Goal: Task Accomplishment & Management: Manage account settings

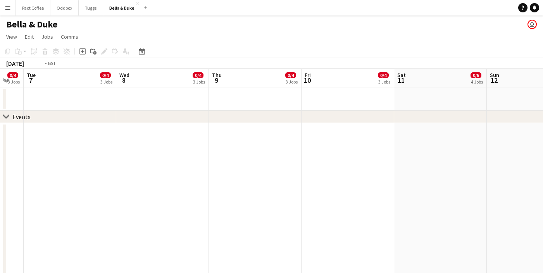
scroll to position [0, 160]
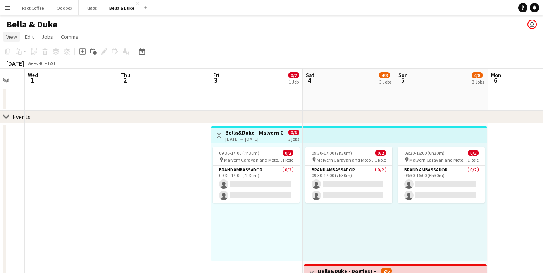
click at [9, 36] on span "View" at bounding box center [11, 36] width 11 height 7
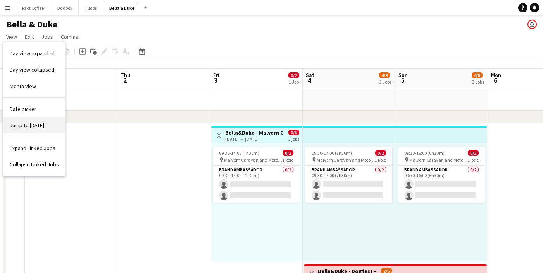
click at [36, 132] on link "Jump to [DATE]" at bounding box center [34, 125] width 62 height 16
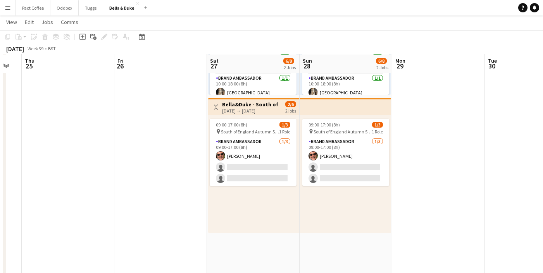
scroll to position [0, 264]
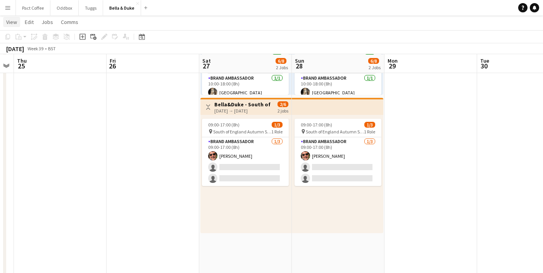
click at [11, 22] on span "View" at bounding box center [11, 22] width 11 height 7
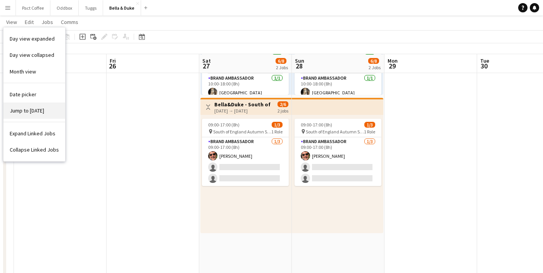
click at [32, 106] on link "Jump to [DATE]" at bounding box center [34, 111] width 62 height 16
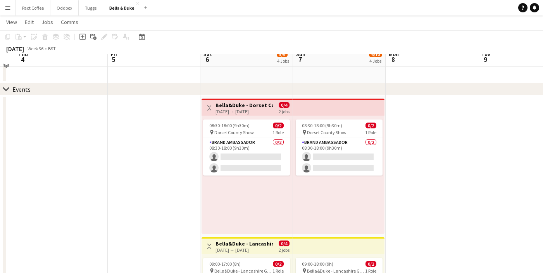
scroll to position [14, 0]
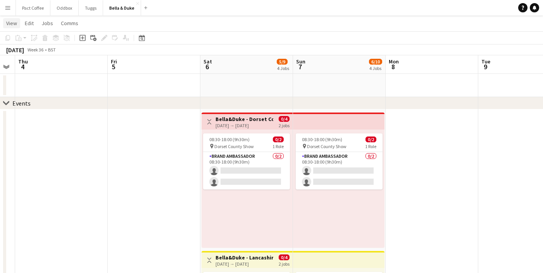
click at [14, 22] on span "View" at bounding box center [11, 23] width 11 height 7
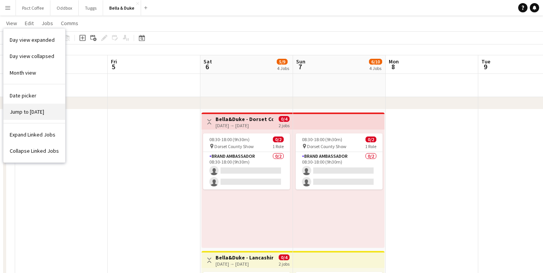
click at [38, 109] on span "Jump to [DATE]" at bounding box center [27, 111] width 34 height 7
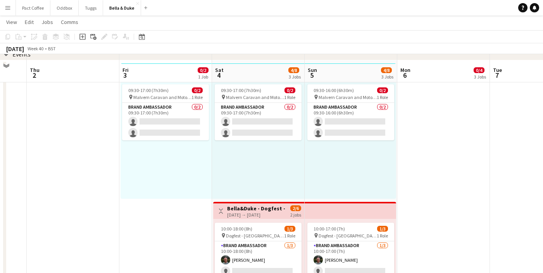
scroll to position [36, 0]
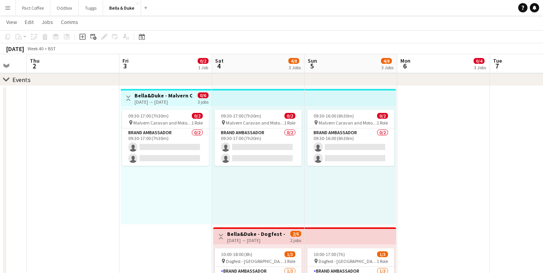
click at [152, 98] on h3 "Bella&Duke - Malvern Caravan and Motorhome Show" at bounding box center [163, 95] width 58 height 7
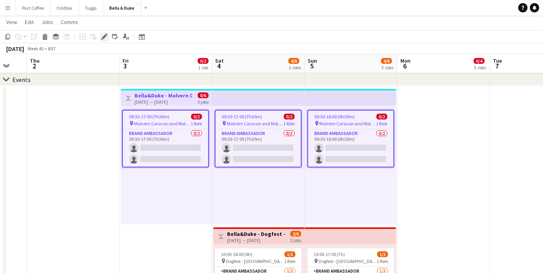
click at [107, 38] on icon "Edit" at bounding box center [104, 37] width 6 height 6
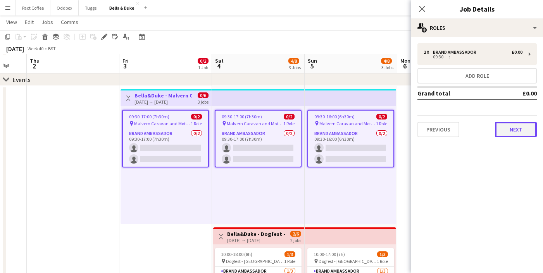
click at [506, 125] on button "Next" at bounding box center [516, 129] width 42 height 15
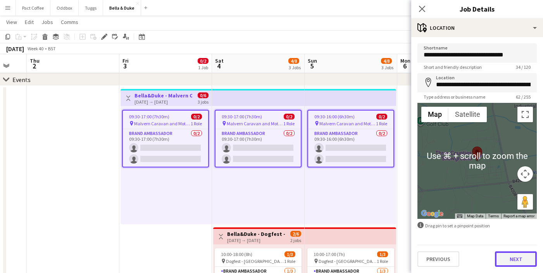
click at [507, 260] on button "Next" at bounding box center [516, 259] width 42 height 15
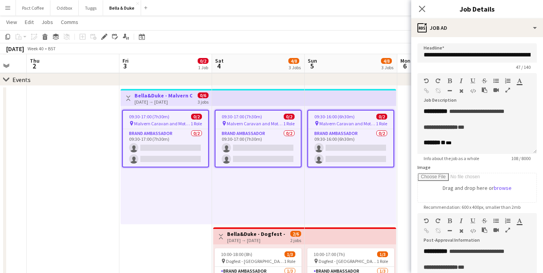
scroll to position [8, 0]
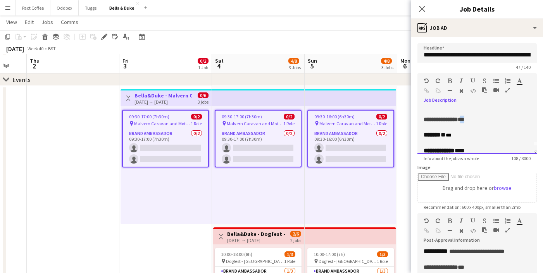
drag, startPoint x: 483, startPoint y: 120, endPoint x: 473, endPoint y: 120, distance: 9.3
click at [473, 120] on div "**********" at bounding box center [476, 120] width 107 height 8
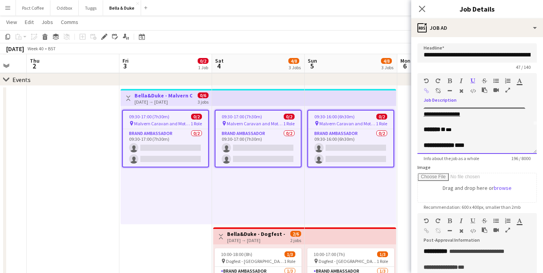
scroll to position [34, 0]
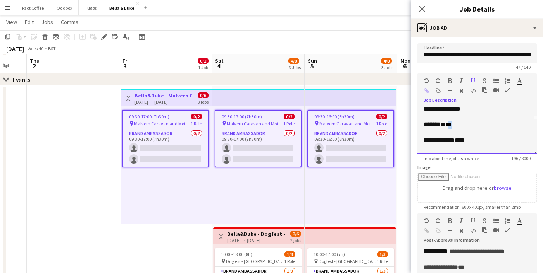
drag, startPoint x: 471, startPoint y: 124, endPoint x: 452, endPoint y: 124, distance: 19.4
click at [452, 124] on div "******* * ***" at bounding box center [476, 125] width 107 height 8
click at [453, 122] on div at bounding box center [476, 121] width 107 height 8
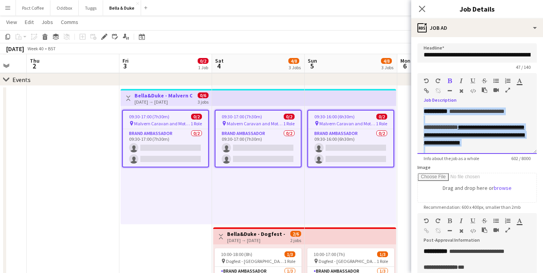
drag, startPoint x: 462, startPoint y: 144, endPoint x: 413, endPoint y: 69, distance: 89.9
click at [413, 69] on form "**********" at bounding box center [477, 210] width 132 height 334
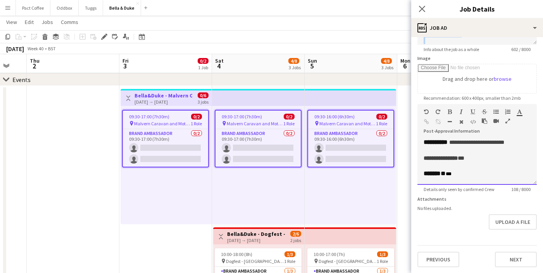
click at [469, 171] on div "******* * ***" at bounding box center [476, 174] width 107 height 8
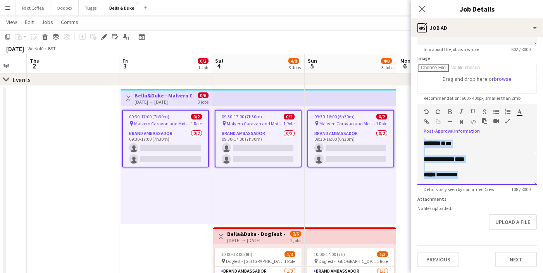
scroll to position [0, 0]
drag, startPoint x: 468, startPoint y: 177, endPoint x: 406, endPoint y: 72, distance: 122.4
paste div
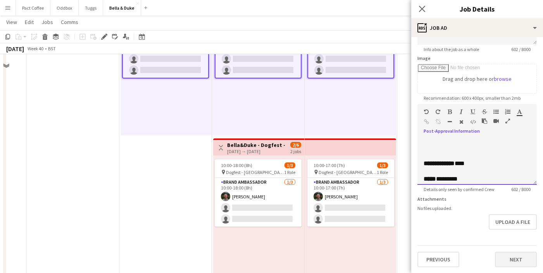
scroll to position [140, 0]
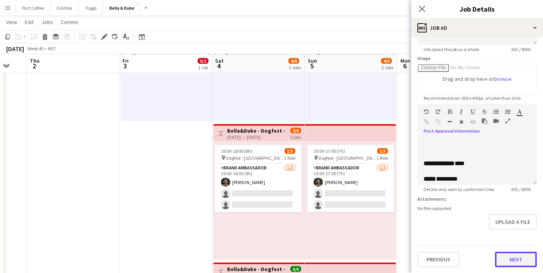
click at [521, 260] on button "Next" at bounding box center [516, 259] width 42 height 15
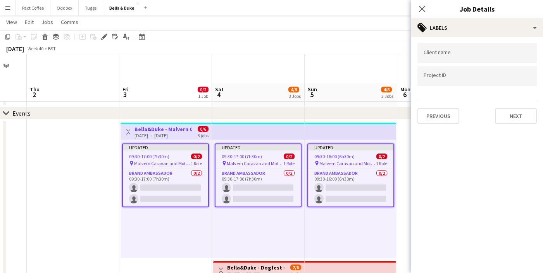
scroll to position [0, 0]
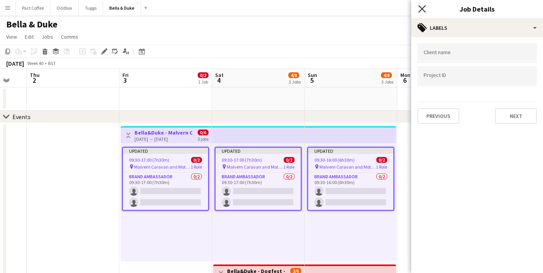
click at [424, 10] on icon at bounding box center [421, 8] width 7 height 7
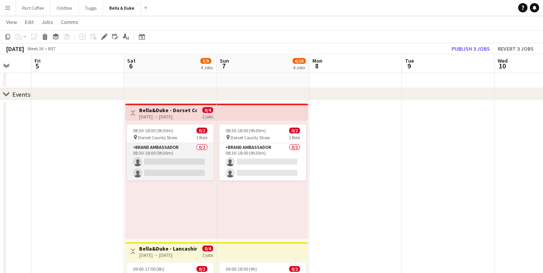
scroll to position [0, 246]
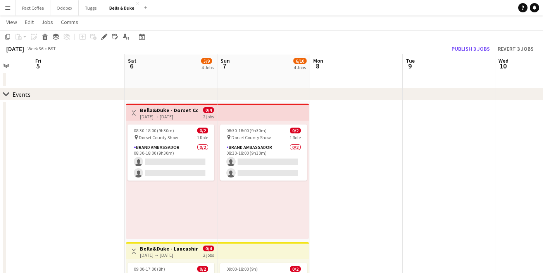
click at [165, 115] on div "[DATE] → [DATE]" at bounding box center [169, 117] width 58 height 6
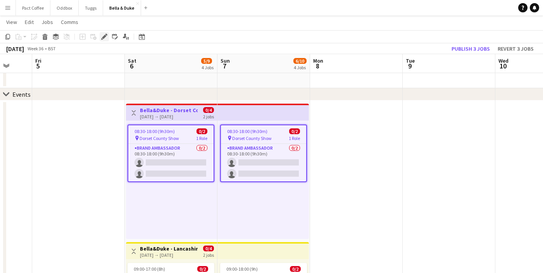
click at [105, 37] on icon "Edit" at bounding box center [104, 37] width 6 height 6
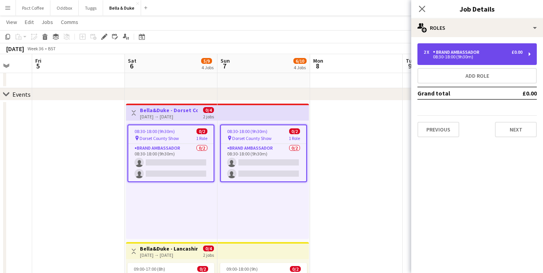
click at [438, 51] on div "Brand Ambassador" at bounding box center [458, 52] width 50 height 5
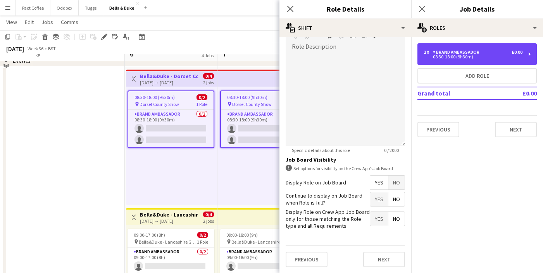
scroll to position [58, 0]
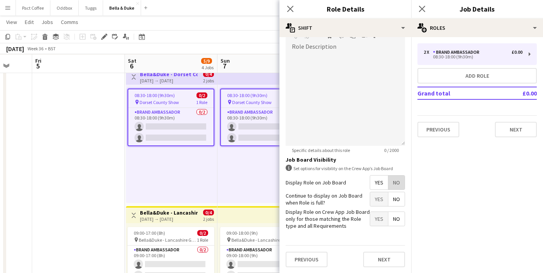
click at [395, 184] on span "No" at bounding box center [396, 183] width 16 height 14
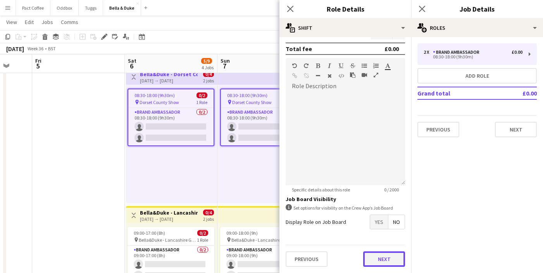
click at [391, 261] on button "Next" at bounding box center [384, 259] width 42 height 15
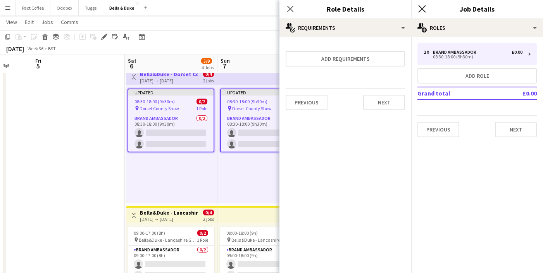
click at [420, 12] on icon "Close pop-in" at bounding box center [421, 8] width 7 height 7
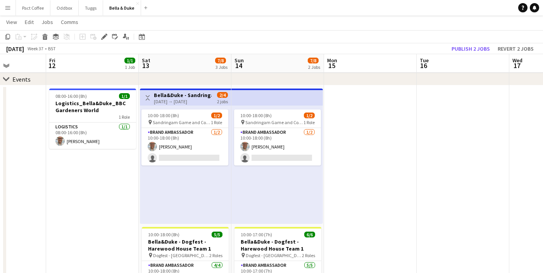
scroll to position [0, 230]
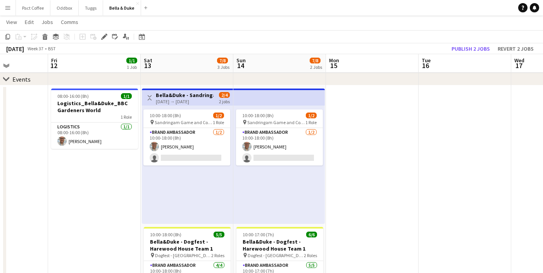
click at [175, 99] on div "[DATE] → [DATE]" at bounding box center [185, 102] width 58 height 6
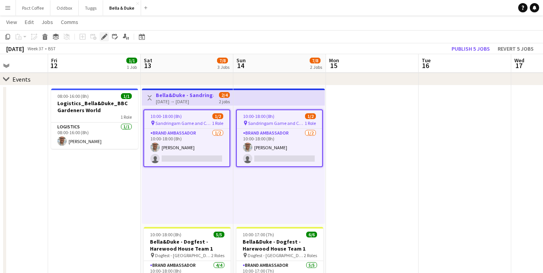
click at [102, 38] on icon at bounding box center [104, 37] width 4 height 4
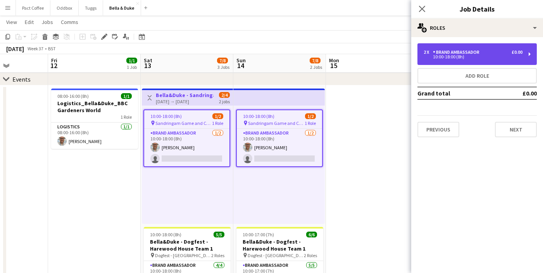
click at [452, 54] on div "Brand Ambassador" at bounding box center [458, 52] width 50 height 5
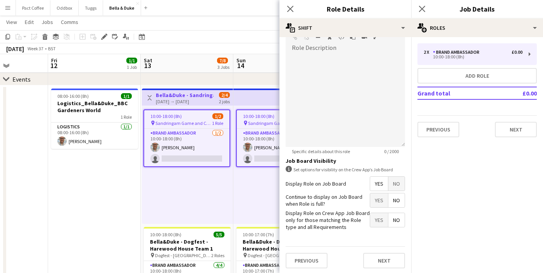
click at [402, 186] on span "No" at bounding box center [396, 184] width 16 height 14
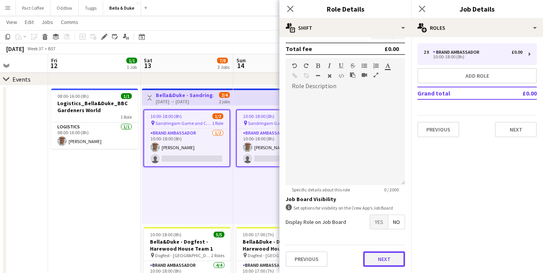
click at [386, 261] on button "Next" at bounding box center [384, 259] width 42 height 15
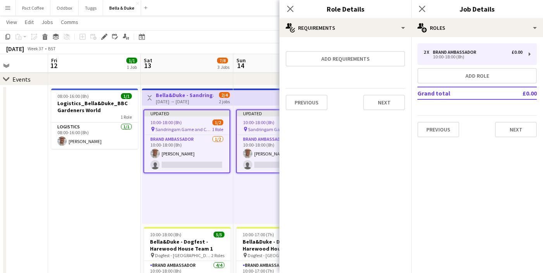
scroll to position [0, 0]
click at [423, 10] on icon "Close pop-in" at bounding box center [421, 8] width 7 height 7
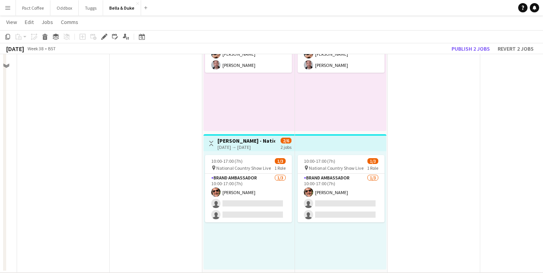
scroll to position [418, 0]
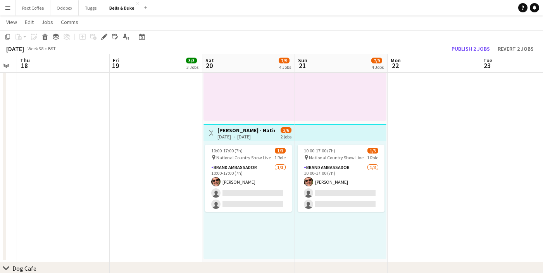
click at [253, 130] on h3 "[PERSON_NAME] - National Country Show Live" at bounding box center [246, 130] width 58 height 7
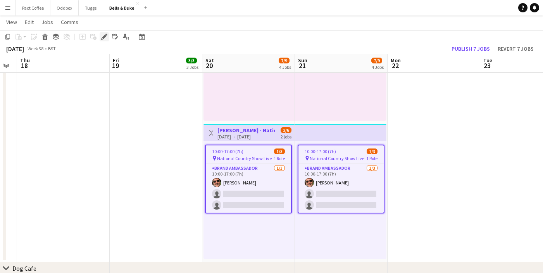
click at [108, 36] on div "Edit" at bounding box center [104, 36] width 9 height 9
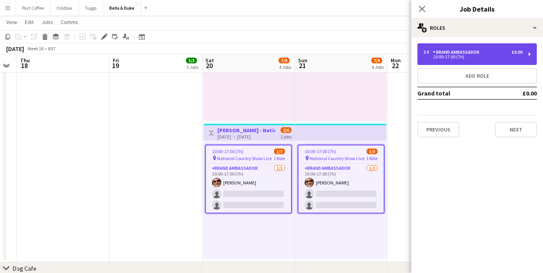
click at [457, 50] on div "Brand Ambassador" at bounding box center [458, 52] width 50 height 5
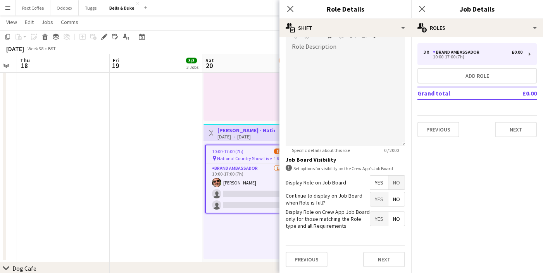
click at [394, 182] on span "No" at bounding box center [396, 183] width 16 height 14
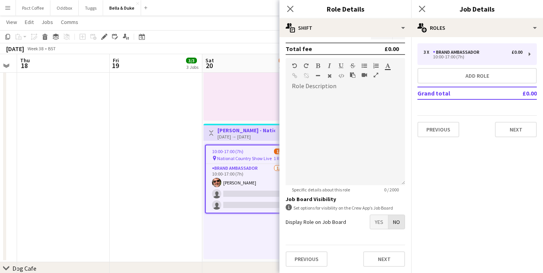
scroll to position [132, 0]
click at [383, 255] on button "Next" at bounding box center [384, 259] width 42 height 15
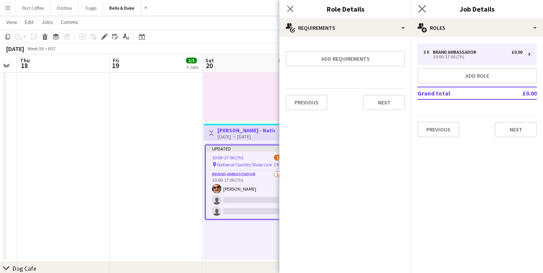
click at [426, 7] on app-icon "Close pop-in" at bounding box center [421, 8] width 11 height 11
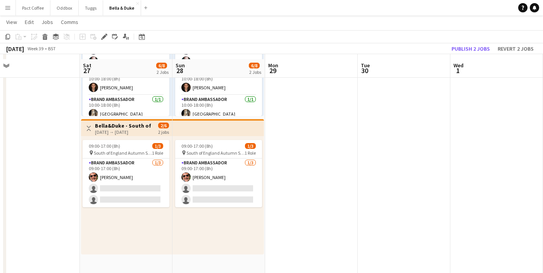
scroll to position [157, 0]
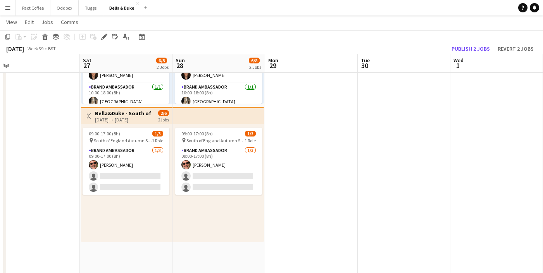
click at [148, 115] on h3 "Bella&Duke - South of England Autumn Show and Horse trials" at bounding box center [124, 113] width 58 height 7
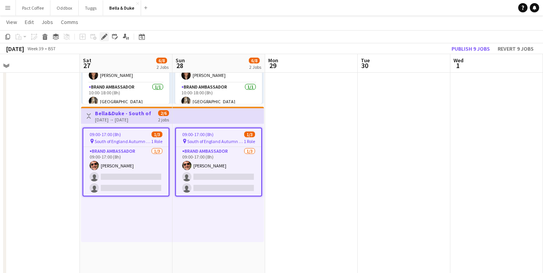
click at [103, 33] on div "Edit" at bounding box center [104, 36] width 9 height 9
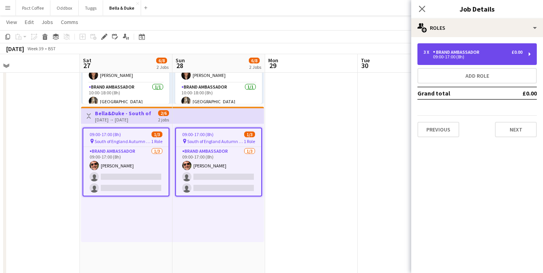
click at [440, 56] on div "09:00-17:00 (8h)" at bounding box center [472, 57] width 99 height 4
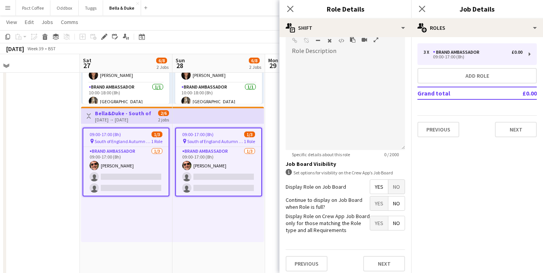
click at [400, 182] on span "No" at bounding box center [396, 187] width 16 height 14
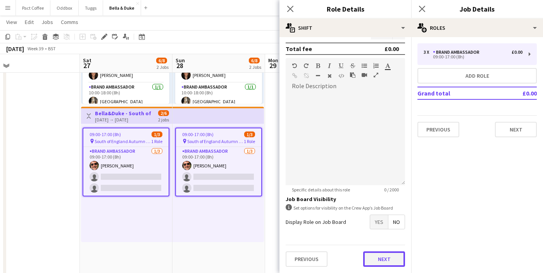
click at [379, 264] on button "Next" at bounding box center [384, 259] width 42 height 15
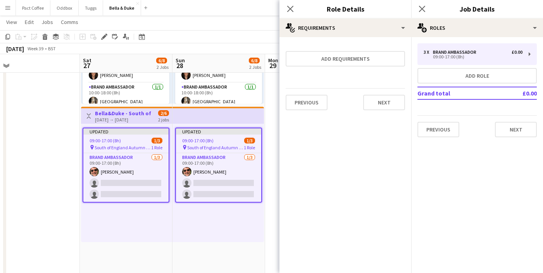
scroll to position [0, 0]
click at [422, 9] on icon at bounding box center [421, 8] width 7 height 7
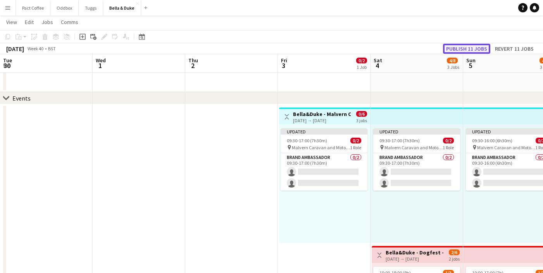
click at [468, 46] on button "Publish 11 jobs" at bounding box center [466, 49] width 47 height 10
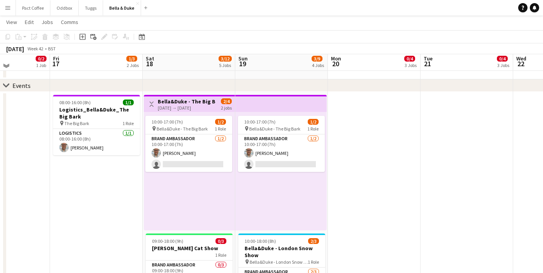
scroll to position [28, 0]
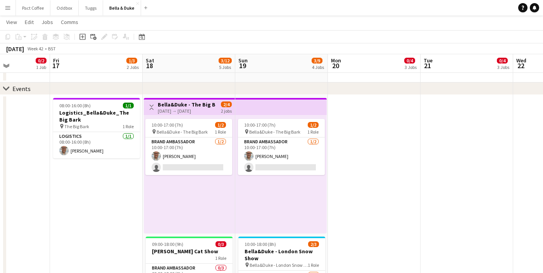
click at [180, 108] on div "[DATE] → [DATE]" at bounding box center [187, 111] width 58 height 6
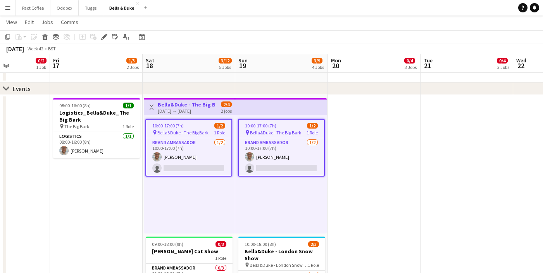
click at [103, 36] on icon "Edit" at bounding box center [104, 37] width 6 height 6
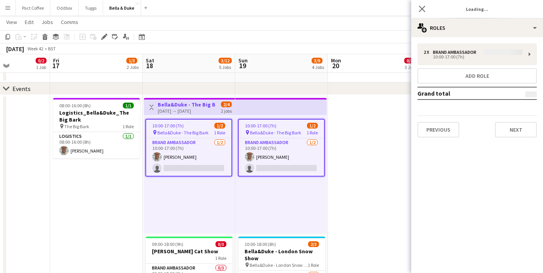
type input "**********"
click at [509, 127] on button "Next" at bounding box center [516, 129] width 42 height 15
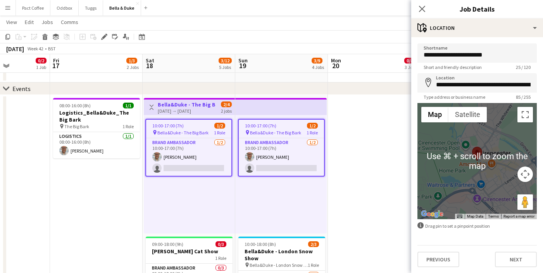
scroll to position [0, 0]
click at [528, 263] on button "Next" at bounding box center [516, 258] width 42 height 15
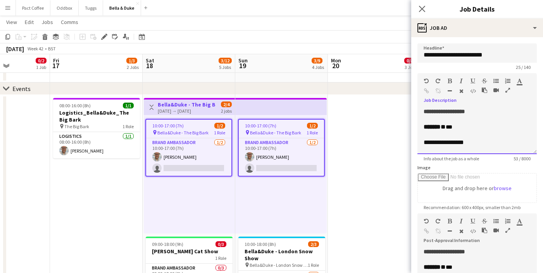
click at [473, 127] on div "******* * ***" at bounding box center [476, 127] width 107 height 8
click at [483, 114] on div "**********" at bounding box center [476, 112] width 107 height 8
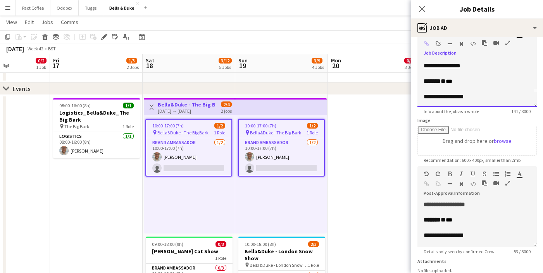
scroll to position [53, 0]
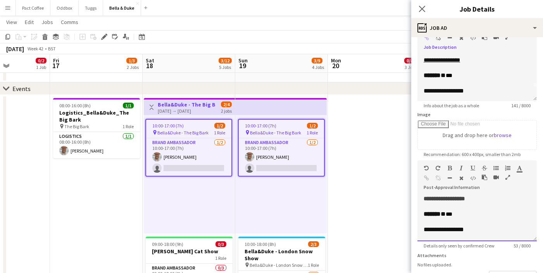
click at [485, 198] on div "**********" at bounding box center [476, 199] width 107 height 8
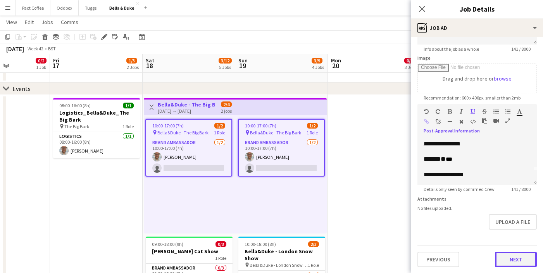
click at [516, 252] on button "Next" at bounding box center [516, 259] width 42 height 15
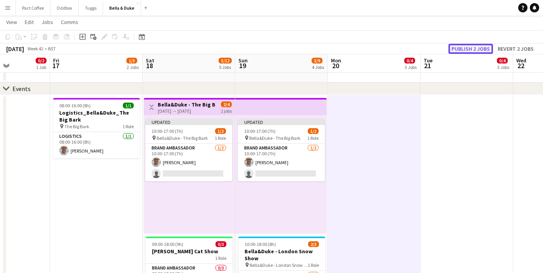
click at [486, 47] on button "Publish 2 jobs" at bounding box center [470, 49] width 45 height 10
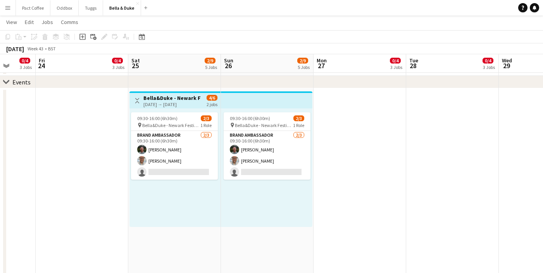
scroll to position [0, 243]
click at [162, 101] on div "[DATE] → [DATE]" at bounding box center [172, 104] width 58 height 6
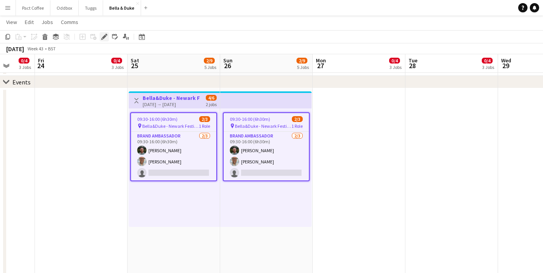
click at [102, 37] on icon "Edit" at bounding box center [104, 37] width 6 height 6
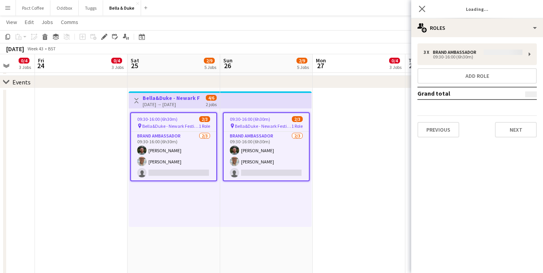
type input "**********"
click at [500, 126] on button "Next" at bounding box center [516, 129] width 42 height 15
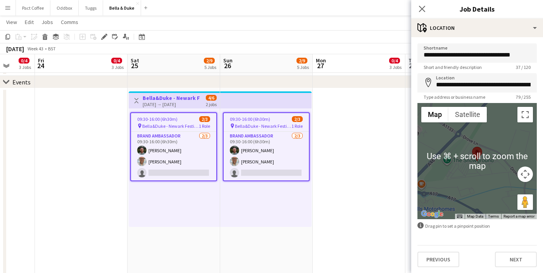
scroll to position [0, 0]
click at [515, 260] on button "Next" at bounding box center [516, 258] width 42 height 15
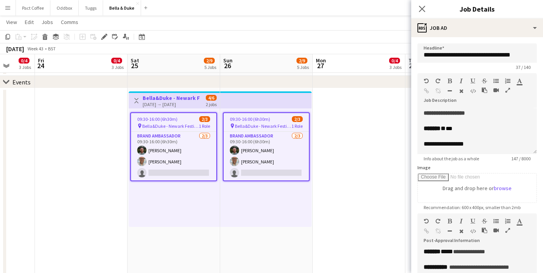
scroll to position [46, 0]
click at [487, 114] on div "**********" at bounding box center [476, 113] width 107 height 8
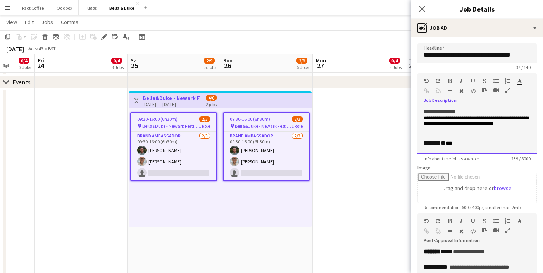
click at [465, 147] on div "******* * ***" at bounding box center [476, 143] width 107 height 8
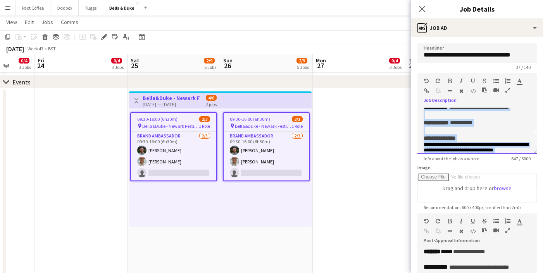
scroll to position [0, 0]
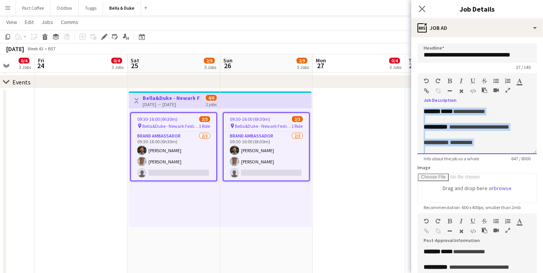
drag, startPoint x: 483, startPoint y: 148, endPoint x: 404, endPoint y: 74, distance: 108.8
copy div "**********"
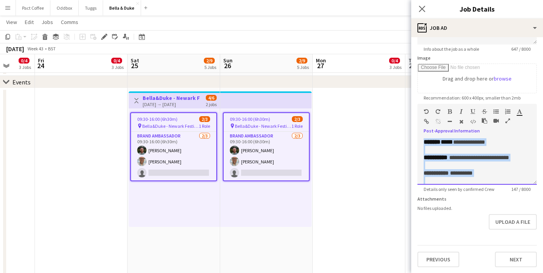
drag, startPoint x: 477, startPoint y: 174, endPoint x: 405, endPoint y: 88, distance: 111.9
paste div
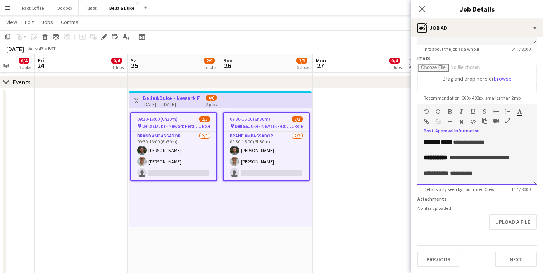
scroll to position [122, 0]
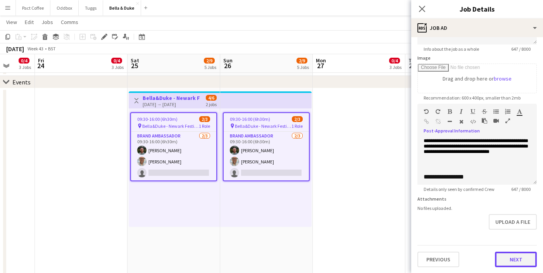
click at [509, 260] on button "Next" at bounding box center [516, 259] width 42 height 15
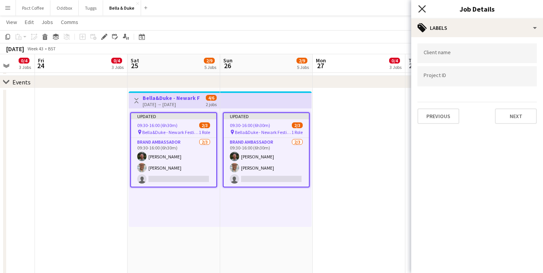
click at [424, 7] on icon "Close pop-in" at bounding box center [421, 8] width 7 height 7
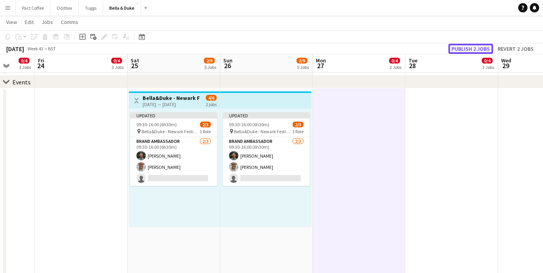
click at [466, 49] on button "Publish 2 jobs" at bounding box center [470, 49] width 45 height 10
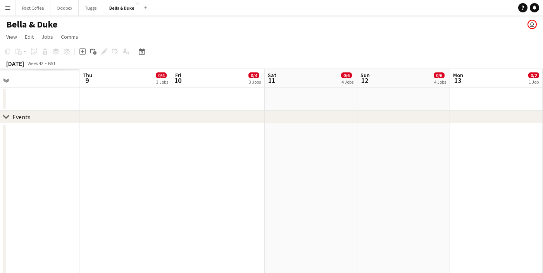
scroll to position [0, 229]
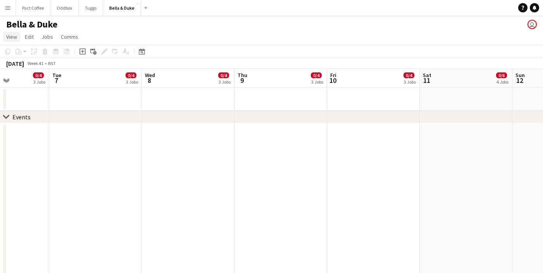
click at [7, 39] on span "View" at bounding box center [11, 36] width 11 height 7
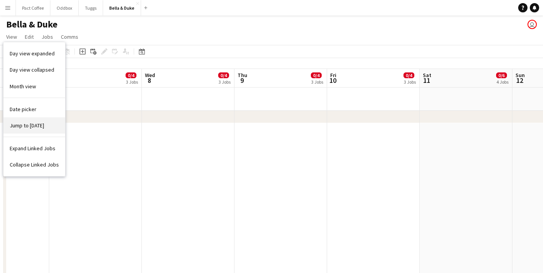
click at [28, 130] on link "Jump to [DATE]" at bounding box center [34, 125] width 62 height 16
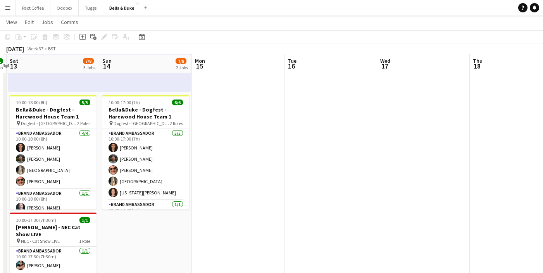
scroll to position [0, 194]
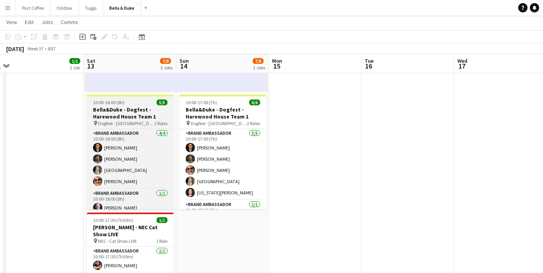
click at [125, 115] on h3 "Bella&Duke - Dogfest - Harewood House Team 1" at bounding box center [130, 113] width 87 height 14
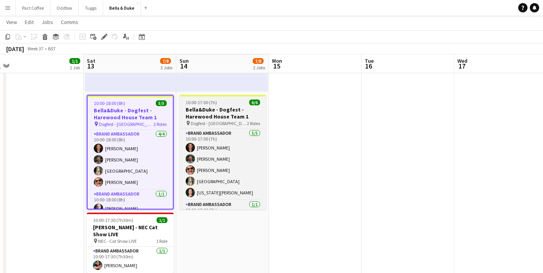
click at [200, 106] on h3 "Bella&Duke - Dogfest - Harewood House Team 1" at bounding box center [222, 113] width 87 height 14
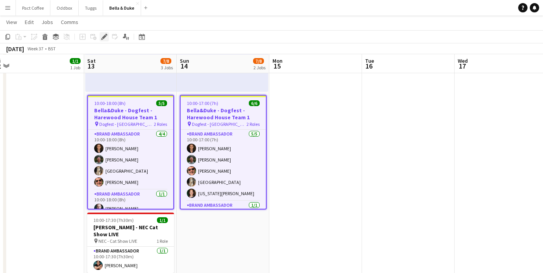
click at [107, 38] on icon "Edit" at bounding box center [104, 37] width 6 height 6
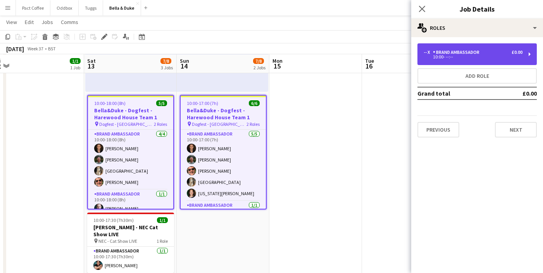
click at [481, 59] on div "-- x Brand Ambassador £0.00 10:00- --:--" at bounding box center [476, 54] width 119 height 22
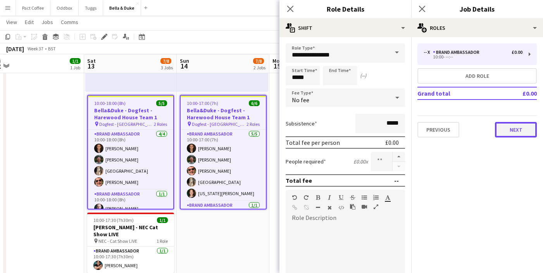
click at [505, 125] on button "Next" at bounding box center [516, 129] width 42 height 15
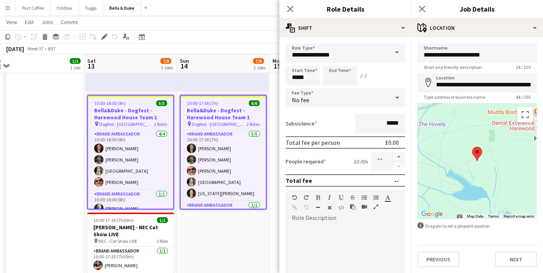
scroll to position [0, 0]
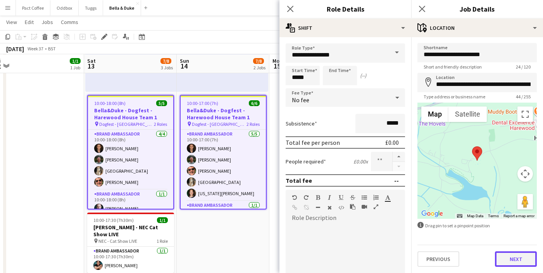
click at [507, 263] on button "Next" at bounding box center [516, 258] width 42 height 15
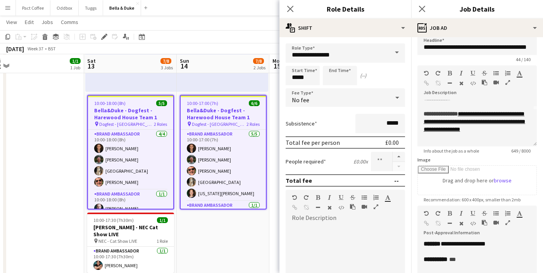
scroll to position [41, 0]
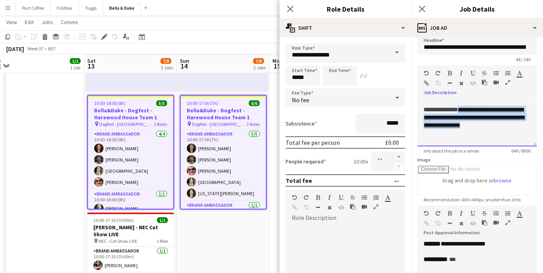
drag, startPoint x: 488, startPoint y: 134, endPoint x: 470, endPoint y: 110, distance: 31.0
click at [470, 110] on div "**********" at bounding box center [476, 117] width 107 height 23
paste div
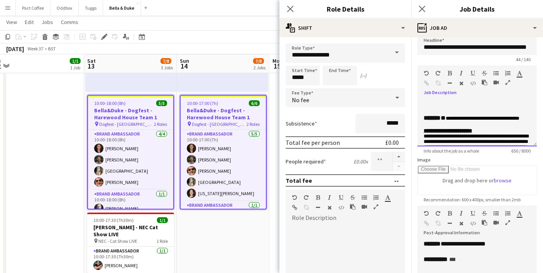
scroll to position [72, 0]
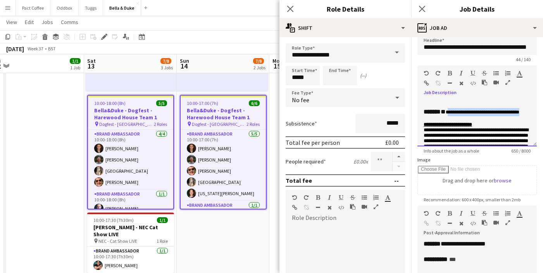
drag, startPoint x: 472, startPoint y: 120, endPoint x: 449, endPoint y: 112, distance: 24.2
click at [449, 112] on div "**********" at bounding box center [476, 112] width 107 height 8
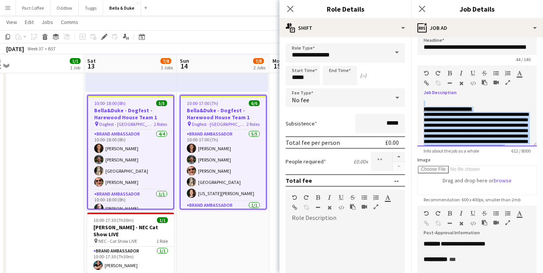
drag, startPoint x: 477, startPoint y: 143, endPoint x: 420, endPoint y: 102, distance: 70.0
click at [420, 102] on div "**********" at bounding box center [476, 123] width 119 height 46
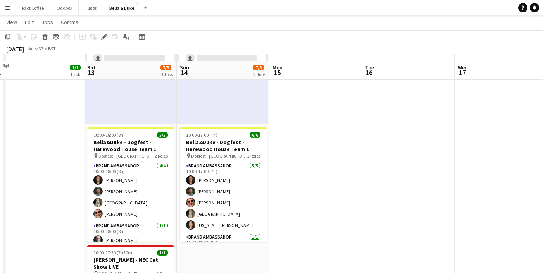
scroll to position [151, 0]
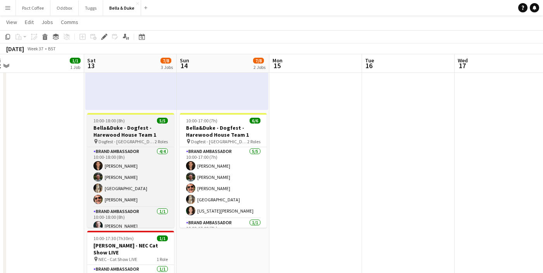
click at [128, 130] on h3 "Bella&Duke - Dogfest - Harewood House Team 1" at bounding box center [130, 131] width 87 height 14
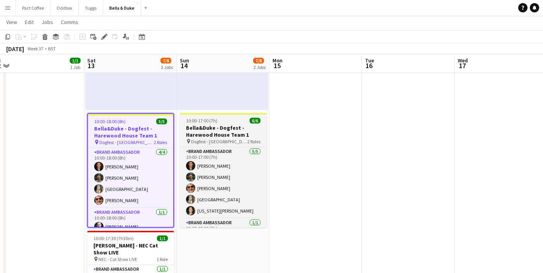
click at [189, 125] on h3 "Bella&Duke - Dogfest - Harewood House Team 1" at bounding box center [223, 131] width 87 height 14
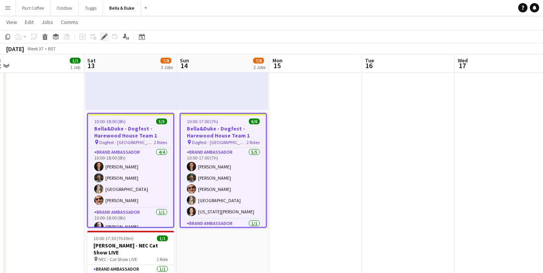
click at [104, 40] on icon "Edit" at bounding box center [104, 37] width 6 height 6
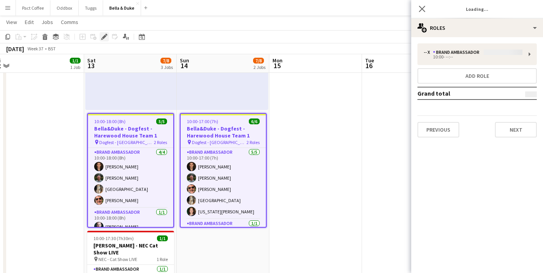
type input "**********"
click at [511, 130] on button "Next" at bounding box center [516, 129] width 42 height 15
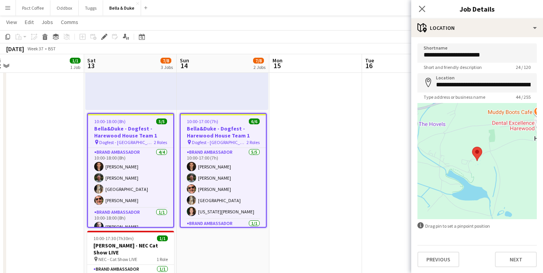
scroll to position [0, 0]
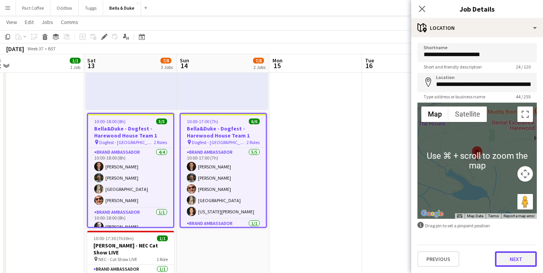
click at [507, 265] on button "Next" at bounding box center [516, 258] width 42 height 15
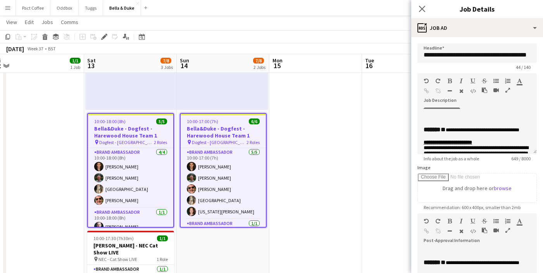
scroll to position [69, 0]
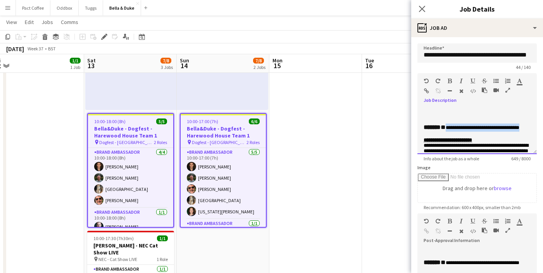
drag, startPoint x: 461, startPoint y: 148, endPoint x: 449, endPoint y: 138, distance: 16.0
click at [449, 132] on div "**********" at bounding box center [476, 128] width 107 height 8
paste div
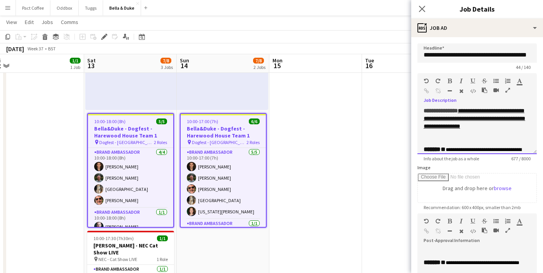
scroll to position [44, 0]
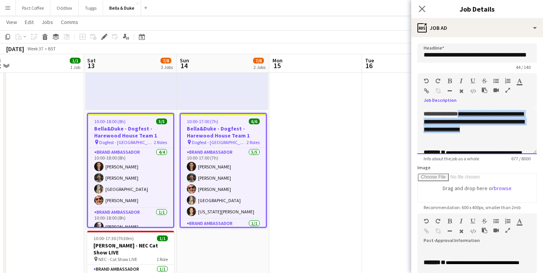
drag, startPoint x: 486, startPoint y: 137, endPoint x: 469, endPoint y: 115, distance: 27.8
click at [469, 115] on div "**********" at bounding box center [476, 121] width 107 height 23
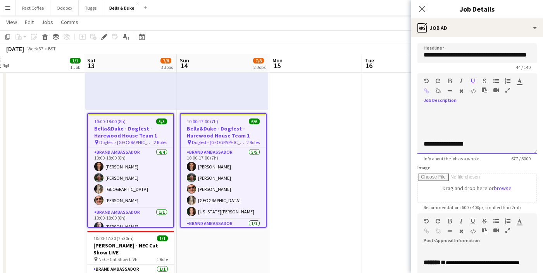
scroll to position [0, 0]
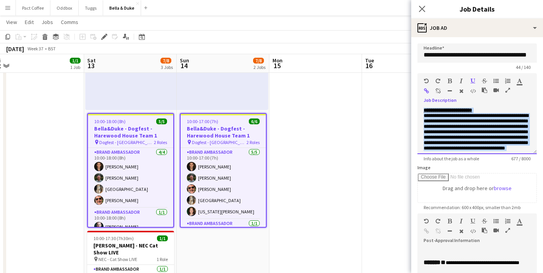
drag, startPoint x: 481, startPoint y: 136, endPoint x: 419, endPoint y: 119, distance: 63.9
click at [419, 119] on div "**********" at bounding box center [476, 131] width 119 height 46
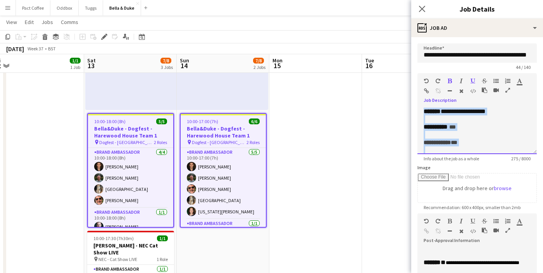
drag, startPoint x: 485, startPoint y: 146, endPoint x: 408, endPoint y: 65, distance: 111.0
click at [408, 65] on body "Menu Boards Boards Boards All jobs Status Workforce Workforce My Workforce Recr…" at bounding box center [271, 242] width 543 height 787
copy div "**********"
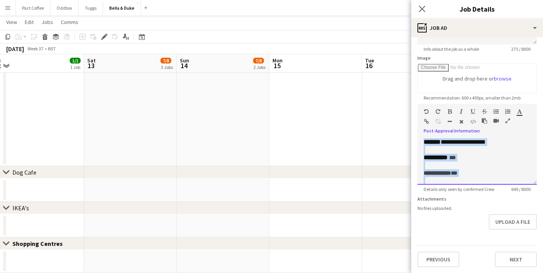
drag, startPoint x: 478, startPoint y: 180, endPoint x: 389, endPoint y: 96, distance: 121.9
paste div
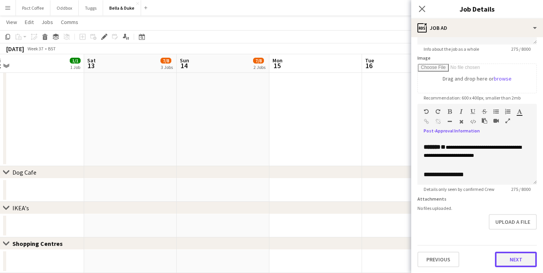
click at [512, 260] on button "Next" at bounding box center [516, 259] width 42 height 15
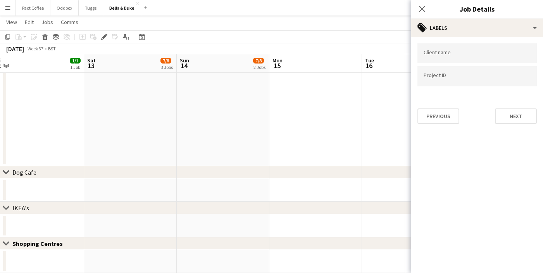
scroll to position [0, 0]
click at [423, 6] on icon "Close pop-in" at bounding box center [421, 8] width 7 height 7
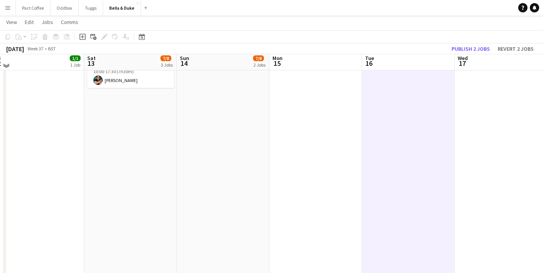
scroll to position [351, 0]
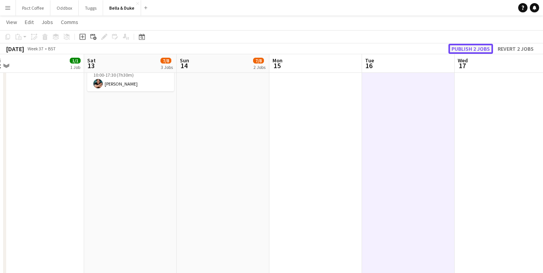
click at [462, 50] on button "Publish 2 jobs" at bounding box center [470, 49] width 45 height 10
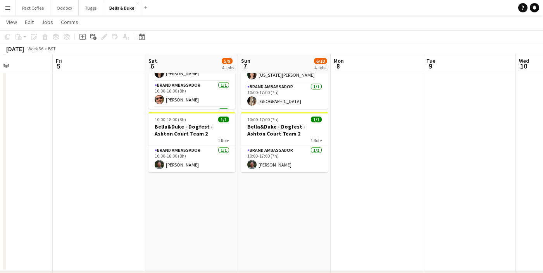
scroll to position [409, 0]
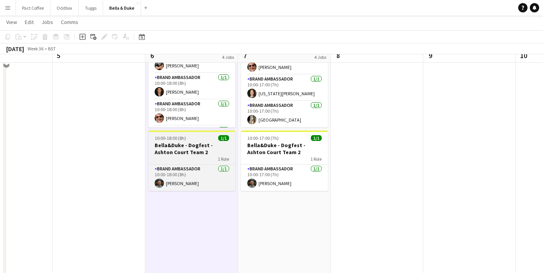
scroll to position [391, 0]
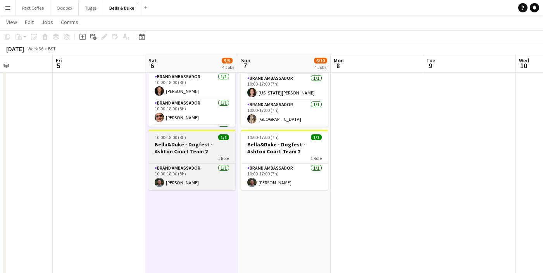
click at [199, 151] on h3 "Bella&Duke - Dogfest - Ashton Court Team 2" at bounding box center [191, 148] width 87 height 14
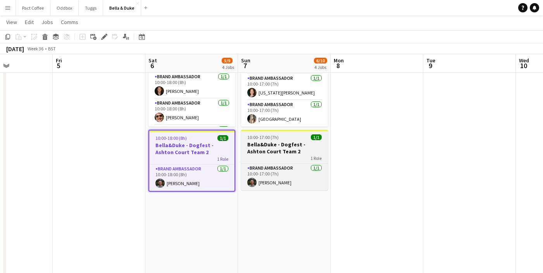
click at [268, 148] on h3 "Bella&Duke - Dogfest - Ashton Court Team 2" at bounding box center [284, 148] width 87 height 14
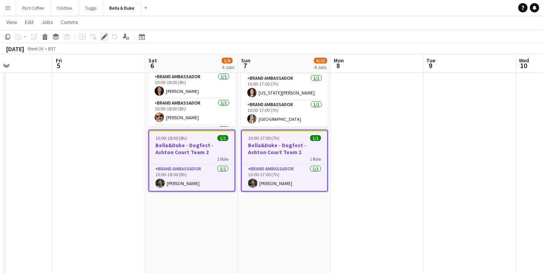
click at [103, 37] on icon at bounding box center [104, 37] width 4 height 4
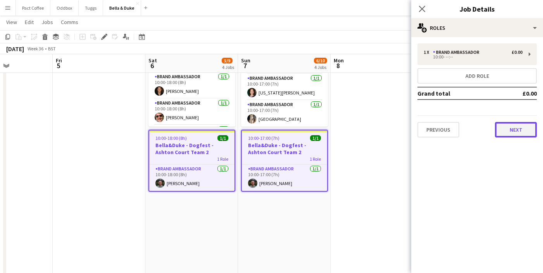
click at [507, 128] on button "Next" at bounding box center [516, 129] width 42 height 15
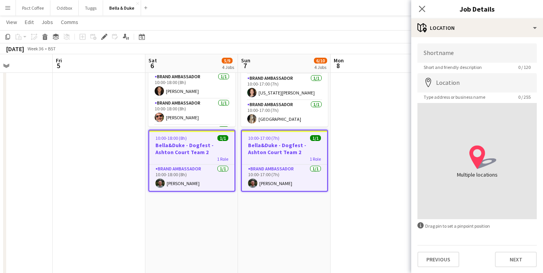
click at [514, 251] on div "Previous Next" at bounding box center [476, 256] width 119 height 22
click at [514, 256] on button "Next" at bounding box center [516, 259] width 42 height 15
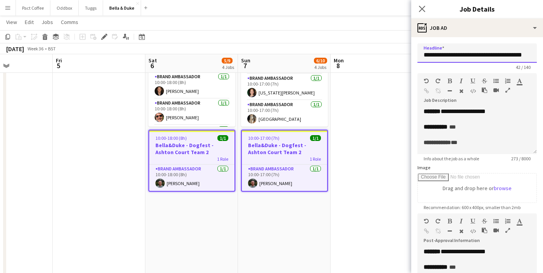
scroll to position [0, 5]
drag, startPoint x: 466, startPoint y: 57, endPoint x: 544, endPoint y: 58, distance: 78.6
click at [542, 58] on html "Menu Boards Boards Boards All jobs Status Workforce Workforce My Workforce Recr…" at bounding box center [271, 2] width 543 height 787
drag, startPoint x: 526, startPoint y: 55, endPoint x: 515, endPoint y: 55, distance: 10.8
click at [515, 55] on input "**********" at bounding box center [476, 52] width 119 height 19
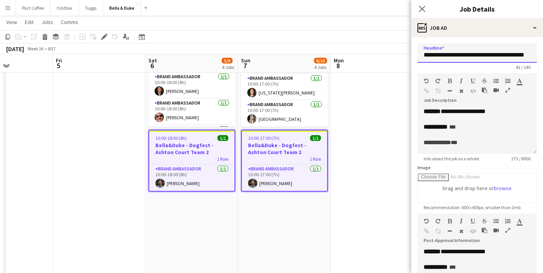
scroll to position [0, 3]
click at [485, 54] on input "**********" at bounding box center [476, 52] width 119 height 19
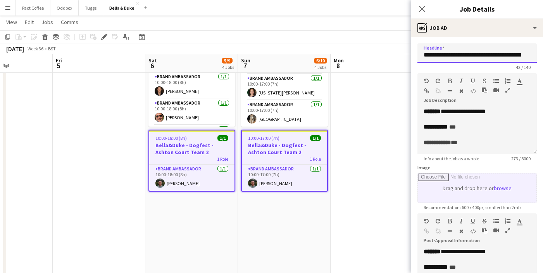
scroll to position [110, 0]
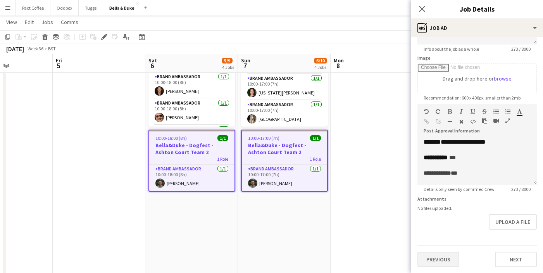
type input "**********"
click at [447, 259] on button "Previous" at bounding box center [438, 259] width 42 height 15
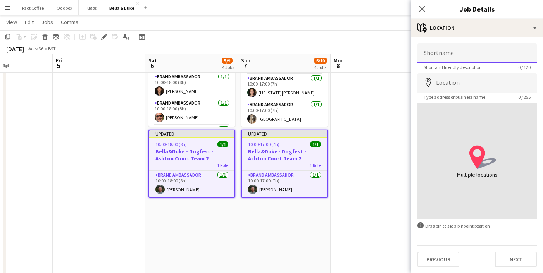
click at [469, 53] on input "Shortname" at bounding box center [476, 52] width 119 height 19
paste input "**********"
drag, startPoint x: 512, startPoint y: 54, endPoint x: 550, endPoint y: 57, distance: 37.6
click at [542, 57] on html "Menu Boards Boards Boards All jobs Status Workforce Workforce My Workforce Recr…" at bounding box center [271, 2] width 543 height 787
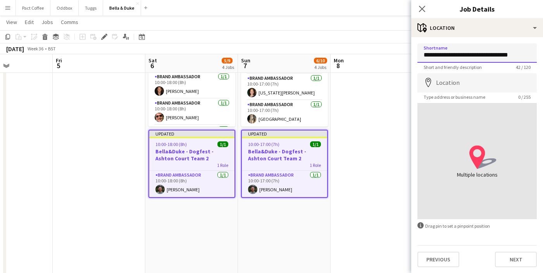
scroll to position [0, 0]
type input "**********"
click at [487, 86] on input "Location" at bounding box center [476, 82] width 119 height 19
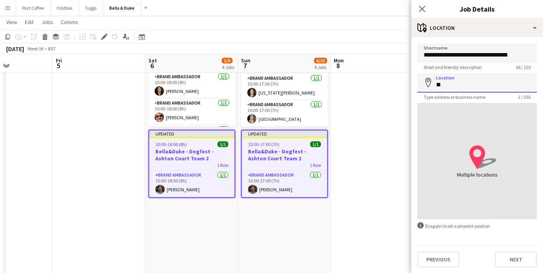
type input "*"
paste input "**********"
type input "**********"
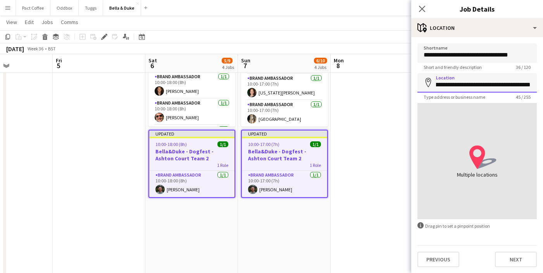
click button "Next" at bounding box center [516, 259] width 42 height 15
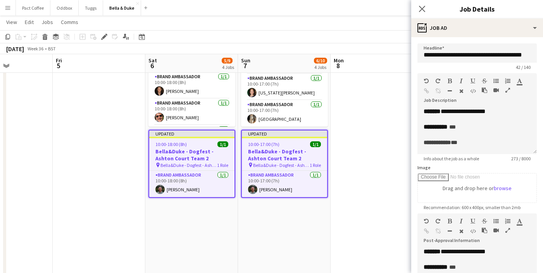
scroll to position [110, 0]
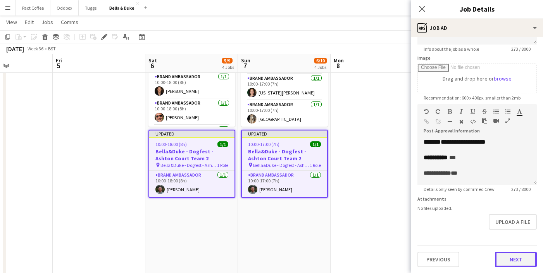
click at [516, 258] on button "Next" at bounding box center [516, 259] width 42 height 15
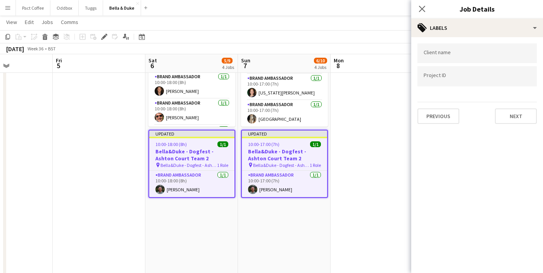
scroll to position [0, 0]
click at [453, 113] on button "Previous" at bounding box center [438, 115] width 42 height 15
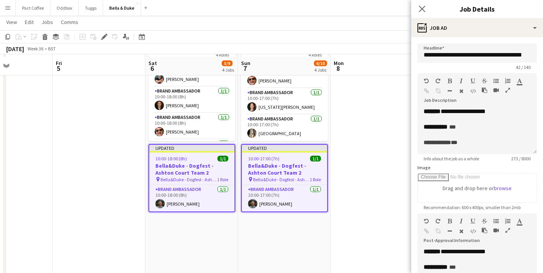
scroll to position [380, 0]
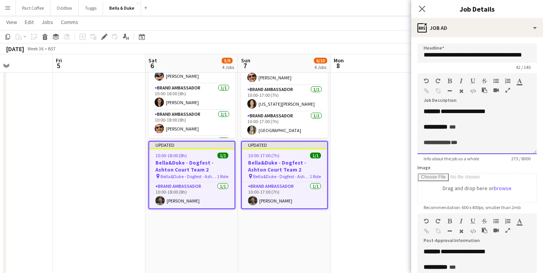
click at [464, 134] on div at bounding box center [476, 135] width 107 height 8
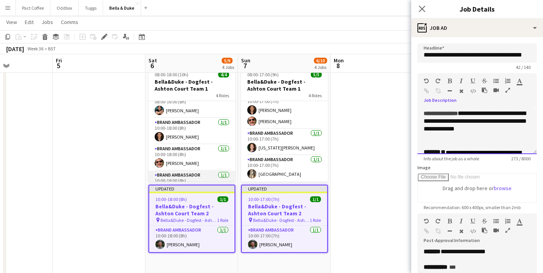
scroll to position [0, 0]
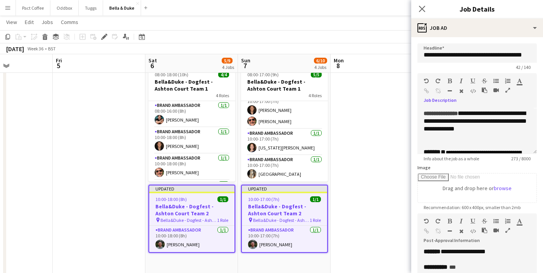
click at [357, 158] on app-date-cell at bounding box center [376, 66] width 93 height 558
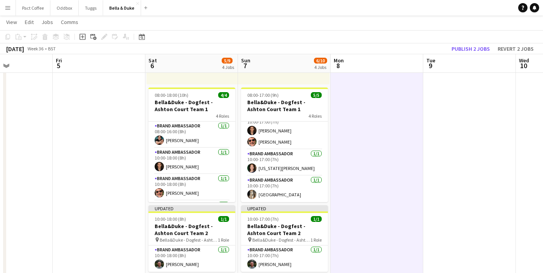
scroll to position [316, 0]
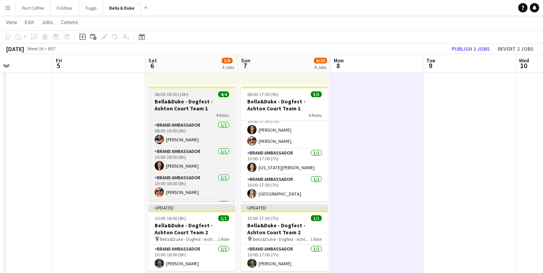
click at [190, 103] on h3 "Bella&Duke - Dogfest - Ashton Court Team 1" at bounding box center [191, 105] width 87 height 14
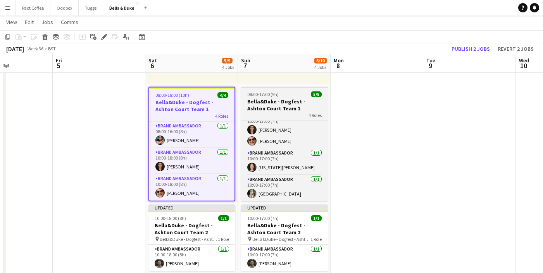
click at [269, 109] on h3 "Bella&Duke - Dogfest - Ashton Court Team 1" at bounding box center [284, 105] width 87 height 14
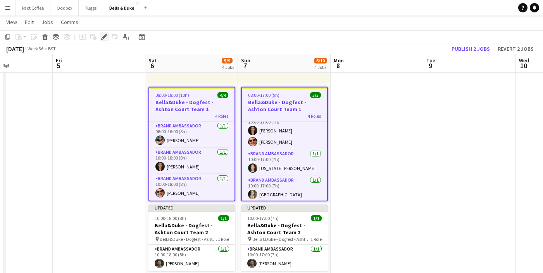
click at [107, 36] on icon "Edit" at bounding box center [104, 37] width 6 height 6
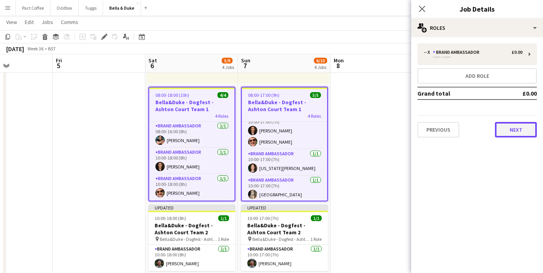
click at [508, 131] on button "Next" at bounding box center [516, 129] width 42 height 15
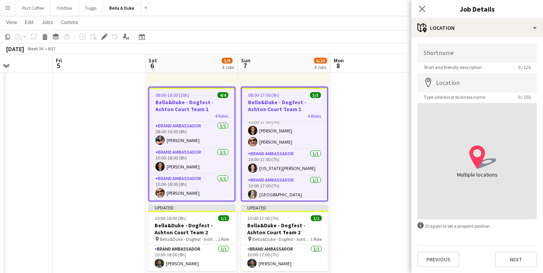
scroll to position [0, 0]
click at [460, 53] on input "Shortname" at bounding box center [476, 52] width 119 height 19
click at [516, 258] on button "Next" at bounding box center [516, 258] width 42 height 15
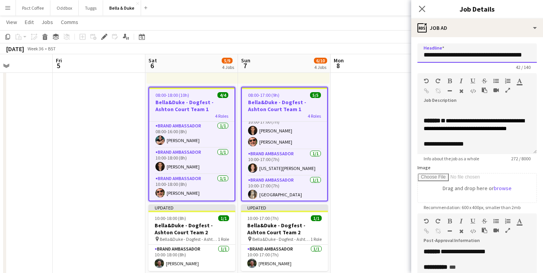
scroll to position [0, 5]
drag, startPoint x: 507, startPoint y: 54, endPoint x: 550, endPoint y: 52, distance: 42.3
click at [542, 52] on html "Menu Boards Boards Boards All jobs Status Workforce Workforce My Workforce Recr…" at bounding box center [271, 77] width 543 height 787
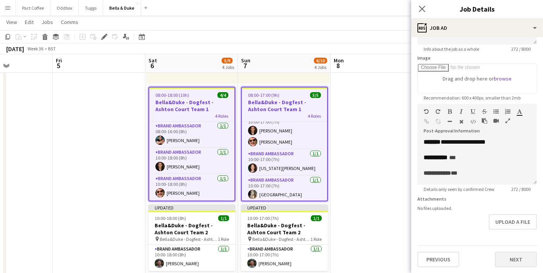
type input "**********"
click at [508, 258] on button "Next" at bounding box center [516, 259] width 42 height 15
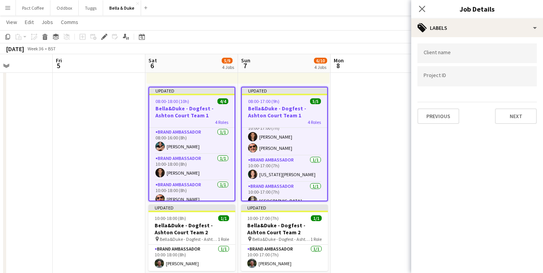
click at [417, 6] on div "Close pop-in" at bounding box center [422, 9] width 22 height 18
click at [422, 9] on icon at bounding box center [421, 8] width 7 height 7
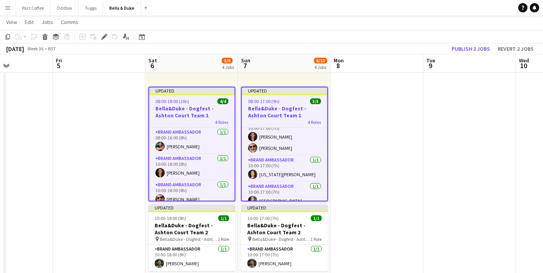
click at [369, 157] on app-date-cell at bounding box center [376, 85] width 93 height 558
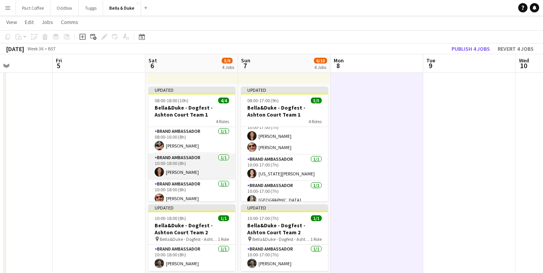
click at [175, 158] on app-card-role "Brand Ambassador [DATE] 10:00-18:00 (8h) [PERSON_NAME]" at bounding box center [191, 166] width 87 height 26
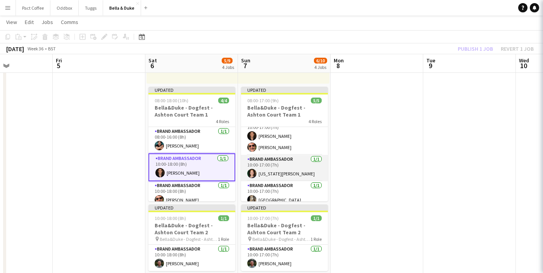
click at [264, 156] on app-card-role "Brand Ambassador [DATE] 10:00-17:00 (7h) [US_STATE][PERSON_NAME][GEOGRAPHIC_DAT…" at bounding box center [284, 168] width 87 height 26
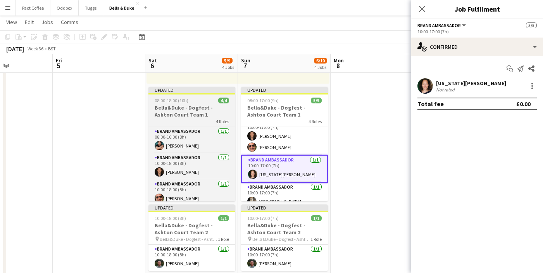
click at [194, 101] on div "08:00-18:00 (10h) 4/4" at bounding box center [191, 101] width 87 height 6
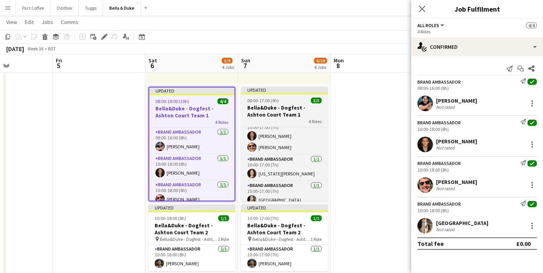
click at [266, 97] on app-job-card "Updated 08:00-17:00 (9h) 5/5 [PERSON_NAME] - Dogfest - Ashton Court Team 1 4 Ro…" at bounding box center [284, 144] width 87 height 115
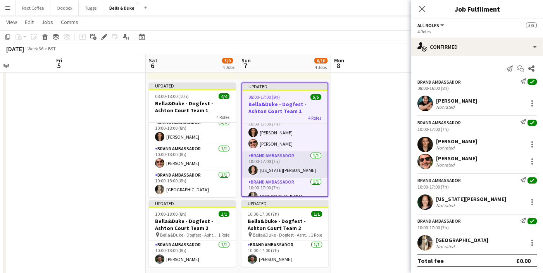
scroll to position [44, 0]
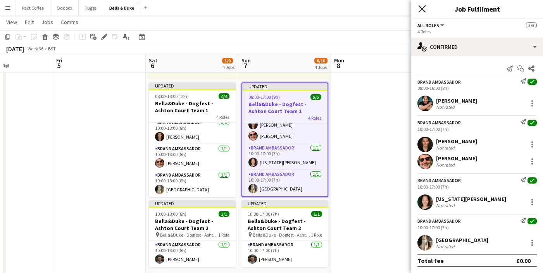
click at [421, 8] on icon at bounding box center [421, 8] width 7 height 7
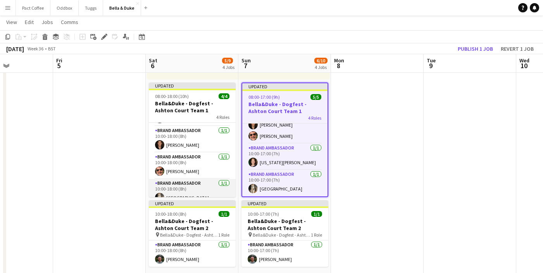
scroll to position [31, 0]
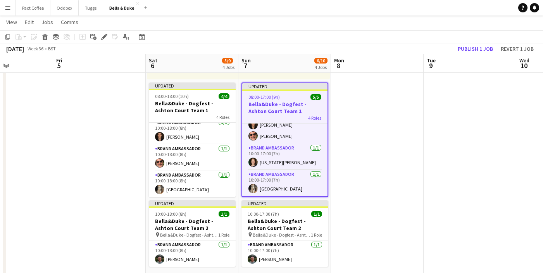
click at [134, 139] on app-date-cell at bounding box center [99, 81] width 93 height 558
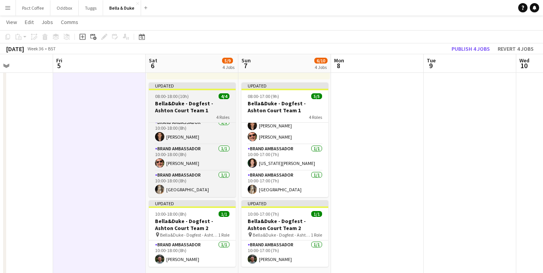
click at [197, 96] on div "08:00-18:00 (10h) 4/4" at bounding box center [192, 96] width 87 height 6
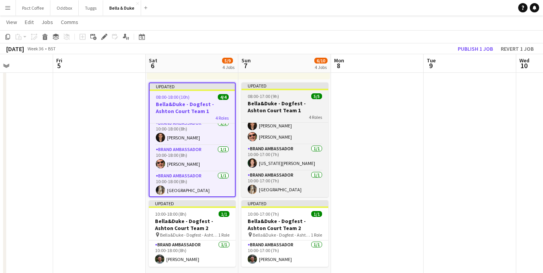
click at [281, 93] on app-job-card "Updated 08:00-17:00 (9h) 5/5 [PERSON_NAME] - Dogfest - Ashton Court Team 1 4 Ro…" at bounding box center [284, 140] width 87 height 115
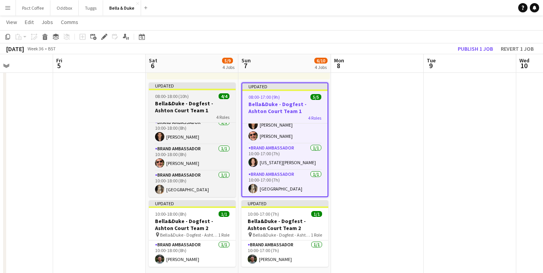
click at [195, 96] on div "08:00-18:00 (10h) 4/4" at bounding box center [192, 96] width 87 height 6
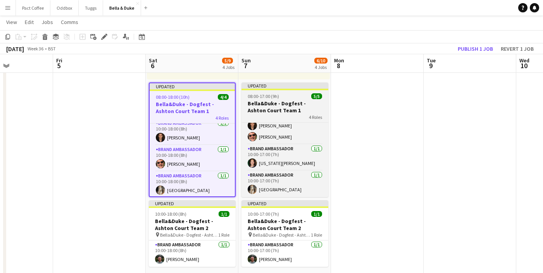
click at [257, 93] on app-job-card "Updated 08:00-17:00 (9h) 5/5 [PERSON_NAME] - Dogfest - Ashton Court Team 1 4 Ro…" at bounding box center [284, 140] width 87 height 115
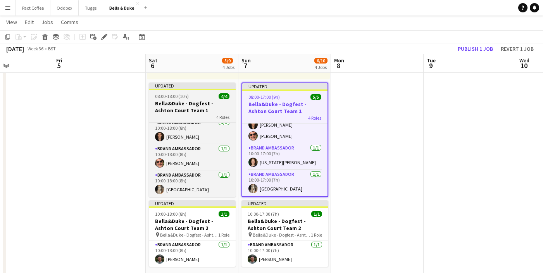
click at [187, 104] on h3 "Bella&Duke - Dogfest - Ashton Court Team 1" at bounding box center [192, 107] width 87 height 14
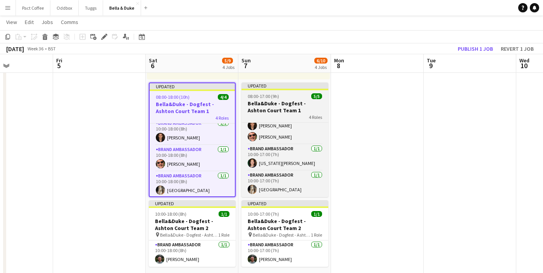
click at [268, 96] on span "08:00-17:00 (9h)" at bounding box center [263, 96] width 31 height 6
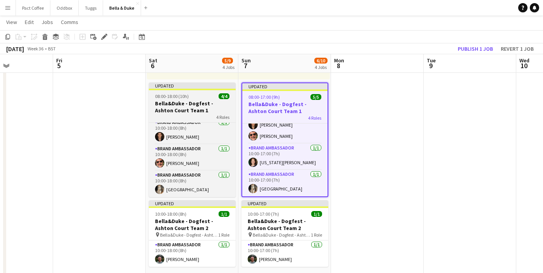
click at [179, 108] on h3 "Bella&Duke - Dogfest - Ashton Court Team 1" at bounding box center [192, 107] width 87 height 14
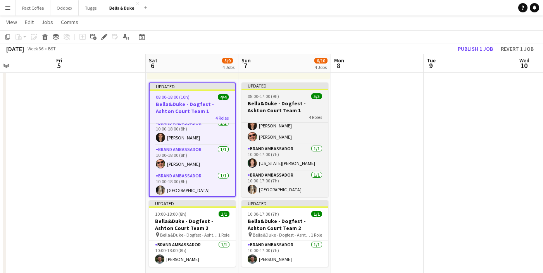
click at [263, 100] on h3 "Bella&Duke - Dogfest - Ashton Court Team 1" at bounding box center [284, 107] width 87 height 14
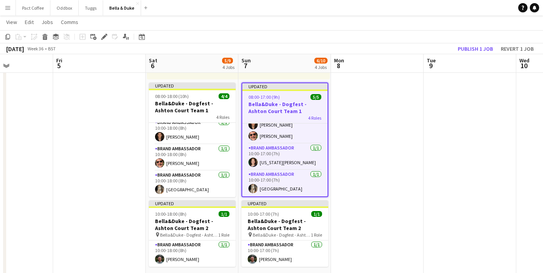
click at [348, 101] on app-date-cell at bounding box center [377, 81] width 93 height 558
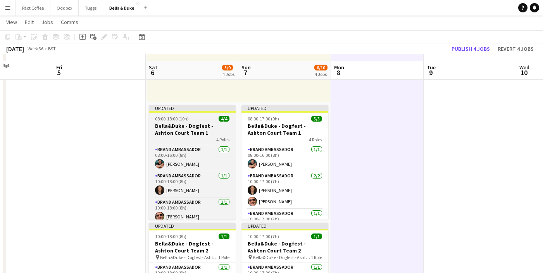
scroll to position [295, 0]
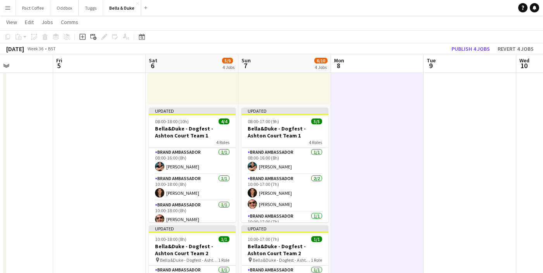
click at [345, 114] on app-date-cell at bounding box center [377, 106] width 93 height 558
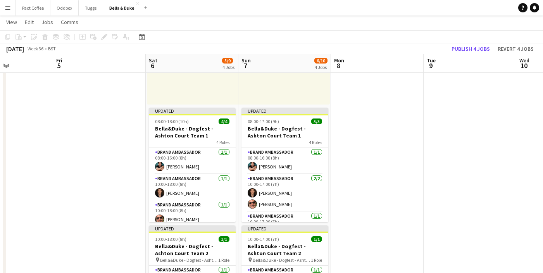
click at [120, 148] on app-date-cell at bounding box center [99, 106] width 93 height 558
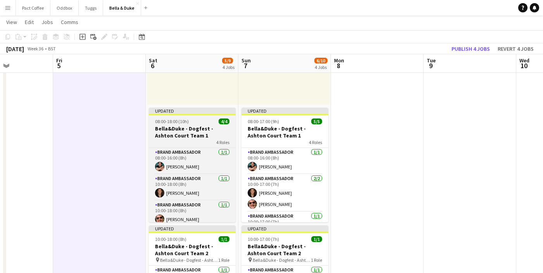
click at [186, 121] on span "08:00-18:00 (10h)" at bounding box center [172, 122] width 34 height 6
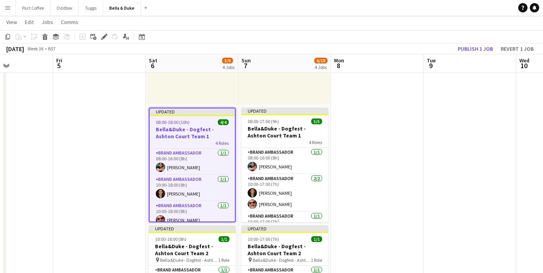
click at [340, 122] on app-date-cell at bounding box center [377, 106] width 93 height 558
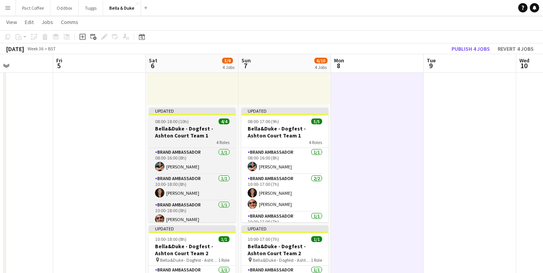
click at [203, 125] on app-job-card "Updated 08:00-18:00 (10h) 4/4 [PERSON_NAME] - Dogfest - Ashton Court Team 1 4 R…" at bounding box center [192, 165] width 87 height 115
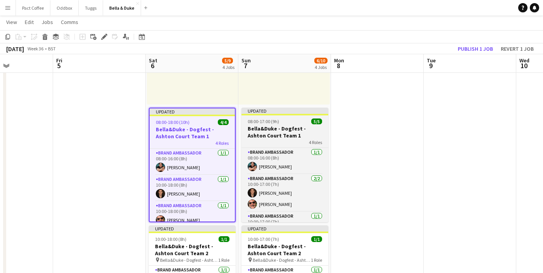
click at [269, 128] on h3 "Bella&Duke - Dogfest - Ashton Court Team 1" at bounding box center [284, 132] width 87 height 14
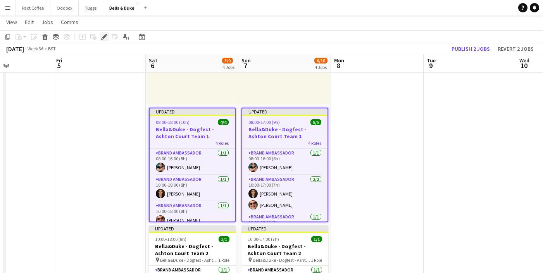
click at [106, 34] on icon at bounding box center [106, 35] width 2 height 2
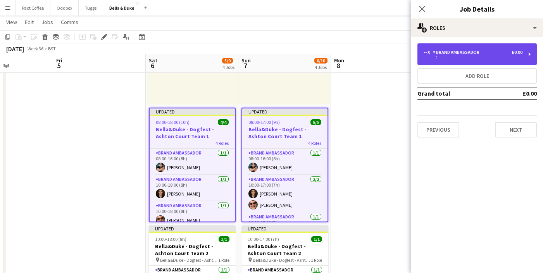
click at [479, 59] on div "-- x Brand Ambassador £0.00 --:-- - --:--" at bounding box center [476, 54] width 119 height 22
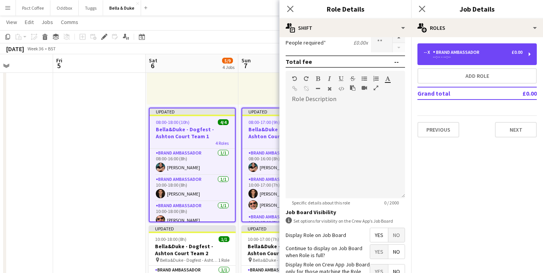
scroll to position [151, 0]
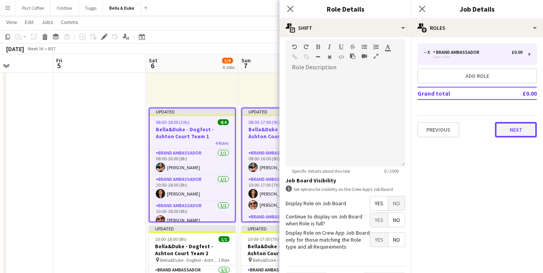
click at [518, 127] on button "Next" at bounding box center [516, 129] width 42 height 15
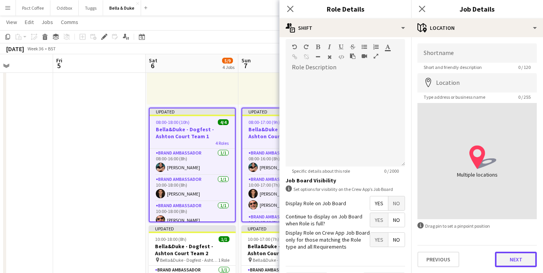
click at [501, 256] on button "Next" at bounding box center [516, 259] width 42 height 15
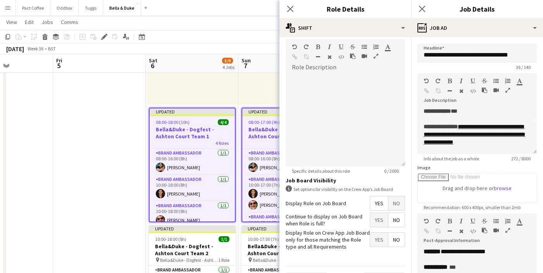
scroll to position [36, 0]
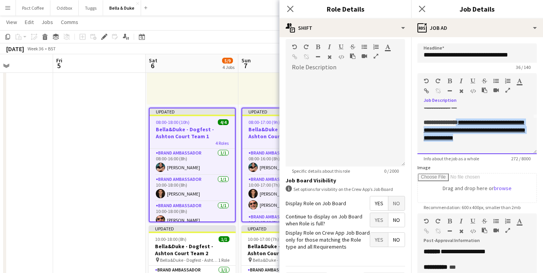
drag, startPoint x: 461, startPoint y: 147, endPoint x: 468, endPoint y: 126, distance: 22.4
click at [468, 126] on div "**********" at bounding box center [476, 130] width 107 height 23
paste div
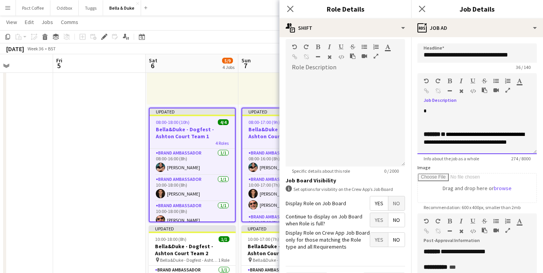
scroll to position [66, 0]
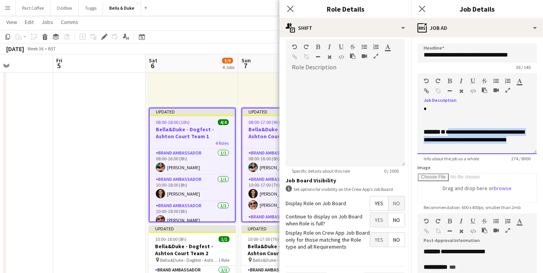
drag, startPoint x: 473, startPoint y: 150, endPoint x: 449, endPoint y: 134, distance: 28.5
click at [449, 134] on div "**********" at bounding box center [476, 131] width 119 height 46
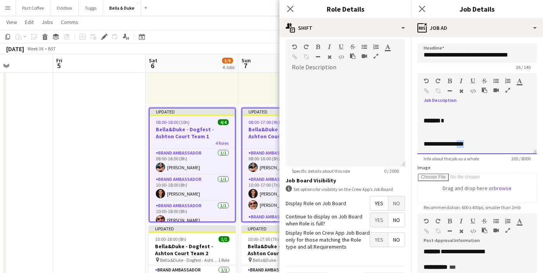
drag, startPoint x: 462, startPoint y: 145, endPoint x: 380, endPoint y: 145, distance: 82.1
click at [380, 145] on body "Menu Boards Boards Boards All jobs Status Workforce Workforce My Workforce Recr…" at bounding box center [271, 98] width 543 height 787
drag, startPoint x: 463, startPoint y: 145, endPoint x: 423, endPoint y: 138, distance: 41.4
click at [423, 138] on div "**********" at bounding box center [476, 131] width 119 height 46
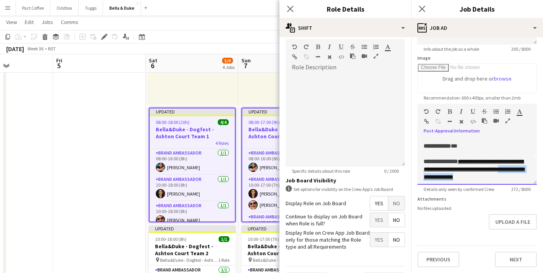
scroll to position [38, 0]
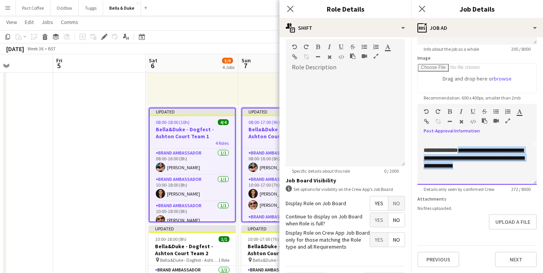
drag, startPoint x: 460, startPoint y: 164, endPoint x: 468, endPoint y: 153, distance: 13.6
click at [468, 153] on div "**********" at bounding box center [476, 157] width 107 height 23
paste div
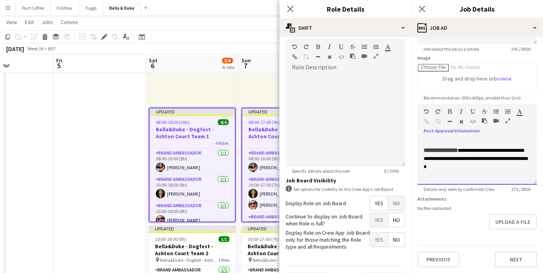
scroll to position [79, 0]
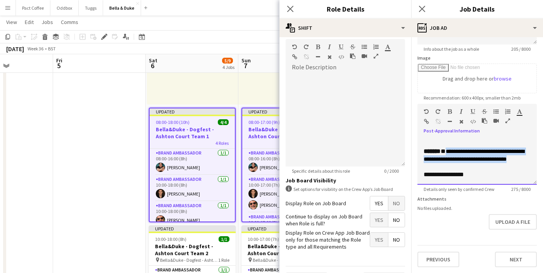
drag, startPoint x: 527, startPoint y: 160, endPoint x: 449, endPoint y: 152, distance: 78.6
click at [449, 152] on div "**********" at bounding box center [476, 155] width 107 height 15
click at [464, 151] on div "******* *" at bounding box center [476, 152] width 107 height 8
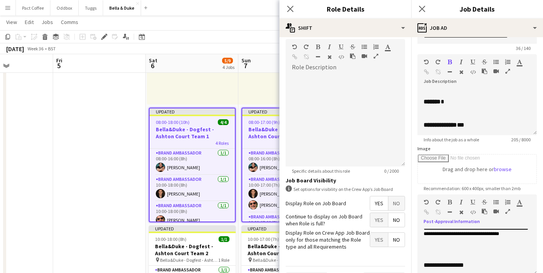
scroll to position [0, 0]
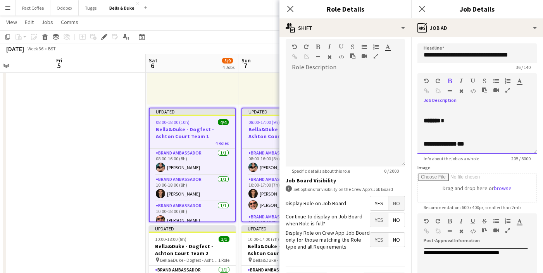
click at [466, 123] on div "******* *" at bounding box center [476, 121] width 107 height 8
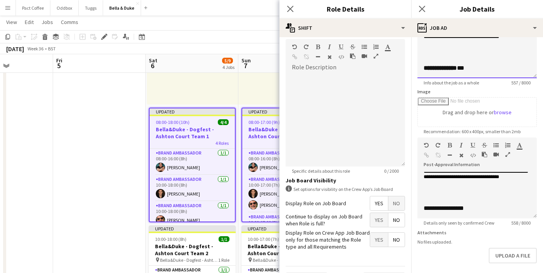
scroll to position [110, 0]
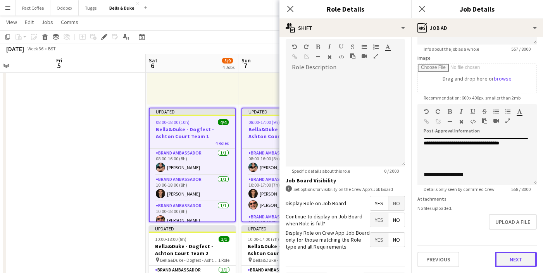
click at [507, 257] on button "Next" at bounding box center [516, 259] width 42 height 15
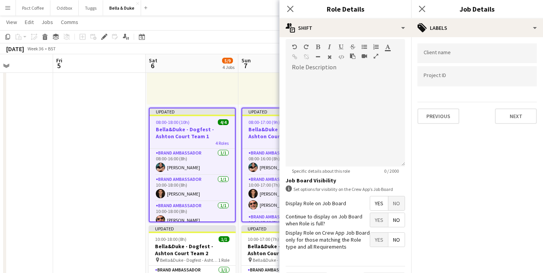
scroll to position [0, 0]
click at [421, 9] on icon at bounding box center [421, 8] width 7 height 7
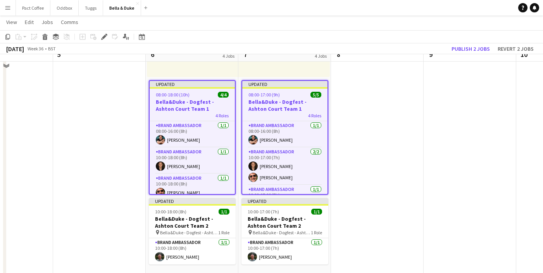
scroll to position [295, 0]
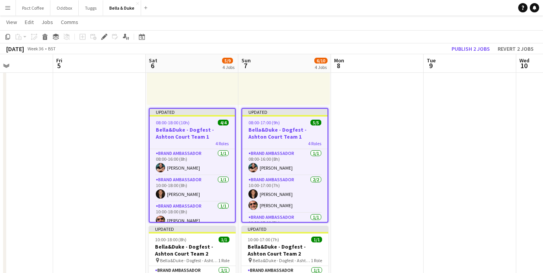
click at [368, 169] on app-date-cell at bounding box center [377, 107] width 93 height 558
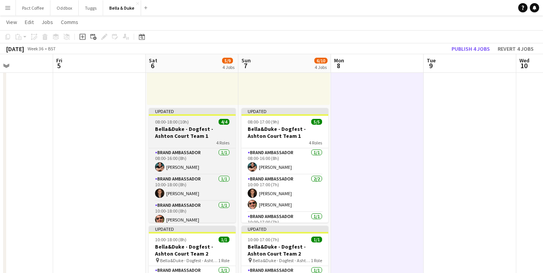
click at [201, 138] on h3 "Bella&Duke - Dogfest - Ashton Court Team 1" at bounding box center [192, 133] width 87 height 14
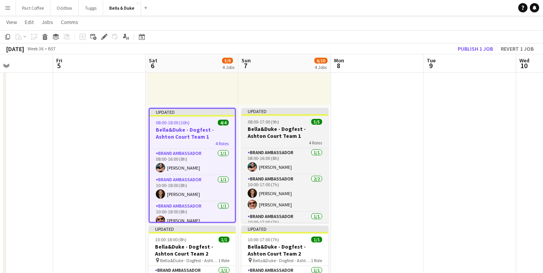
click at [267, 134] on h3 "Bella&Duke - Dogfest - Ashton Court Team 1" at bounding box center [284, 133] width 87 height 14
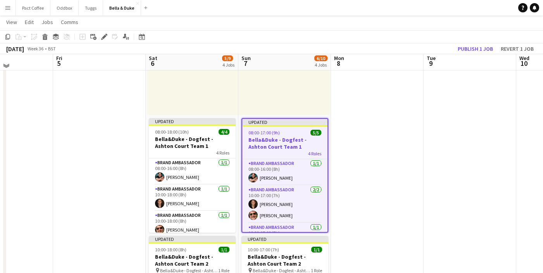
scroll to position [282, 0]
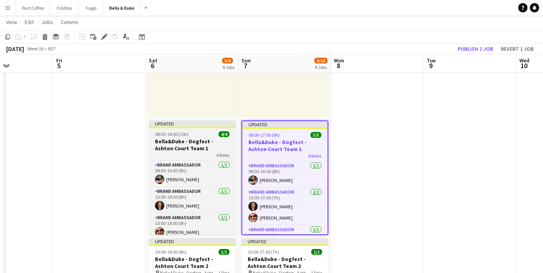
click at [191, 139] on h3 "Bella&Duke - Dogfest - Ashton Court Team 1" at bounding box center [192, 145] width 87 height 14
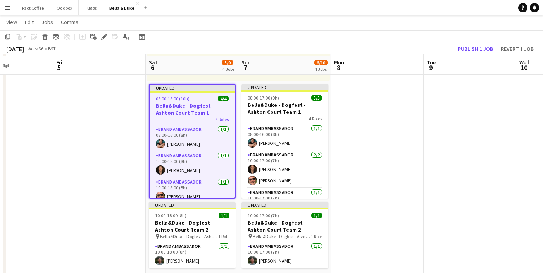
scroll to position [292, 0]
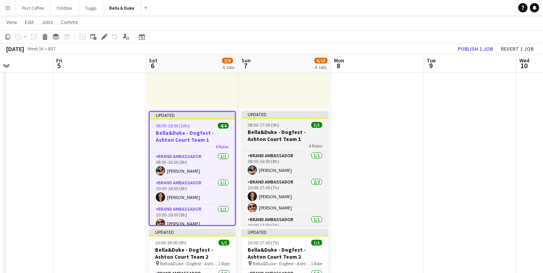
click at [251, 137] on h3 "Bella&Duke - Dogfest - Ashton Court Team 1" at bounding box center [284, 136] width 87 height 14
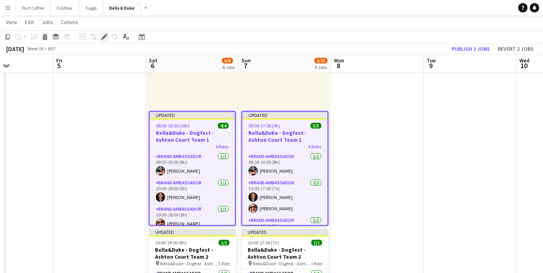
click at [105, 37] on icon "Edit" at bounding box center [104, 37] width 6 height 6
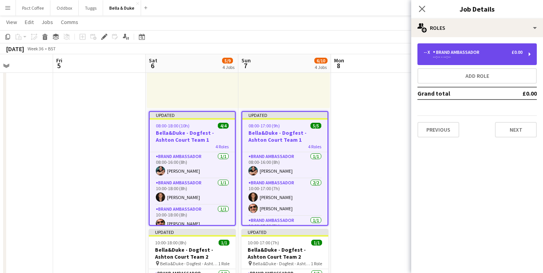
click at [451, 61] on div "-- x Brand Ambassador £0.00 --:-- - --:--" at bounding box center [476, 54] width 119 height 22
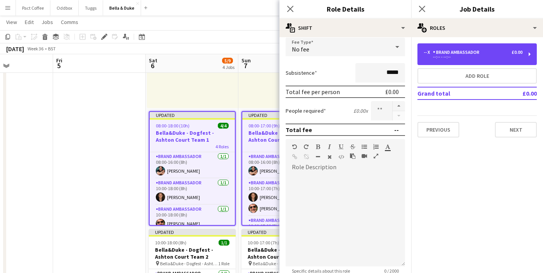
scroll to position [50, 0]
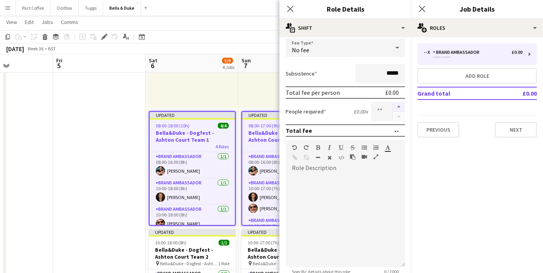
click at [399, 106] on button "button" at bounding box center [398, 107] width 12 height 10
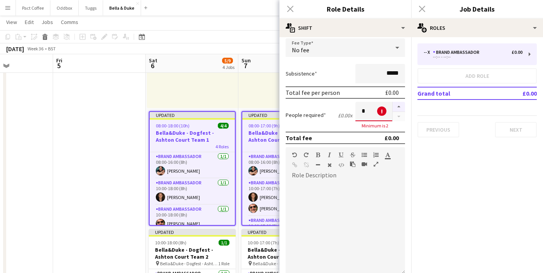
click at [399, 107] on button "button" at bounding box center [398, 107] width 12 height 10
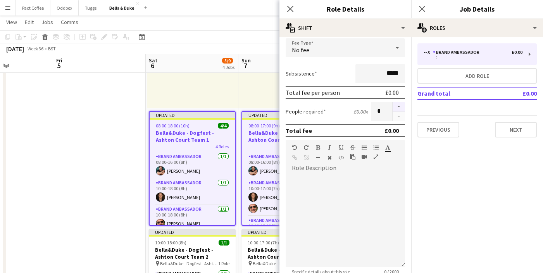
click at [399, 107] on button "button" at bounding box center [398, 107] width 12 height 10
click at [397, 107] on button "button" at bounding box center [398, 107] width 12 height 10
click at [398, 118] on button "button" at bounding box center [398, 117] width 12 height 10
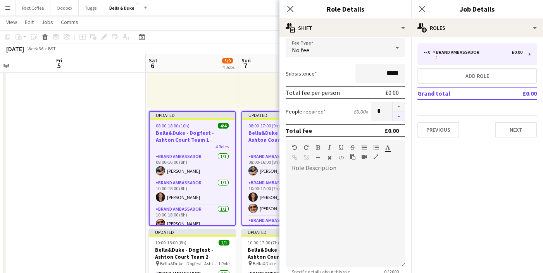
type input "*"
click at [524, 134] on button "Next" at bounding box center [516, 129] width 42 height 15
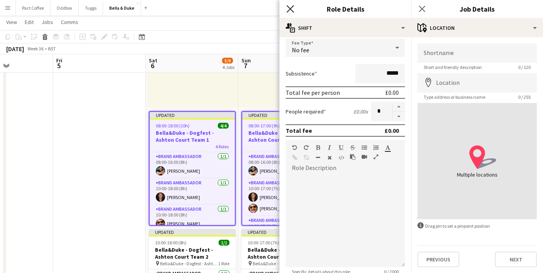
click at [291, 6] on icon "Close pop-in" at bounding box center [289, 8] width 7 height 7
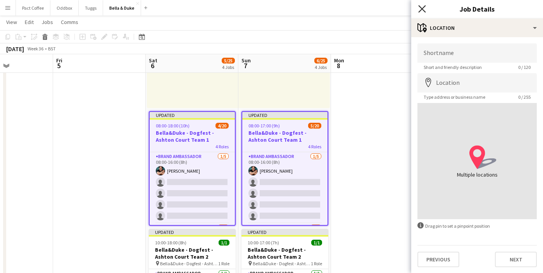
click at [420, 8] on icon "Close pop-in" at bounding box center [421, 8] width 7 height 7
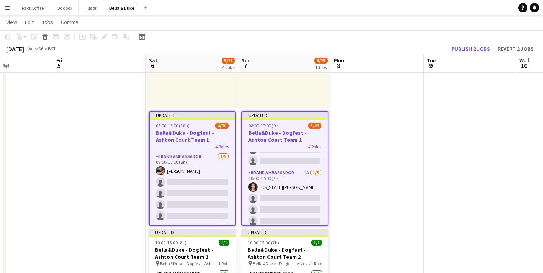
scroll to position [127, 0]
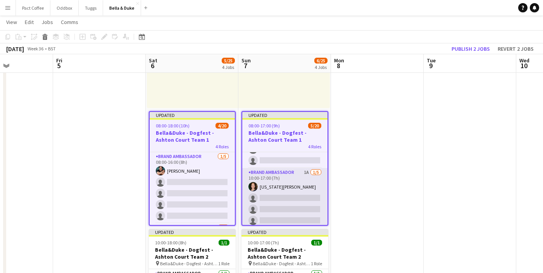
click at [307, 174] on app-card-role "Brand Ambassador 1A [DATE] 10:00-17:00 (7h) [US_STATE][PERSON_NAME] single-neut…" at bounding box center [284, 203] width 85 height 71
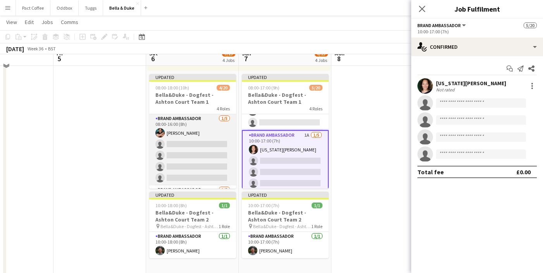
scroll to position [335, 0]
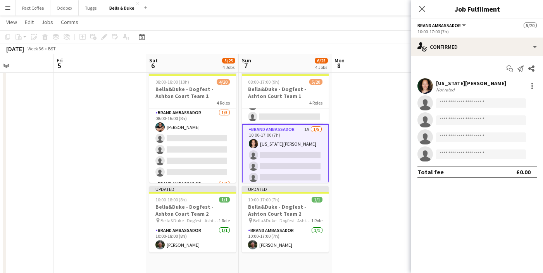
click at [118, 158] on app-date-cell at bounding box center [99, 67] width 93 height 558
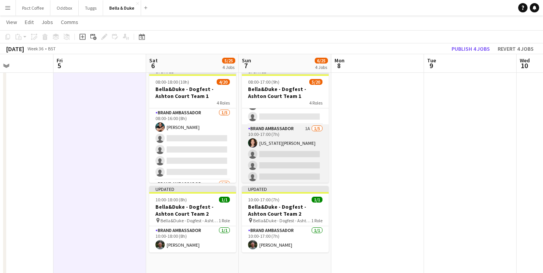
click at [303, 130] on app-card-role "Brand Ambassador 1A [DATE] 10:00-17:00 (7h) [US_STATE][PERSON_NAME] single-neut…" at bounding box center [285, 159] width 87 height 71
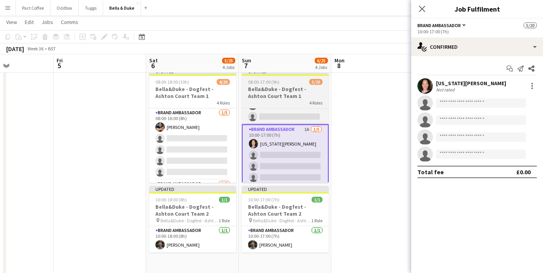
click at [296, 90] on h3 "Bella&Duke - Dogfest - Ashton Court Team 1" at bounding box center [285, 93] width 87 height 14
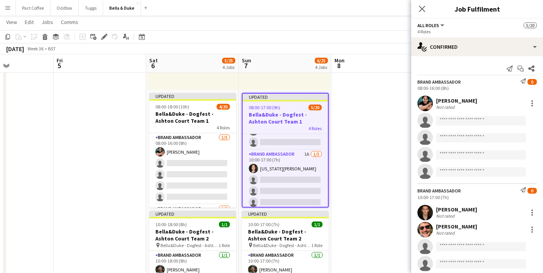
scroll to position [305, 0]
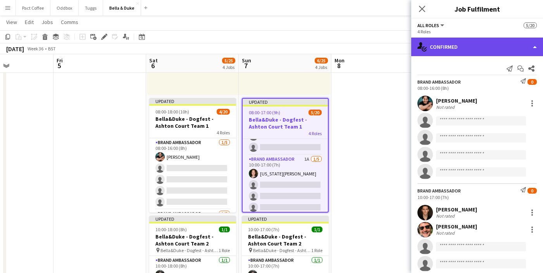
click at [459, 45] on div "single-neutral-actions-check-2 Confirmed" at bounding box center [477, 47] width 132 height 19
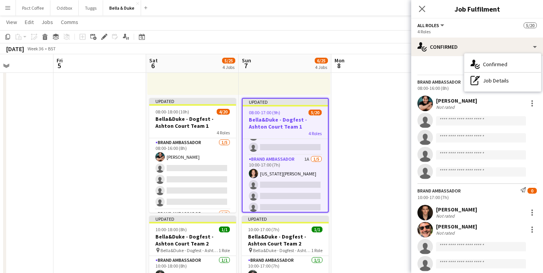
click at [440, 65] on div "Send notification Start chat Share" at bounding box center [476, 68] width 119 height 13
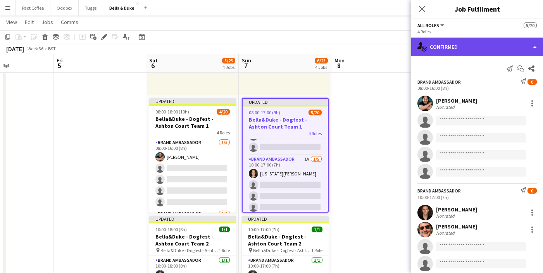
click at [462, 53] on div "single-neutral-actions-check-2 Confirmed" at bounding box center [477, 47] width 132 height 19
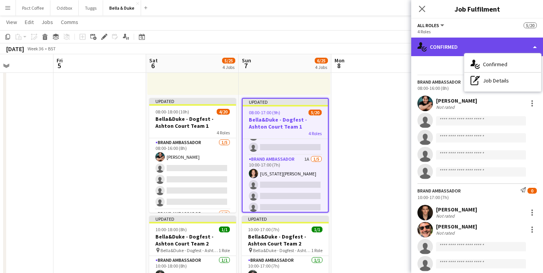
click at [436, 54] on div "single-neutral-actions-check-2 Confirmed" at bounding box center [477, 47] width 132 height 19
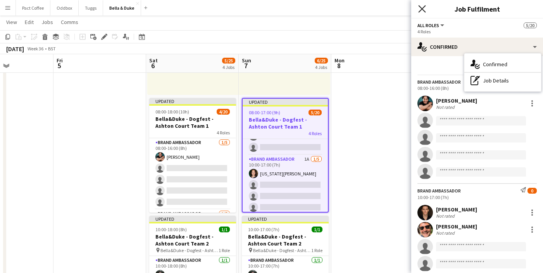
click at [421, 10] on icon "Close pop-in" at bounding box center [421, 8] width 7 height 7
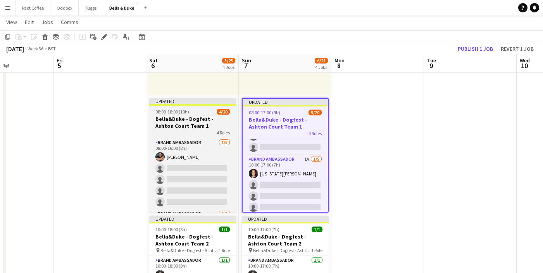
click at [200, 103] on div "Updated" at bounding box center [192, 101] width 87 height 6
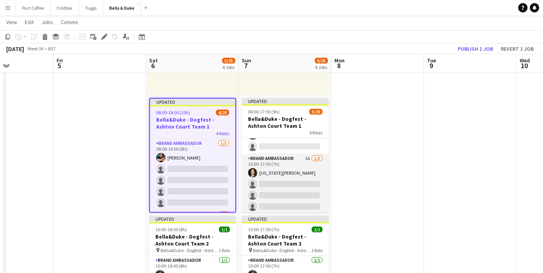
click at [288, 157] on app-card-role "Brand Ambassador 1A [DATE] 10:00-17:00 (7h) [US_STATE][PERSON_NAME] single-neut…" at bounding box center [285, 189] width 87 height 71
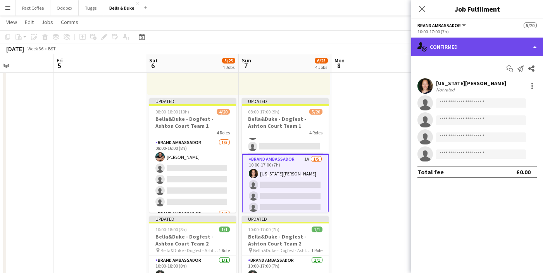
click at [470, 54] on div "single-neutral-actions-check-2 Confirmed" at bounding box center [477, 47] width 132 height 19
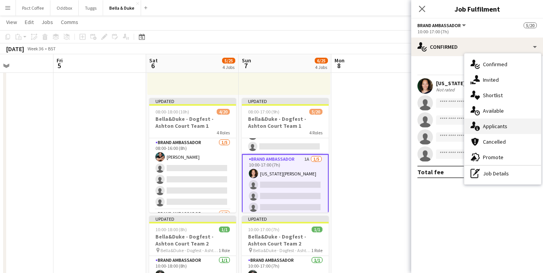
click at [494, 128] on div "single-neutral-actions-information Applicants" at bounding box center [502, 126] width 77 height 15
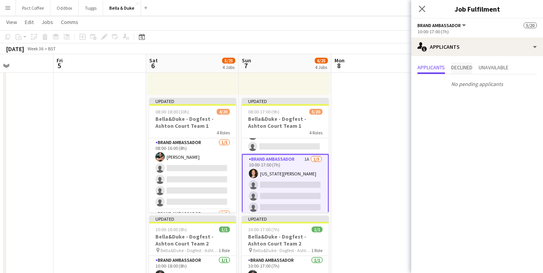
click at [470, 70] on span "Declined" at bounding box center [461, 67] width 21 height 5
click at [490, 70] on span "Unavailable" at bounding box center [493, 67] width 30 height 5
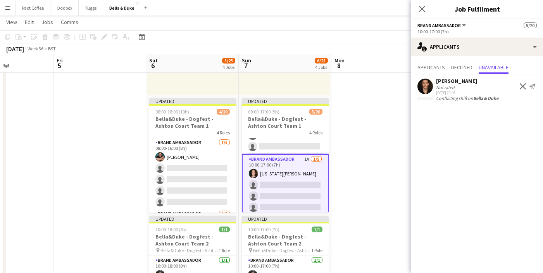
click at [412, 2] on div "Close pop-in" at bounding box center [422, 9] width 22 height 18
click at [419, 4] on div "Close pop-in" at bounding box center [422, 9] width 22 height 18
click at [422, 11] on icon "Close pop-in" at bounding box center [421, 8] width 7 height 7
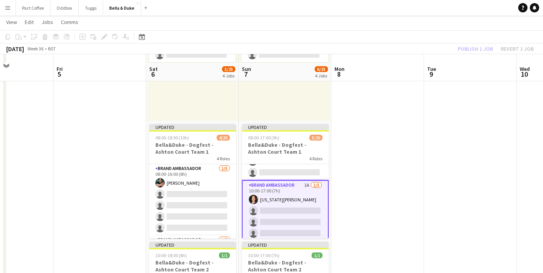
scroll to position [275, 0]
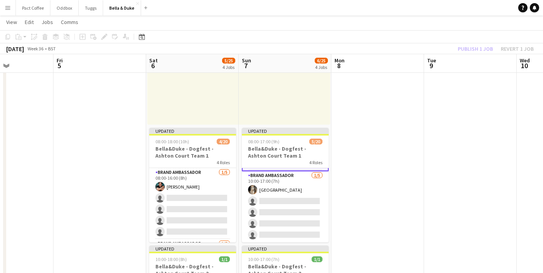
click at [366, 144] on app-date-cell at bounding box center [377, 126] width 93 height 558
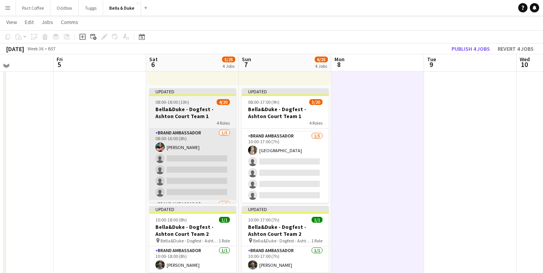
scroll to position [312, 0]
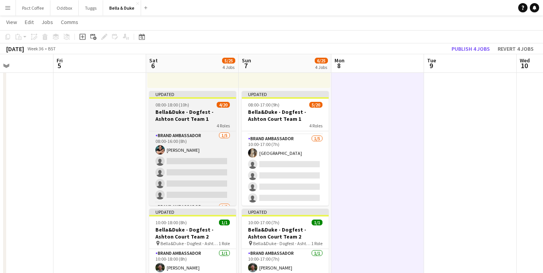
click at [187, 114] on h3 "Bella&Duke - Dogfest - Ashton Court Team 1" at bounding box center [192, 115] width 87 height 14
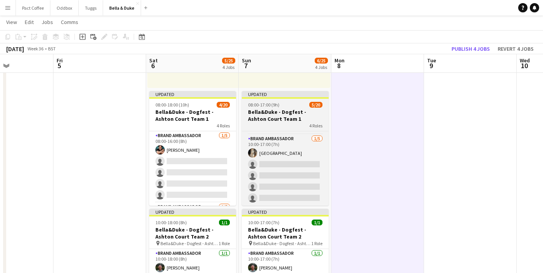
click at [280, 103] on div "08:00-17:00 (9h) 5/20" at bounding box center [285, 105] width 87 height 6
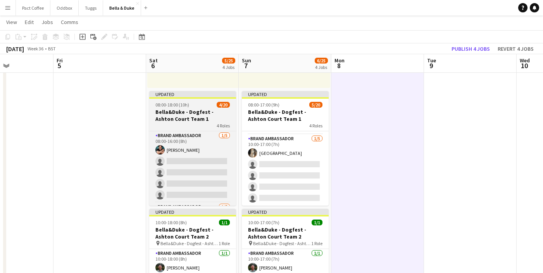
click at [194, 111] on h3 "Bella&Duke - Dogfest - Ashton Court Team 1" at bounding box center [192, 115] width 87 height 14
click at [196, 112] on h3 "Bella&Duke - Dogfest - Ashton Court Team 1" at bounding box center [192, 115] width 87 height 14
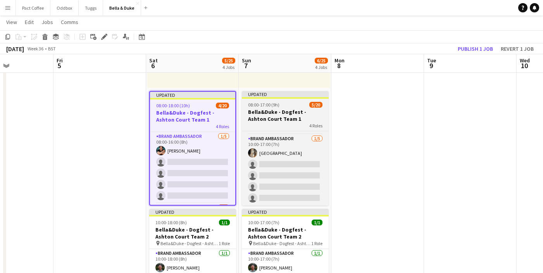
click at [248, 111] on h3 "Bella&Duke - Dogfest - Ashton Court Team 1" at bounding box center [285, 115] width 87 height 14
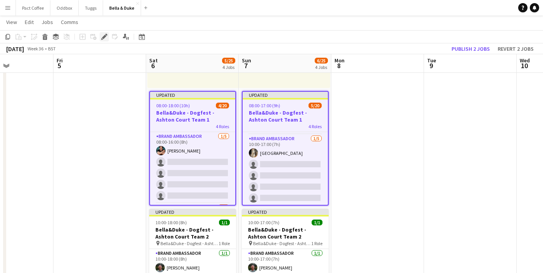
click at [101, 38] on div "Edit" at bounding box center [104, 36] width 9 height 9
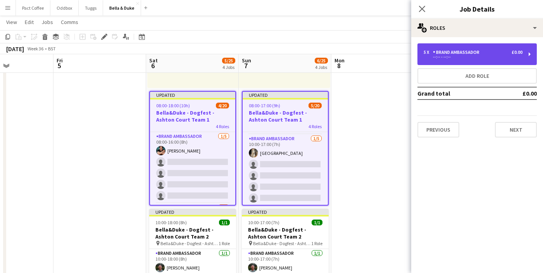
click at [472, 54] on div "Brand Ambassador" at bounding box center [458, 52] width 50 height 5
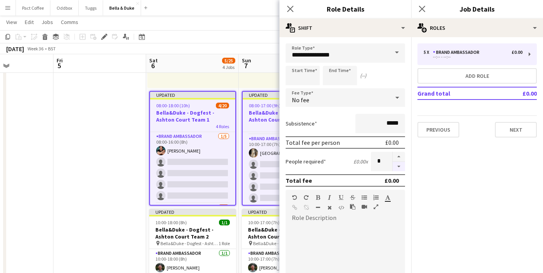
click at [397, 168] on button "button" at bounding box center [398, 167] width 12 height 10
click at [397, 168] on div at bounding box center [398, 161] width 13 height 19
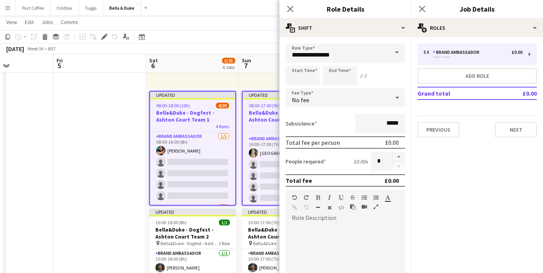
click at [397, 168] on div at bounding box center [398, 161] width 13 height 19
click at [385, 160] on input "*" at bounding box center [381, 161] width 21 height 19
type input "*"
click at [425, 6] on icon at bounding box center [421, 8] width 7 height 7
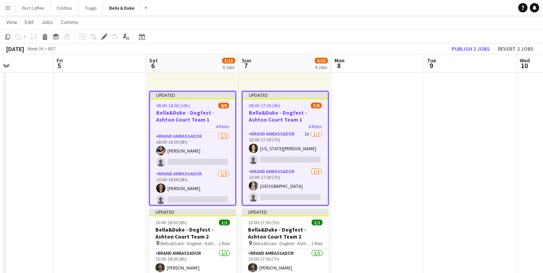
click at [136, 147] on app-date-cell at bounding box center [99, 90] width 93 height 558
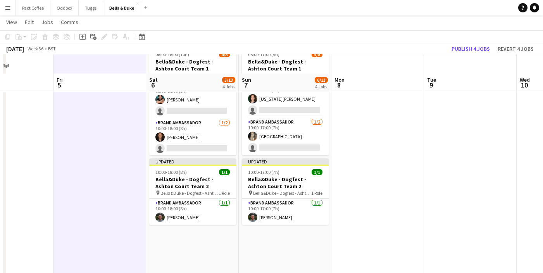
scroll to position [392, 0]
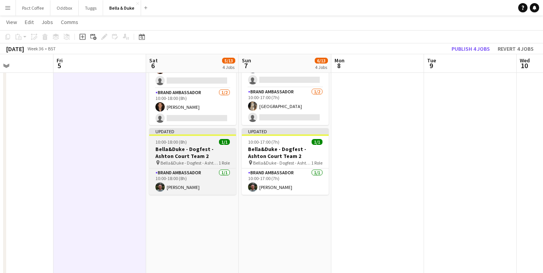
click at [204, 151] on h3 "Bella&Duke - Dogfest - Ashton Court Team 2" at bounding box center [192, 153] width 87 height 14
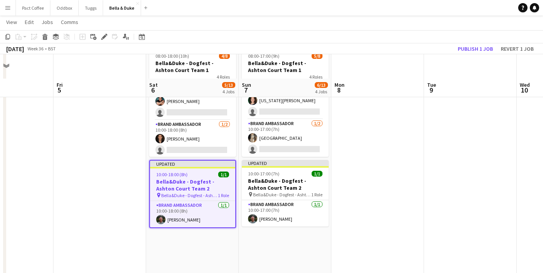
scroll to position [403, 0]
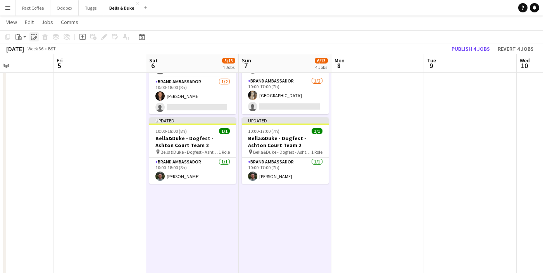
click at [34, 39] on icon "Paste linked Job" at bounding box center [34, 37] width 6 height 6
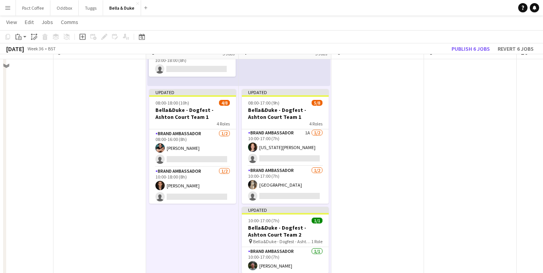
scroll to position [432, 0]
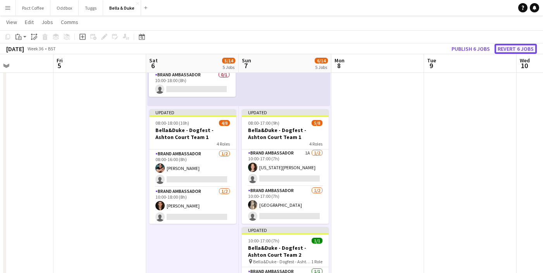
click at [523, 48] on button "Revert 6 jobs" at bounding box center [515, 49] width 42 height 10
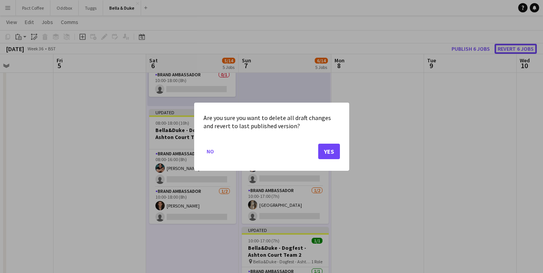
scroll to position [0, 0]
click at [328, 155] on button "Yes" at bounding box center [329, 150] width 22 height 15
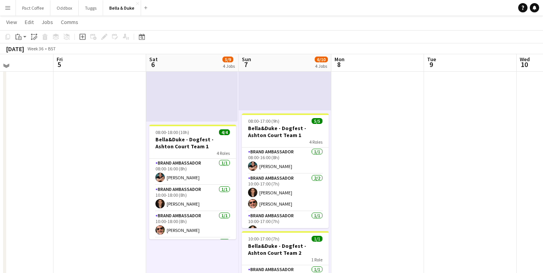
scroll to position [414, 0]
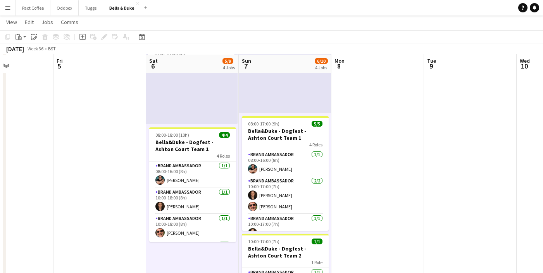
click at [361, 153] on app-date-cell at bounding box center [377, 1] width 93 height 586
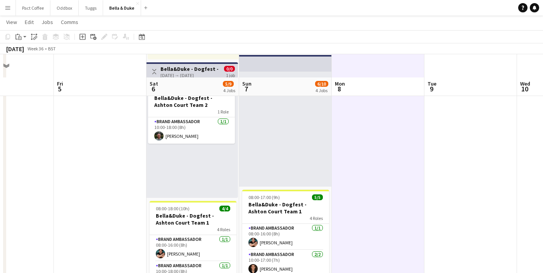
scroll to position [340, 0]
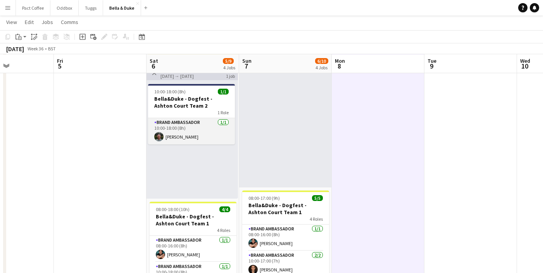
click at [184, 133] on app-card-role "Brand Ambassador 1/1 10:00-18:00 (8h) Tommy Knox" at bounding box center [191, 131] width 87 height 26
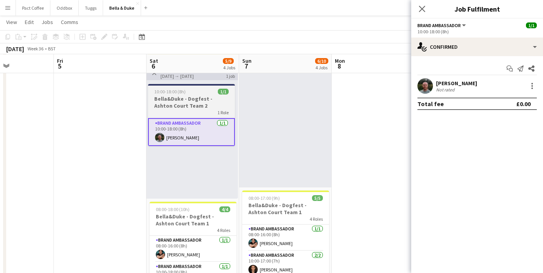
click at [193, 101] on h3 "Bella&Duke - Dogfest - Ashton Court Team 2" at bounding box center [191, 102] width 87 height 14
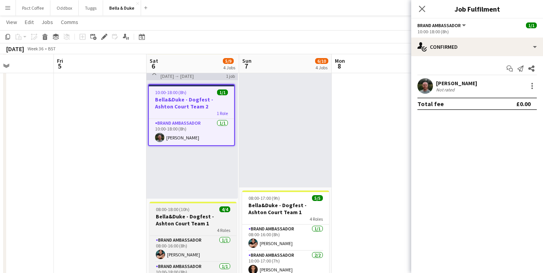
click at [195, 220] on h3 "Bella&Duke - Dogfest - Ashton Court Team 1" at bounding box center [193, 220] width 87 height 14
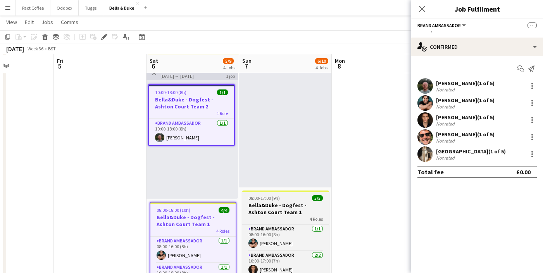
click at [253, 213] on h3 "Bella&Duke - Dogfest - Ashton Court Team 1" at bounding box center [285, 209] width 87 height 14
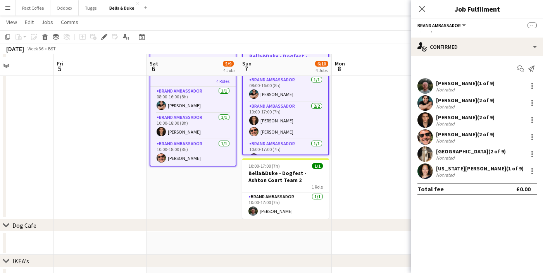
scroll to position [494, 0]
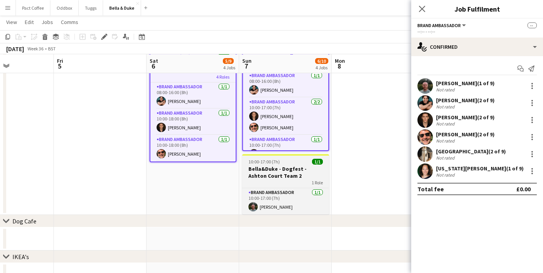
click at [273, 168] on h3 "Bella&Duke - Dogfest - Ashton Court Team 2" at bounding box center [285, 172] width 87 height 14
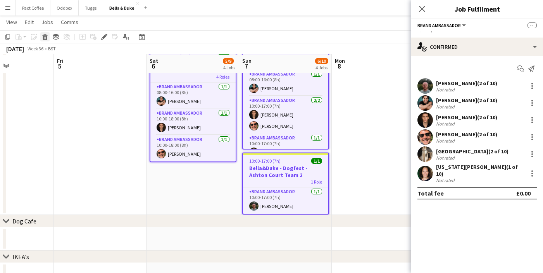
click at [49, 36] on div "Delete" at bounding box center [44, 36] width 9 height 9
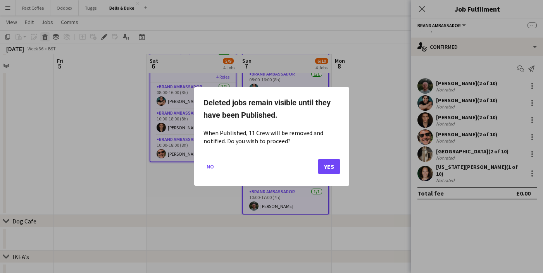
scroll to position [0, 0]
click at [334, 162] on button "Yes" at bounding box center [329, 166] width 22 height 15
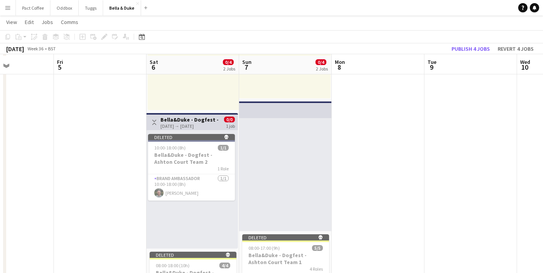
scroll to position [289, 0]
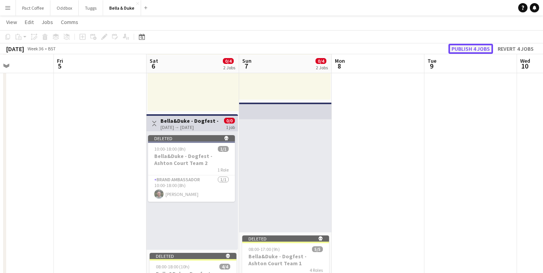
click at [463, 50] on button "Publish 4 jobs" at bounding box center [470, 49] width 45 height 10
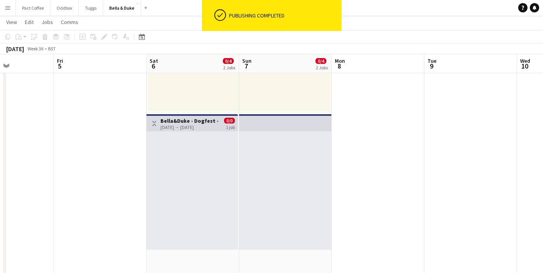
drag, startPoint x: 135, startPoint y: 184, endPoint x: 131, endPoint y: 184, distance: 4.3
click at [134, 184] on app-date-cell at bounding box center [100, 113] width 93 height 558
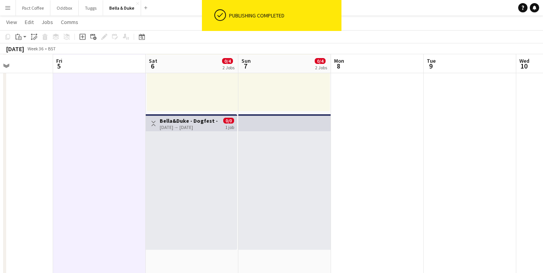
click at [181, 127] on div "06-09-2025 → 06-09-2025" at bounding box center [189, 127] width 58 height 6
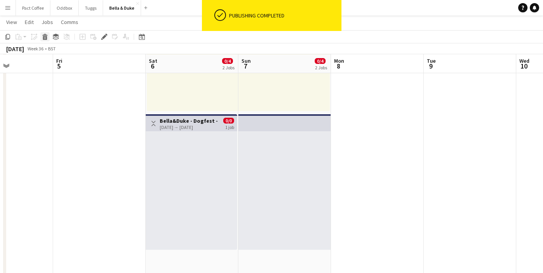
click at [46, 39] on icon at bounding box center [45, 38] width 4 height 4
click at [470, 50] on button "Publish 1 job" at bounding box center [474, 49] width 41 height 10
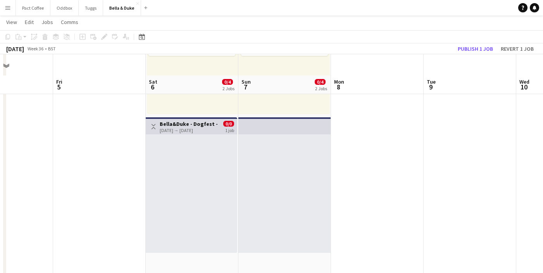
scroll to position [307, 0]
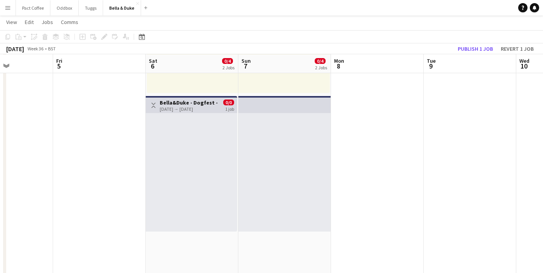
click at [199, 114] on div at bounding box center [191, 172] width 91 height 119
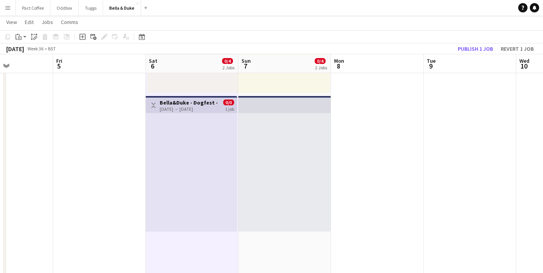
click at [199, 104] on h3 "Bella&Duke - Dogfest - Ashton Court Team 2" at bounding box center [189, 102] width 58 height 7
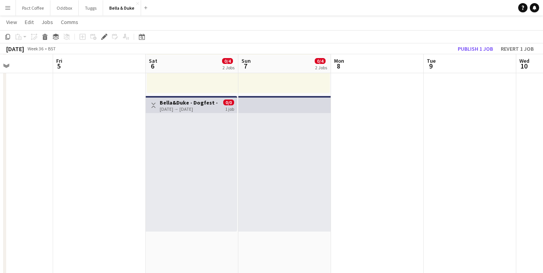
click at [199, 98] on app-top-bar "Toggle View Bella&Duke - Dogfest - Ashton Court Team 2 06-09-2025 → 06-09-2025 …" at bounding box center [191, 104] width 91 height 17
click at [244, 111] on app-top-bar at bounding box center [284, 104] width 93 height 17
click at [328, 125] on div at bounding box center [284, 172] width 93 height 119
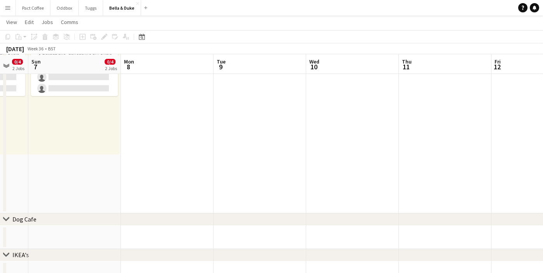
scroll to position [246, 0]
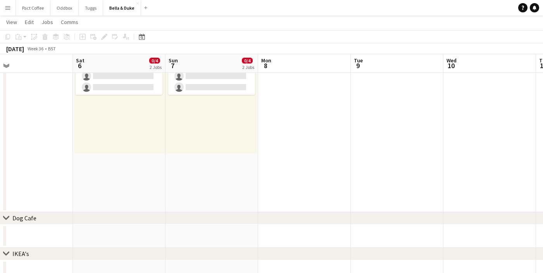
click at [134, 180] on app-date-cell "Toggle View Bella&Duke - Dorset County Show 06-09-2025 → 07-09-2025 0/4 2 jobs …" at bounding box center [119, 44] width 93 height 336
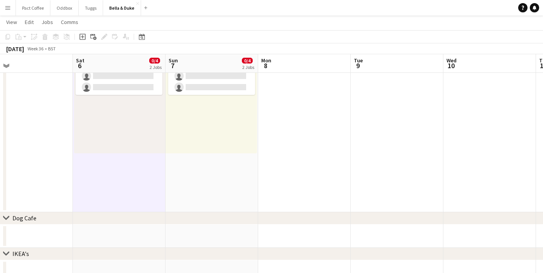
click at [189, 182] on app-date-cell "08:30-18:00 (9h30m) 0/2 pin Dorset County Show 1 Role Brand Ambassador 0/2 08:3…" at bounding box center [211, 44] width 93 height 336
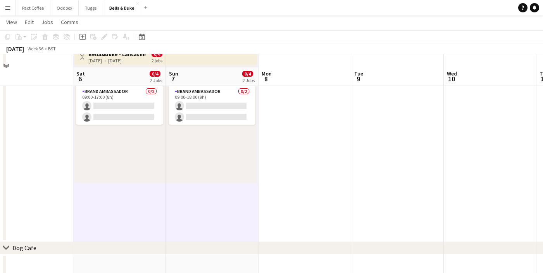
scroll to position [231, 0]
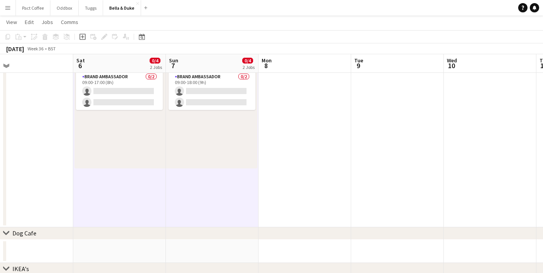
click at [59, 189] on app-date-cell at bounding box center [27, 59] width 93 height 336
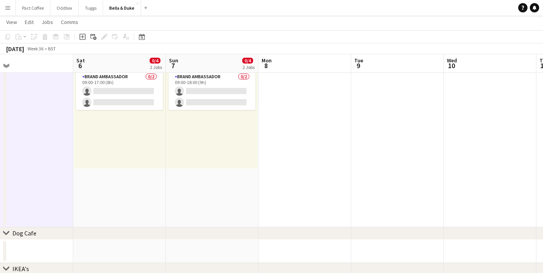
click at [97, 191] on app-date-cell "Toggle View Bella&Duke - Dorset County Show 06-09-2025 → 07-09-2025 0/4 2 jobs …" at bounding box center [119, 59] width 93 height 336
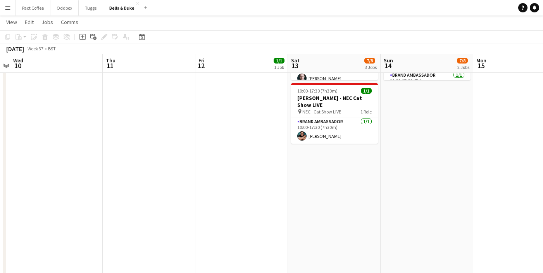
scroll to position [0, 299]
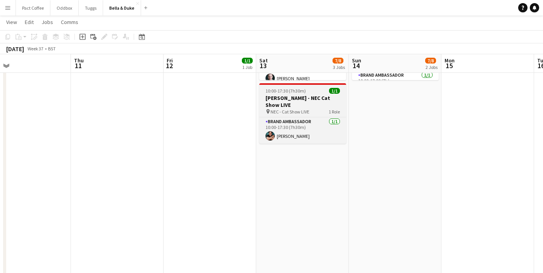
click at [310, 100] on h3 "[PERSON_NAME] - NEC Cat Show LIVE" at bounding box center [302, 102] width 87 height 14
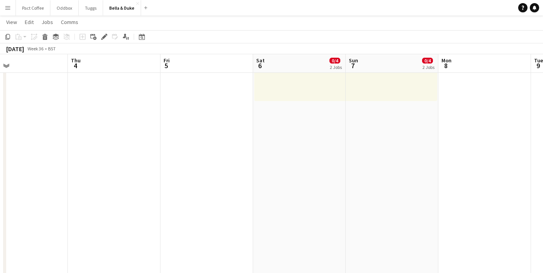
scroll to position [0, 207]
click at [303, 143] on app-date-cell "Toggle View Bella&Duke - Dorset County Show 06-09-2025 → 07-09-2025 0/4 2 jobs …" at bounding box center [302, 103] width 93 height 558
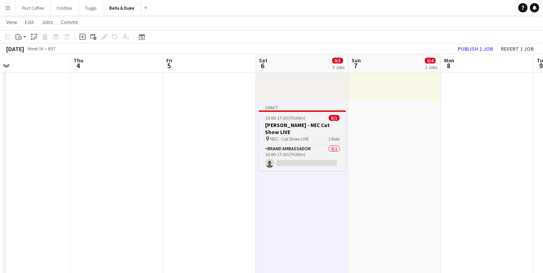
click at [303, 130] on h3 "[PERSON_NAME] - NEC Cat Show LIVE" at bounding box center [302, 129] width 87 height 14
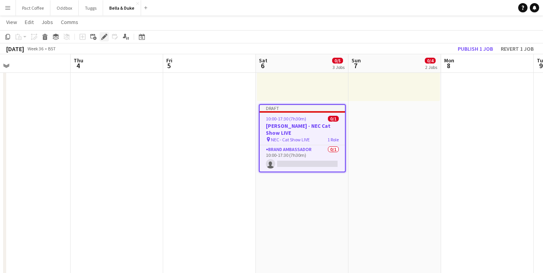
click at [103, 37] on icon at bounding box center [104, 37] width 4 height 4
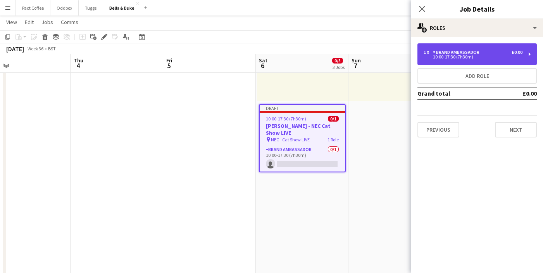
click at [497, 62] on div "1 x Brand Ambassador £0.00 10:00-17:30 (7h30m)" at bounding box center [476, 54] width 119 height 22
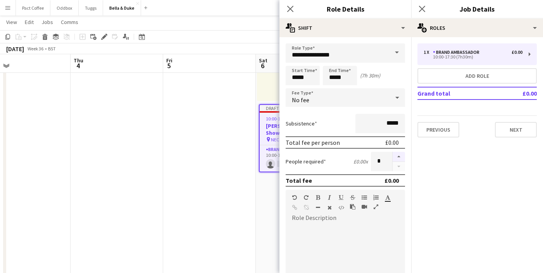
click at [399, 155] on button "button" at bounding box center [398, 157] width 12 height 10
click at [397, 157] on button "button" at bounding box center [398, 157] width 12 height 10
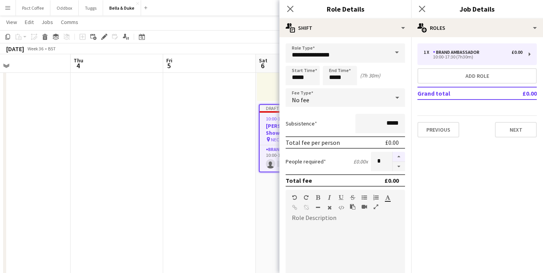
type input "*"
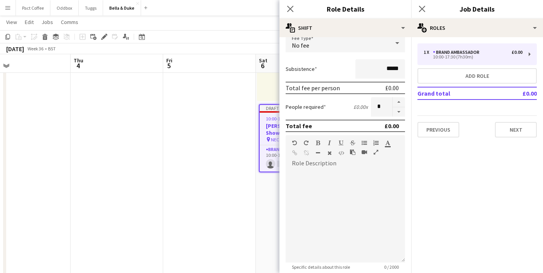
scroll to position [118, 0]
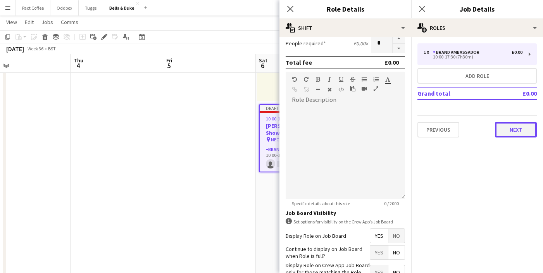
click at [520, 125] on button "Next" at bounding box center [516, 129] width 42 height 15
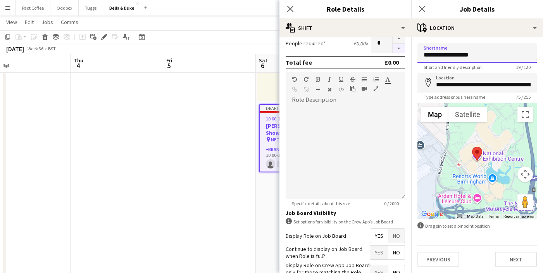
drag, startPoint x: 485, startPoint y: 56, endPoint x: 398, endPoint y: 47, distance: 88.0
click at [398, 47] on body "Menu Boards Boards Boards All jobs Status Workforce Workforce My Workforce Recr…" at bounding box center [271, 94] width 543 height 787
paste input "***"
type input "**********"
click at [453, 83] on input "**********" at bounding box center [476, 82] width 119 height 19
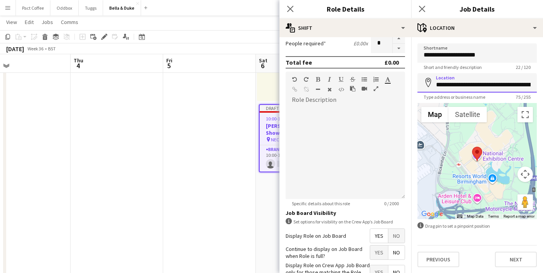
click at [453, 83] on input "**********" at bounding box center [476, 82] width 119 height 19
paste input
type input "**********"
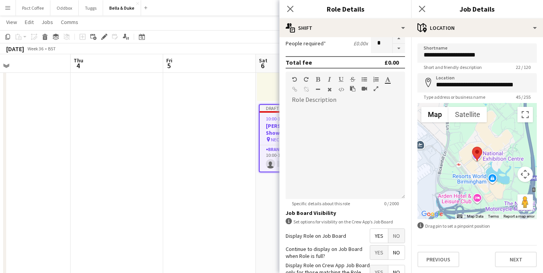
scroll to position [0, 0]
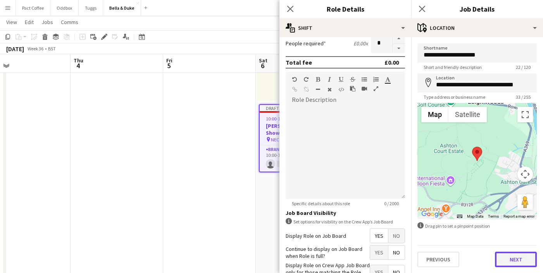
click at [504, 258] on button "Next" at bounding box center [516, 259] width 42 height 15
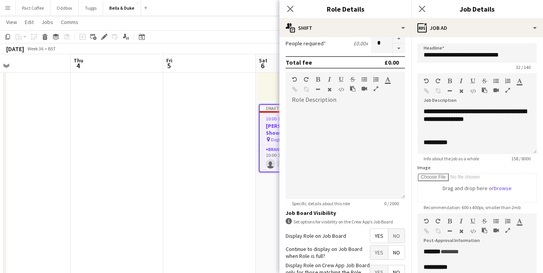
scroll to position [110, 0]
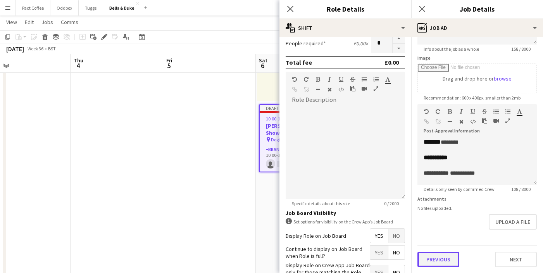
click at [435, 256] on button "Previous" at bounding box center [438, 259] width 42 height 15
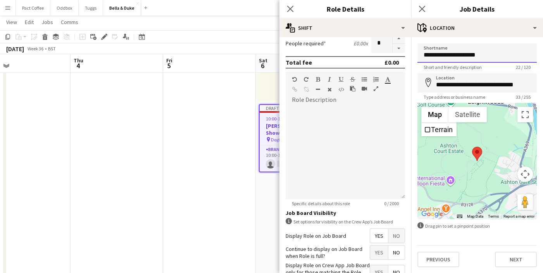
click at [453, 57] on input "**********" at bounding box center [476, 52] width 119 height 19
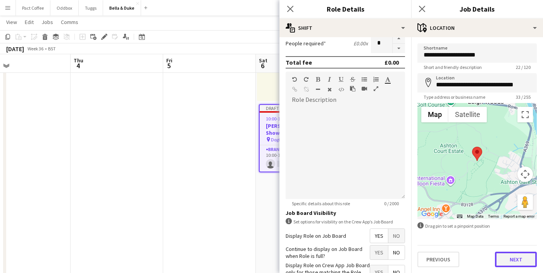
click at [511, 258] on button "Next" at bounding box center [516, 259] width 42 height 15
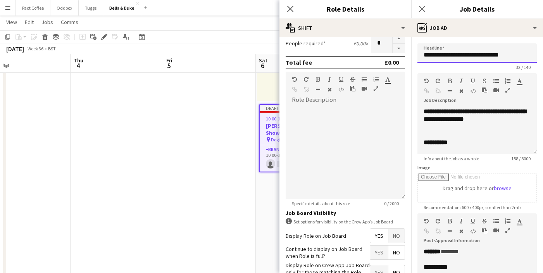
click at [476, 57] on input "**********" at bounding box center [476, 52] width 119 height 19
paste input "text"
click at [424, 56] on input "**********" at bounding box center [476, 52] width 119 height 19
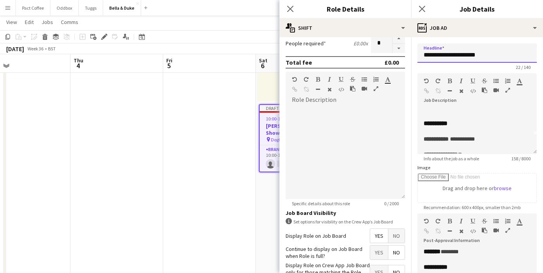
scroll to position [41, 0]
type input "**********"
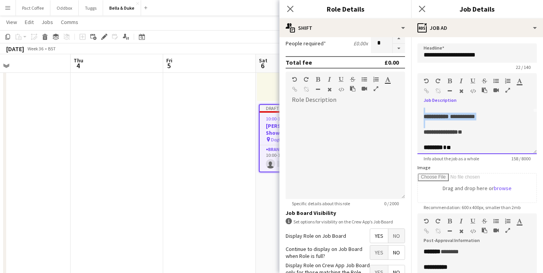
scroll to position [0, 0]
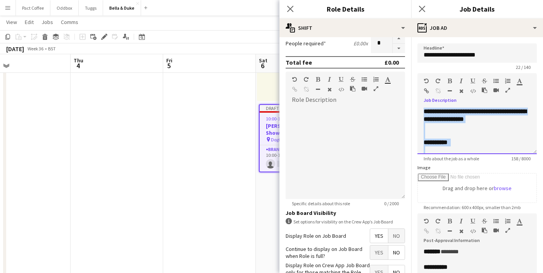
drag, startPoint x: 424, startPoint y: 133, endPoint x: 403, endPoint y: 66, distance: 70.1
click at [403, 66] on body "Menu Boards Boards Boards All jobs Status Workforce Workforce My Workforce Recr…" at bounding box center [271, 94] width 543 height 787
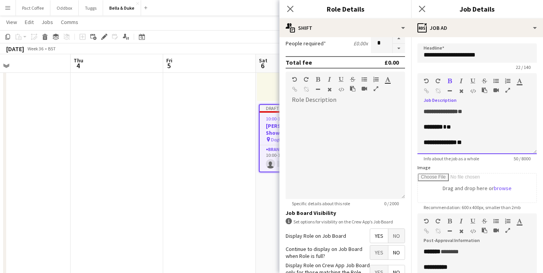
click at [462, 109] on span "**" at bounding box center [459, 111] width 4 height 5
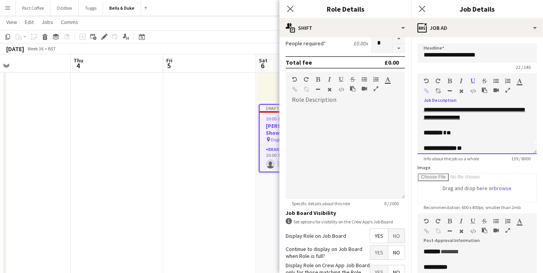
scroll to position [11, 0]
click at [463, 135] on div "******** **" at bounding box center [476, 131] width 107 height 8
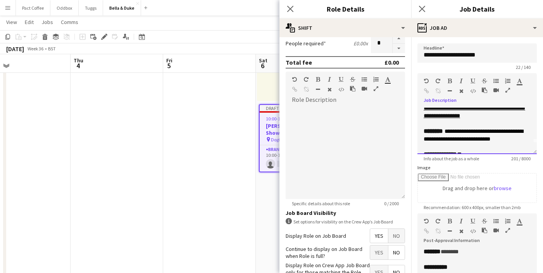
scroll to position [31, 0]
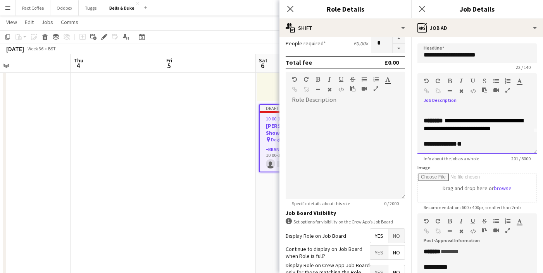
click at [476, 140] on div "**********" at bounding box center [476, 144] width 107 height 8
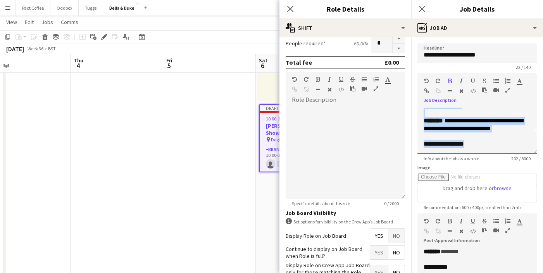
scroll to position [0, 0]
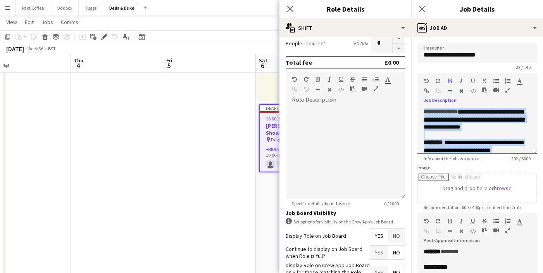
drag, startPoint x: 488, startPoint y: 147, endPoint x: 392, endPoint y: 71, distance: 121.8
click at [392, 71] on body "Menu Boards Boards Boards All jobs Status Workforce Workforce My Workforce Recr…" at bounding box center [271, 94] width 543 height 787
copy div "**********"
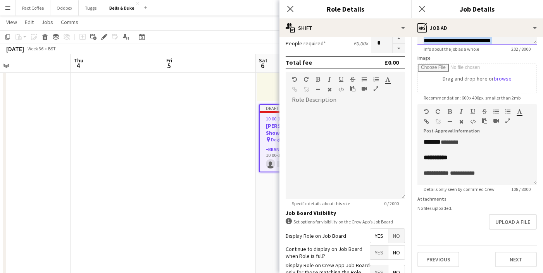
scroll to position [46, 0]
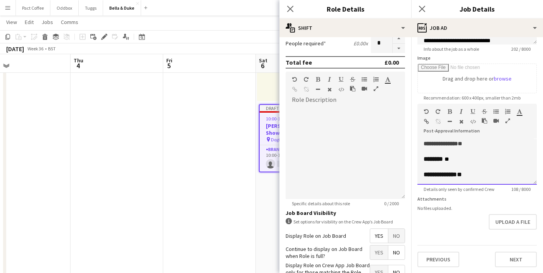
click at [450, 153] on div at bounding box center [476, 152] width 107 height 8
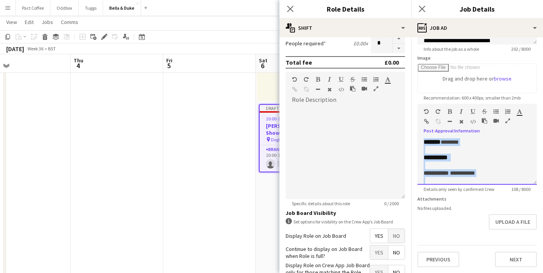
drag, startPoint x: 492, startPoint y: 180, endPoint x: 420, endPoint y: 117, distance: 95.8
click at [420, 117] on div "**********" at bounding box center [476, 144] width 119 height 81
paste div
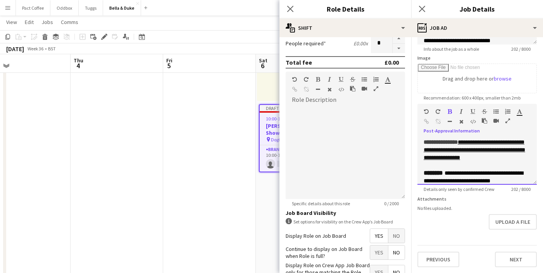
scroll to position [1, 0]
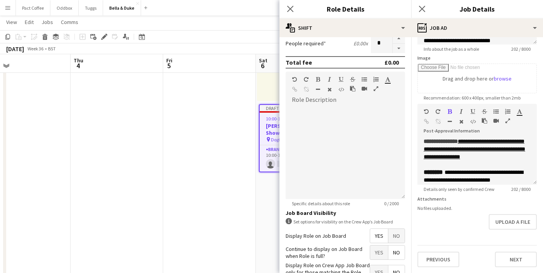
click at [236, 156] on app-date-cell at bounding box center [209, 103] width 93 height 558
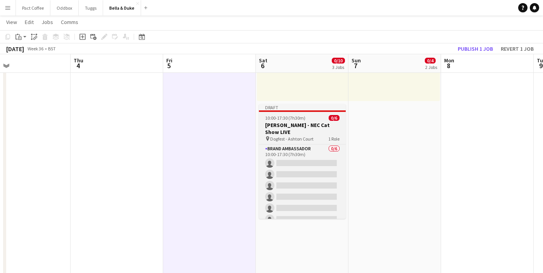
click at [292, 131] on h3 "[PERSON_NAME] - NEC Cat Show LIVE" at bounding box center [302, 129] width 87 height 14
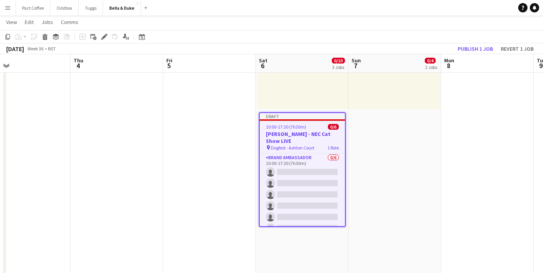
scroll to position [293, 0]
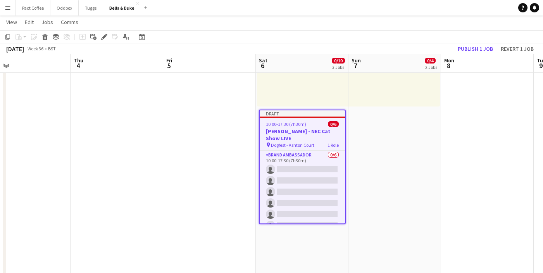
click at [246, 124] on app-date-cell at bounding box center [209, 108] width 93 height 558
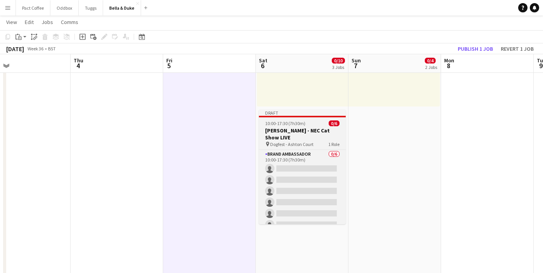
click at [280, 131] on h3 "[PERSON_NAME] - NEC Cat Show LIVE" at bounding box center [302, 134] width 87 height 14
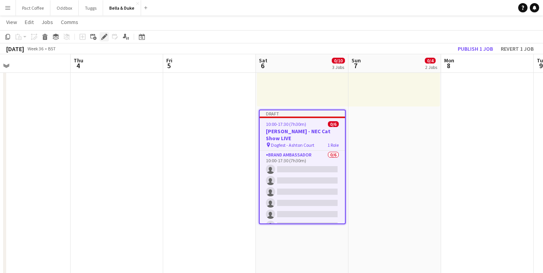
click at [104, 35] on icon at bounding box center [104, 37] width 4 height 4
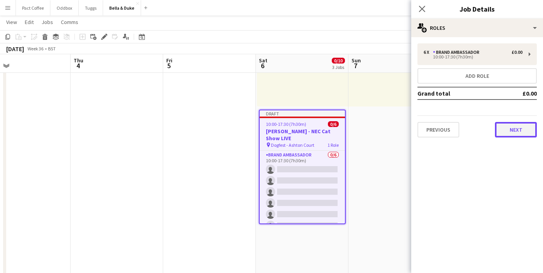
click at [514, 132] on button "Next" at bounding box center [516, 129] width 42 height 15
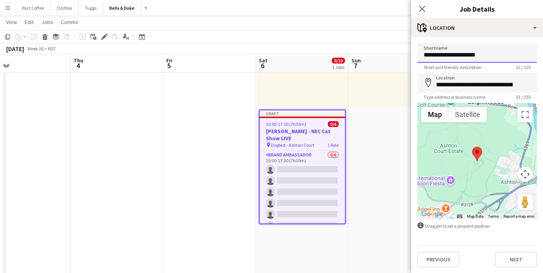
click at [470, 58] on input "**********" at bounding box center [476, 52] width 119 height 19
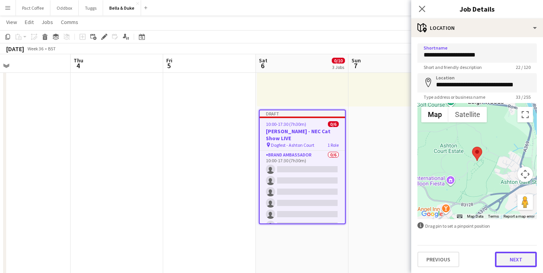
click at [509, 260] on button "Next" at bounding box center [516, 259] width 42 height 15
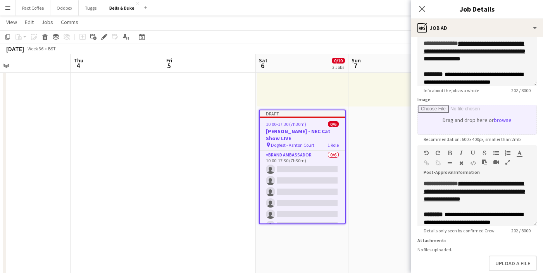
scroll to position [110, 0]
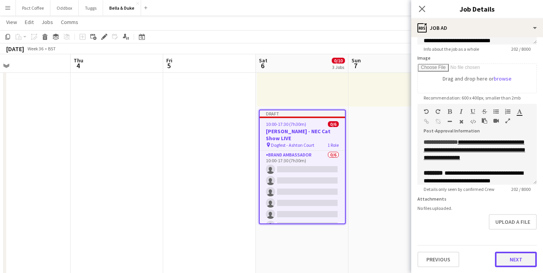
click at [513, 260] on button "Next" at bounding box center [516, 259] width 42 height 15
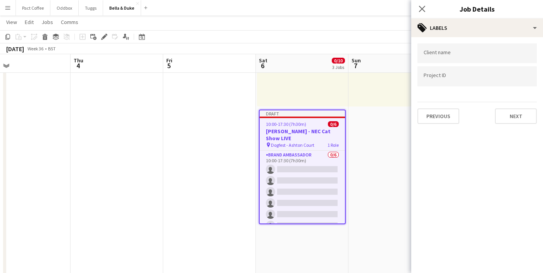
scroll to position [0, 0]
click at [503, 119] on button "Next" at bounding box center [516, 115] width 42 height 15
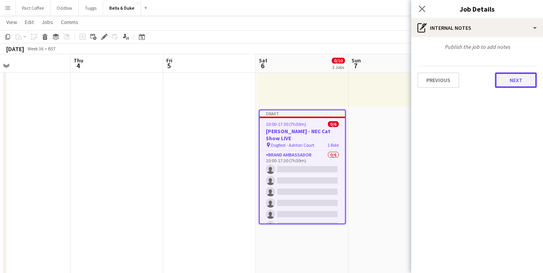
click at [516, 82] on button "Next" at bounding box center [516, 79] width 42 height 15
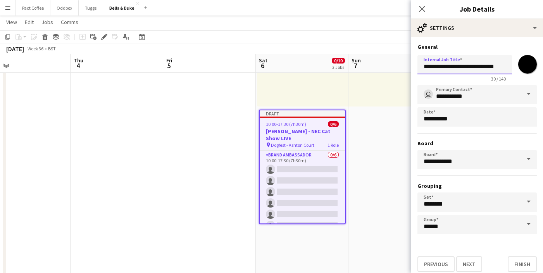
drag, startPoint x: 458, startPoint y: 68, endPoint x: 532, endPoint y: 68, distance: 73.6
click at [532, 68] on div "**********" at bounding box center [476, 67] width 119 height 30
paste input "*****"
type input "**********"
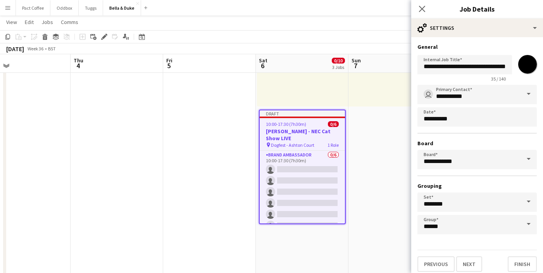
click at [533, 67] on input "*******" at bounding box center [527, 64] width 28 height 28
type input "*******"
click at [500, 246] on form "**********" at bounding box center [477, 157] width 132 height 229
click at [524, 263] on button "Finish" at bounding box center [521, 263] width 29 height 15
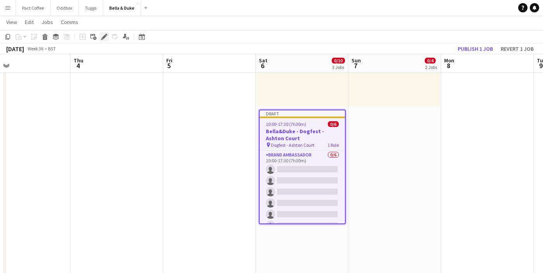
click at [108, 38] on div "Edit" at bounding box center [104, 36] width 9 height 9
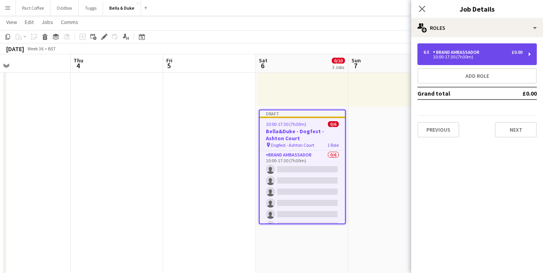
click at [462, 59] on div "10:00-17:30 (7h30m)" at bounding box center [472, 57] width 99 height 4
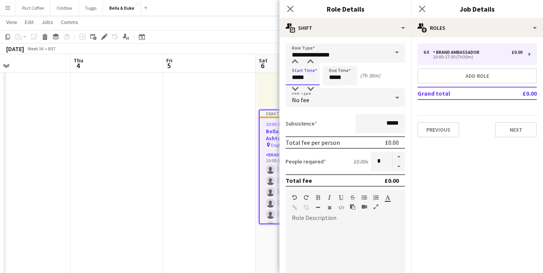
drag, startPoint x: 305, startPoint y: 80, endPoint x: 259, endPoint y: 80, distance: 45.7
click at [259, 80] on body "Menu Boards Boards Boards All jobs Status Workforce Workforce My Workforce Recr…" at bounding box center [271, 100] width 543 height 787
type input "*****"
drag, startPoint x: 349, startPoint y: 78, endPoint x: 297, endPoint y: 76, distance: 51.9
click at [297, 76] on div "Start Time ***** End Time ***** (8h 30m)" at bounding box center [344, 75] width 119 height 19
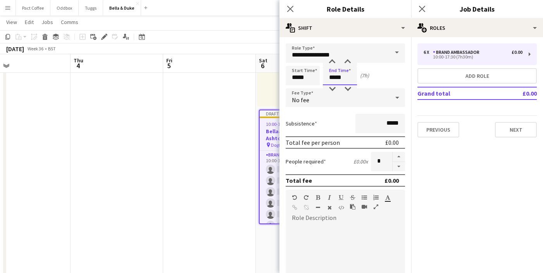
type input "*****"
click at [335, 122] on div "Subsistence *****" at bounding box center [344, 123] width 119 height 19
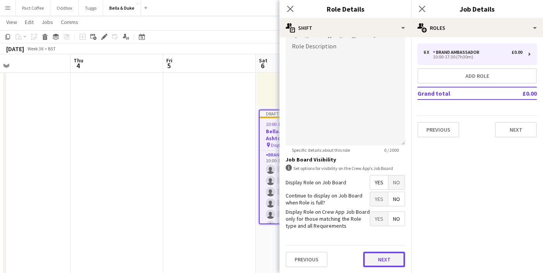
click at [381, 256] on button "Next" at bounding box center [384, 259] width 42 height 15
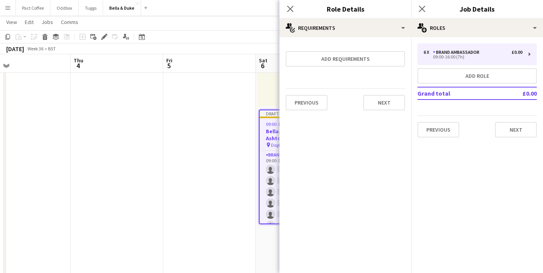
scroll to position [0, 0]
click at [242, 188] on app-date-cell at bounding box center [209, 108] width 93 height 558
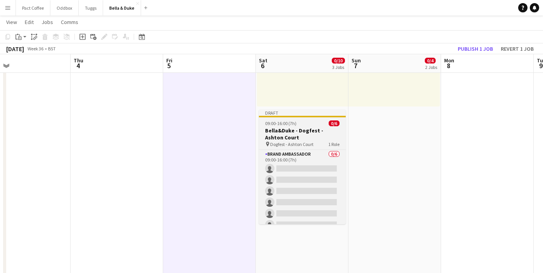
click at [311, 134] on h3 "Bella&Duke - Dogfest - Ashton Court" at bounding box center [302, 134] width 87 height 14
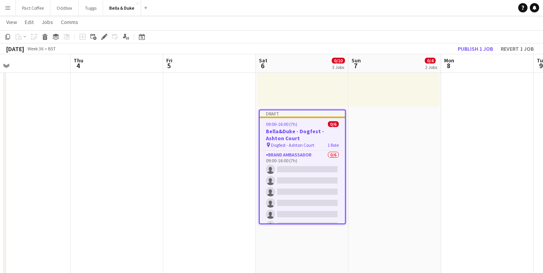
click at [43, 43] on app-toolbar "Copy Paste Paste Command V Paste with crew Command Shift V Paste linked Job Del…" at bounding box center [271, 36] width 543 height 13
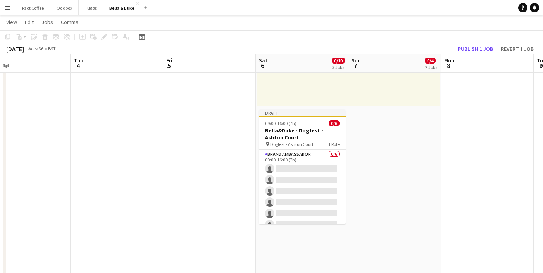
click at [43, 40] on div "Copy Paste Paste Command V Paste with crew Command Shift V Paste linked Job Del…" at bounding box center [37, 36] width 68 height 9
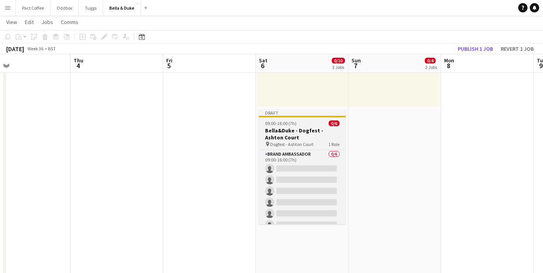
click at [291, 145] on span "Dogfest - Ashton Court" at bounding box center [291, 144] width 43 height 6
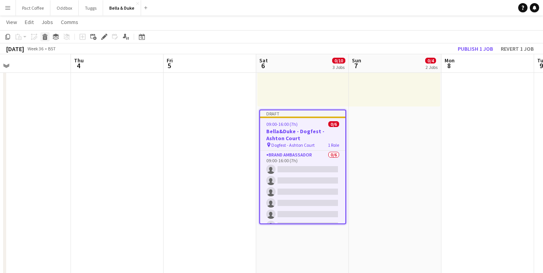
click at [45, 39] on icon at bounding box center [45, 38] width 4 height 4
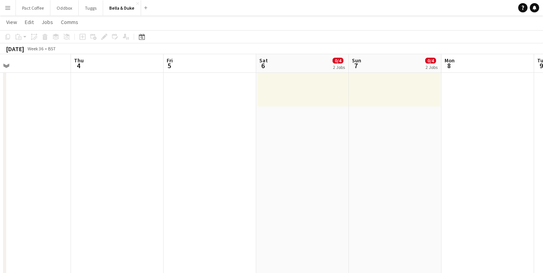
click at [316, 158] on app-date-cell "Toggle View Bella&Duke - Dorset County Show 06-09-2025 → 07-09-2025 0/4 2 jobs …" at bounding box center [302, 108] width 93 height 558
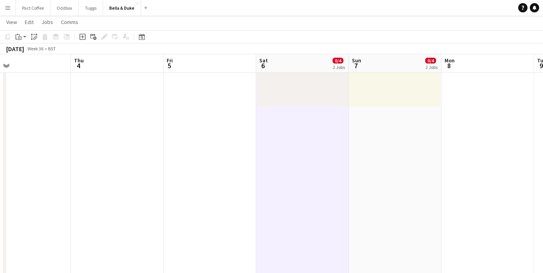
click at [377, 158] on app-date-cell "08:30-18:00 (9h30m) 0/2 pin Dorset County Show 1 Role Brand Ambassador 0/2 08:3…" at bounding box center [395, 108] width 93 height 558
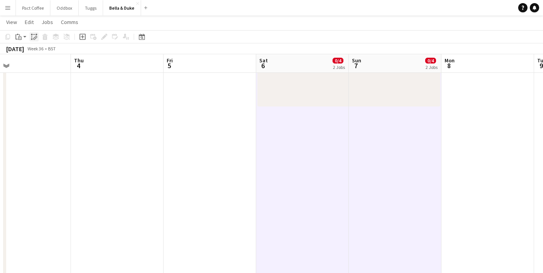
click at [35, 37] on icon "Paste linked Job" at bounding box center [34, 37] width 6 height 6
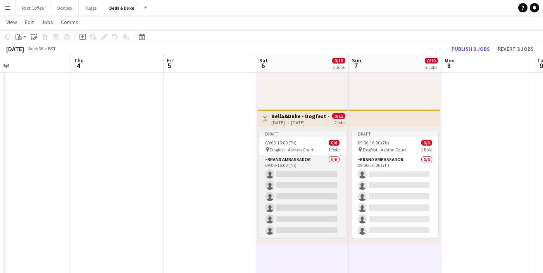
click at [314, 173] on app-card-role "Brand Ambassador 0/6 09:00-16:00 (7h) single-neutral-actions single-neutral-act…" at bounding box center [302, 196] width 87 height 83
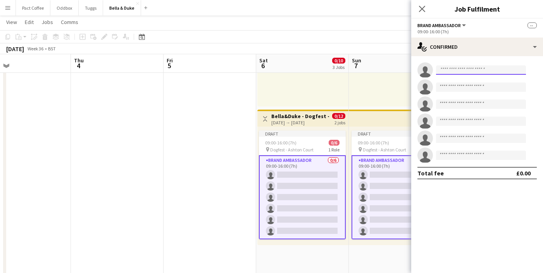
click at [445, 68] on input at bounding box center [481, 69] width 90 height 9
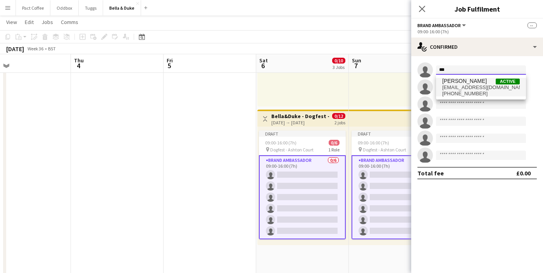
type input "***"
click at [469, 93] on span "+447554215957" at bounding box center [480, 94] width 77 height 6
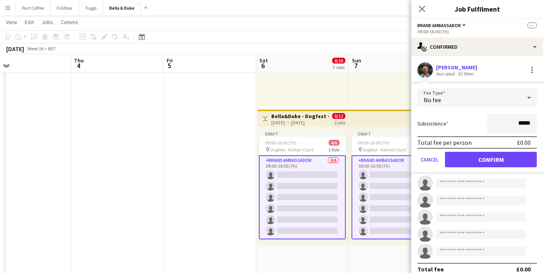
click at [462, 84] on app-edit-fee "Fee Type No fee Subsistence ***** Total fee per person £0.00 Cancel Confirm" at bounding box center [477, 128] width 132 height 92
click at [466, 165] on button "Confirm" at bounding box center [491, 159] width 92 height 15
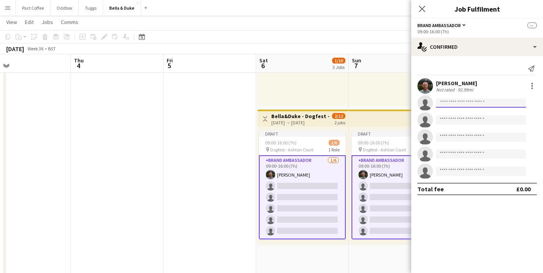
click at [463, 102] on input at bounding box center [481, 102] width 90 height 9
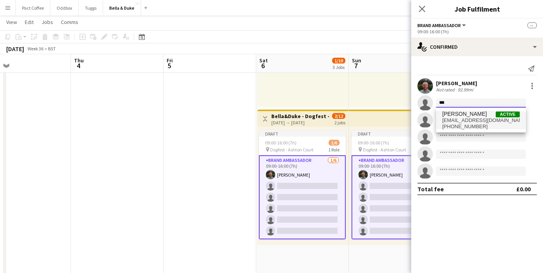
type input "***"
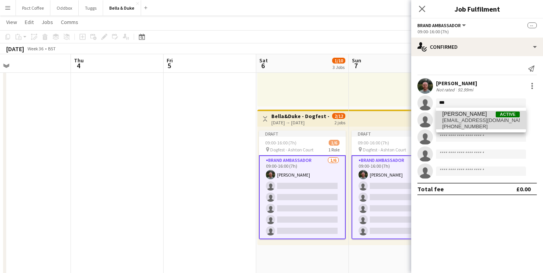
click at [471, 118] on span "robertwilde10@gmail.com" at bounding box center [480, 120] width 77 height 6
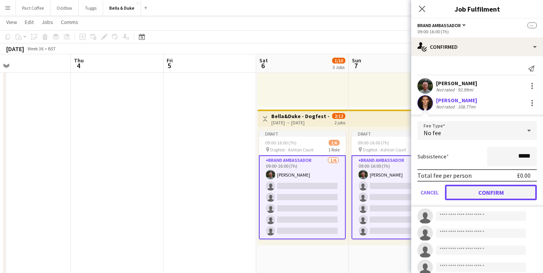
click at [471, 187] on button "Confirm" at bounding box center [491, 192] width 92 height 15
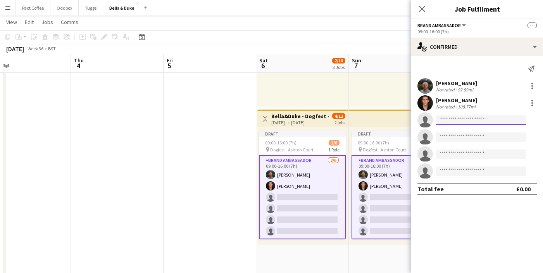
click at [461, 120] on input at bounding box center [481, 119] width 90 height 9
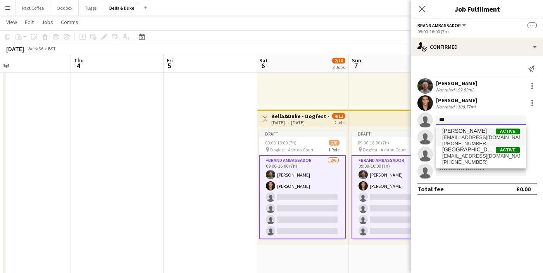
type input "***"
click at [460, 133] on span "Matthew Blaney" at bounding box center [464, 131] width 45 height 7
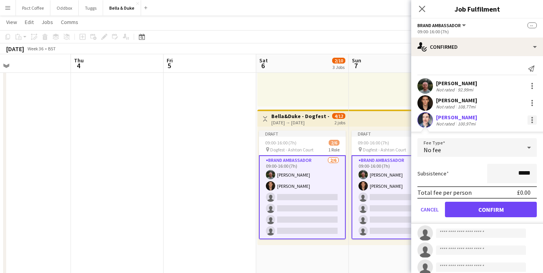
click at [531, 118] on div at bounding box center [532, 118] width 2 height 2
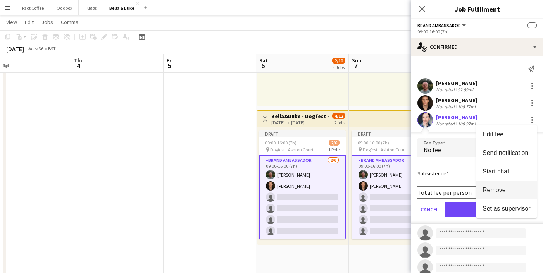
click at [500, 194] on button "Remove" at bounding box center [506, 190] width 60 height 19
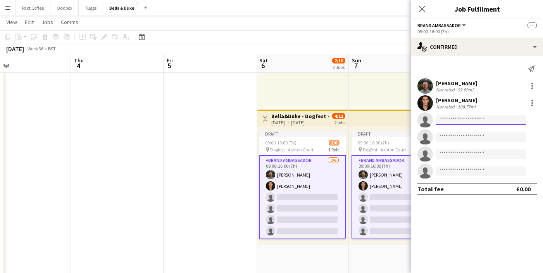
click at [464, 116] on input at bounding box center [481, 119] width 90 height 9
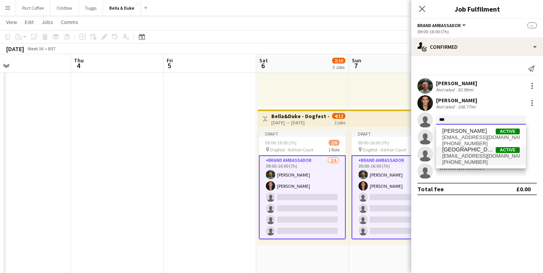
type input "***"
click at [465, 156] on span "mathewtcastle@googlemail.com" at bounding box center [480, 156] width 77 height 6
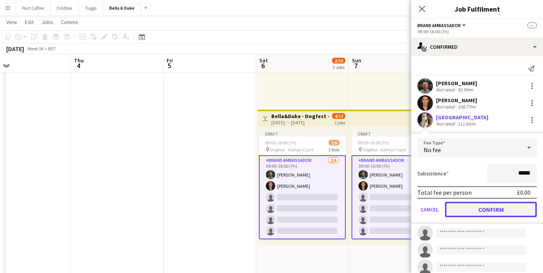
click at [469, 212] on button "Confirm" at bounding box center [491, 209] width 92 height 15
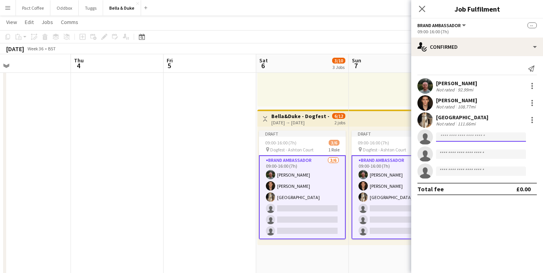
click at [455, 136] on input at bounding box center [481, 136] width 90 height 9
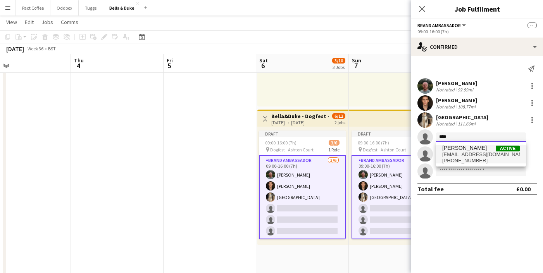
type input "****"
click at [463, 150] on span "[PERSON_NAME]" at bounding box center [464, 148] width 45 height 7
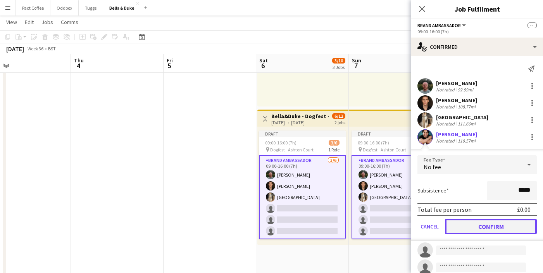
click at [477, 225] on button "Confirm" at bounding box center [491, 226] width 92 height 15
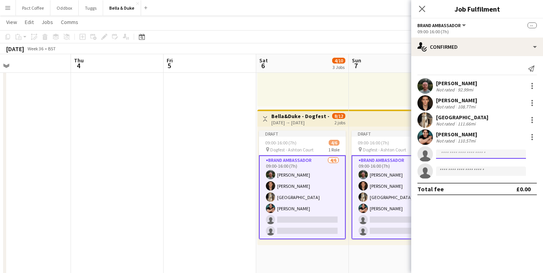
click at [464, 155] on input at bounding box center [481, 154] width 90 height 9
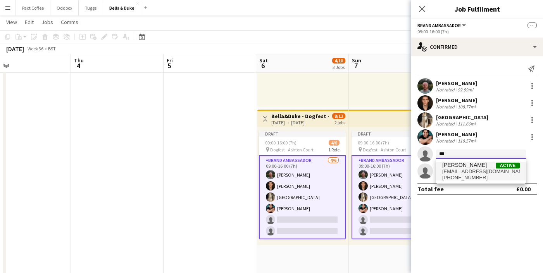
type input "***"
click at [467, 170] on span "samuelirving@hotmail.co.uk" at bounding box center [480, 172] width 77 height 6
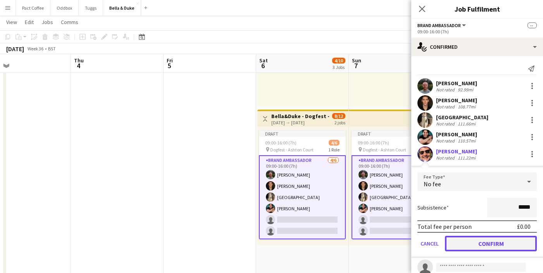
click at [485, 237] on button "Confirm" at bounding box center [491, 243] width 92 height 15
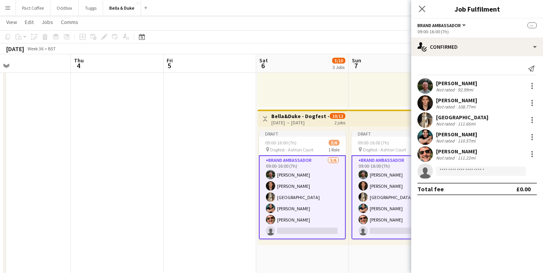
click at [248, 199] on app-date-cell at bounding box center [209, 108] width 93 height 558
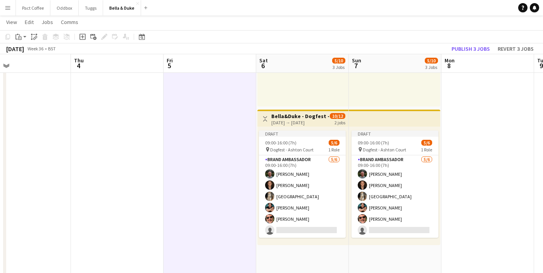
click at [248, 199] on app-date-cell at bounding box center [209, 108] width 93 height 558
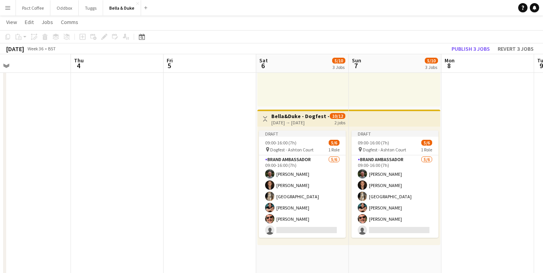
click at [315, 120] on div "[DATE] → [DATE]" at bounding box center [300, 123] width 58 height 6
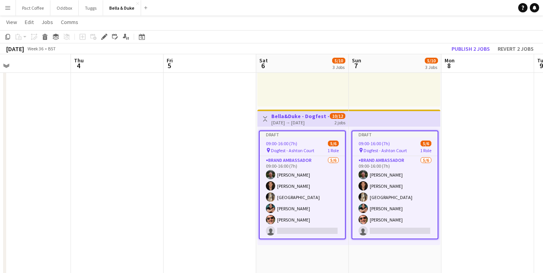
click at [229, 172] on app-date-cell at bounding box center [209, 108] width 93 height 558
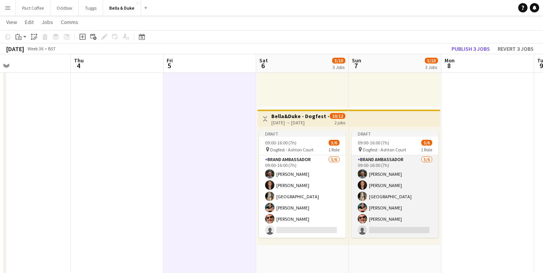
click at [377, 231] on app-card-role "Brand Ambassador 5/6 09:00-16:00 (7h) Tommy Knox Robert Wilkinson Mat Castle Be…" at bounding box center [394, 196] width 87 height 83
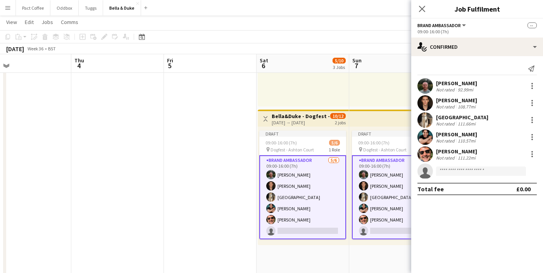
click at [389, 230] on app-card-role "Brand Ambassador 5/6 09:00-16:00 (7h) Tommy Knox Robert Wilkinson Mat Castle Be…" at bounding box center [395, 197] width 87 height 84
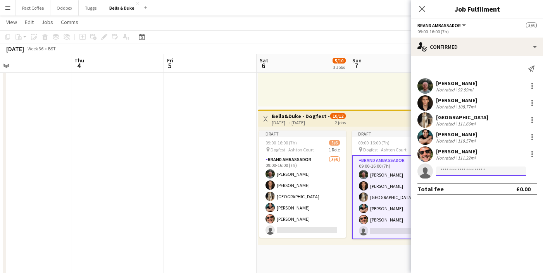
click at [456, 171] on input at bounding box center [481, 171] width 90 height 9
type input "*"
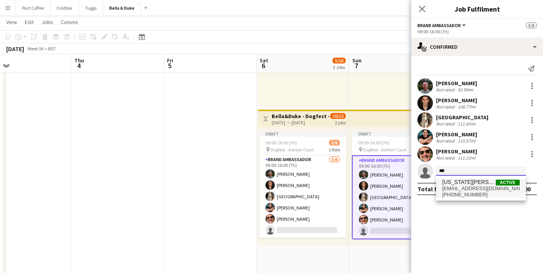
type input "***"
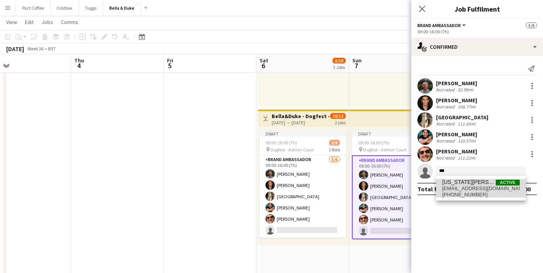
click at [456, 196] on span "+447934864363" at bounding box center [480, 195] width 77 height 6
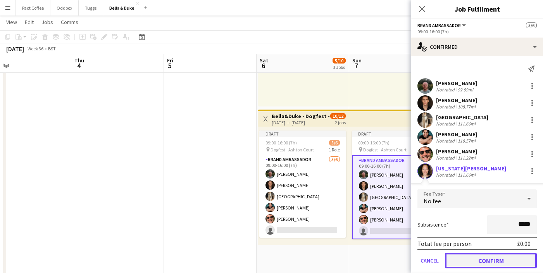
click at [469, 256] on button "Confirm" at bounding box center [491, 260] width 92 height 15
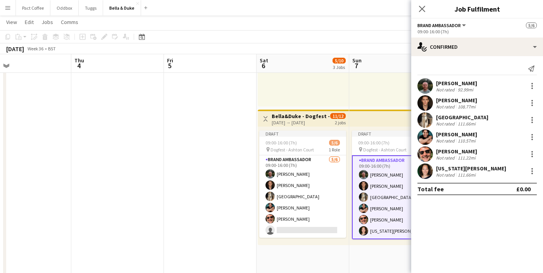
click at [210, 220] on app-date-cell at bounding box center [210, 108] width 93 height 558
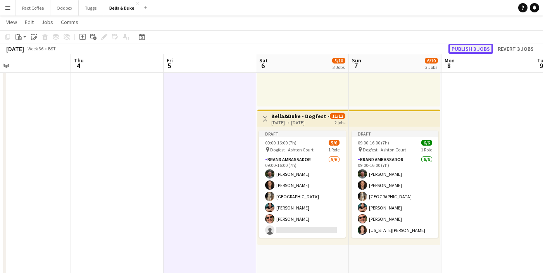
click at [468, 50] on button "Publish 3 jobs" at bounding box center [470, 49] width 45 height 10
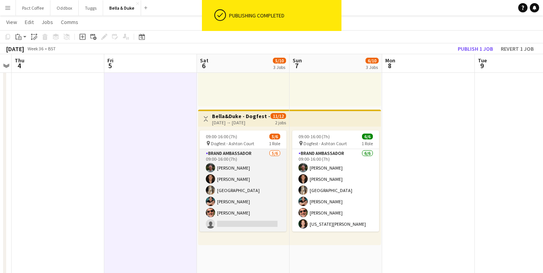
scroll to position [0, 284]
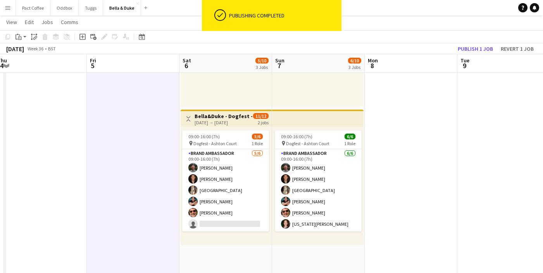
click at [229, 122] on div "[DATE] → [DATE]" at bounding box center [223, 123] width 58 height 6
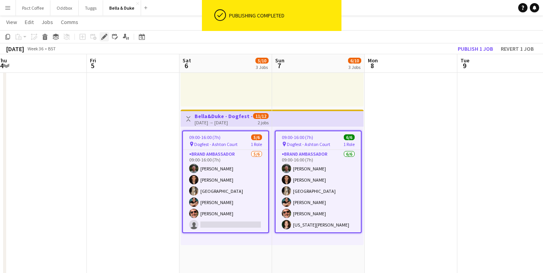
click at [101, 35] on div "Edit" at bounding box center [104, 36] width 9 height 9
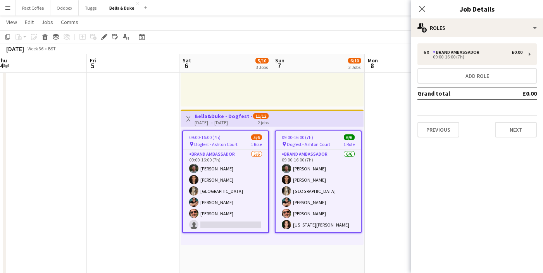
click at [537, 124] on div "6 x Brand Ambassador £0.00 09:00-16:00 (7h) Add role Grand total £0.00 Previous…" at bounding box center [477, 90] width 132 height 94
click at [531, 131] on button "Next" at bounding box center [516, 129] width 42 height 15
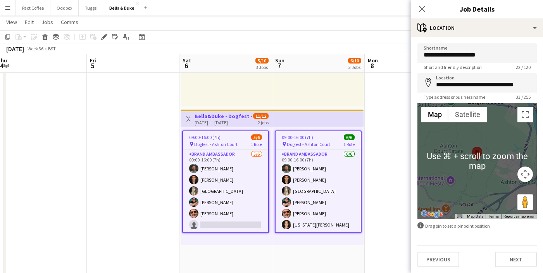
scroll to position [0, 0]
click at [508, 265] on button "Next" at bounding box center [516, 258] width 42 height 15
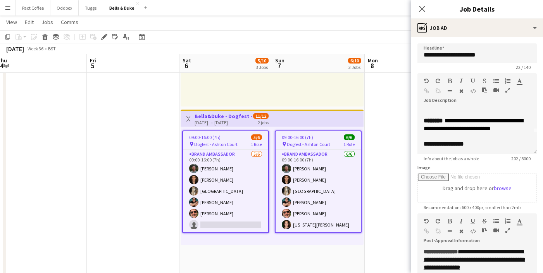
scroll to position [31, 0]
click at [160, 160] on app-date-cell at bounding box center [133, 108] width 93 height 558
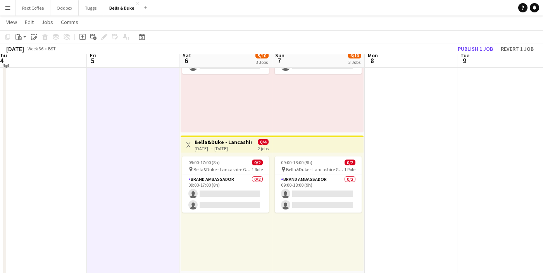
scroll to position [117, 0]
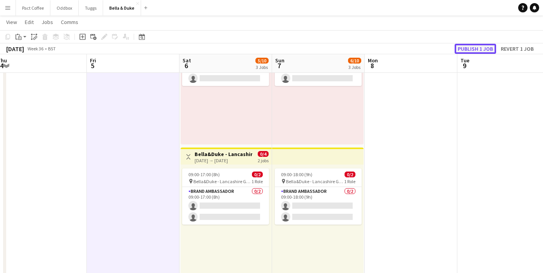
click at [465, 52] on button "Publish 1 job" at bounding box center [474, 49] width 41 height 10
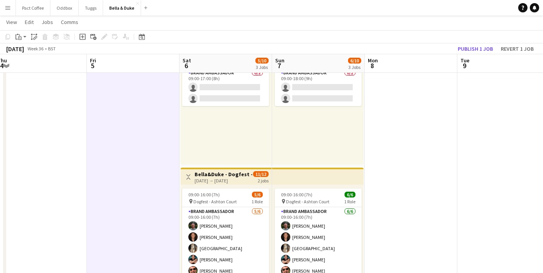
click at [399, 158] on app-date-cell at bounding box center [411, 166] width 93 height 558
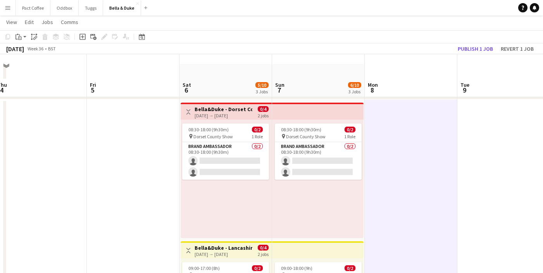
scroll to position [18, 0]
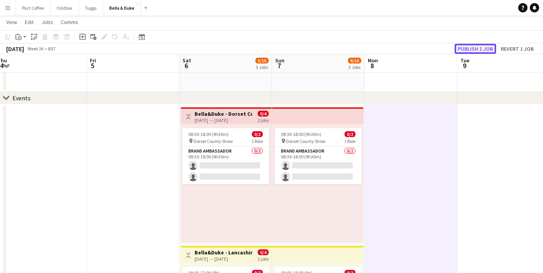
click at [467, 51] on button "Publish 1 job" at bounding box center [474, 49] width 41 height 10
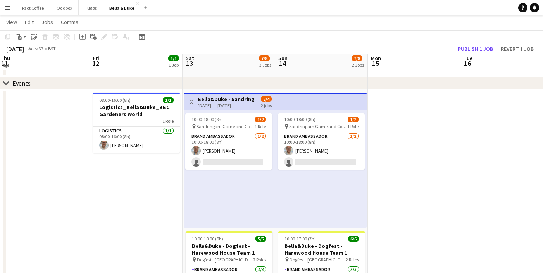
scroll to position [34, 0]
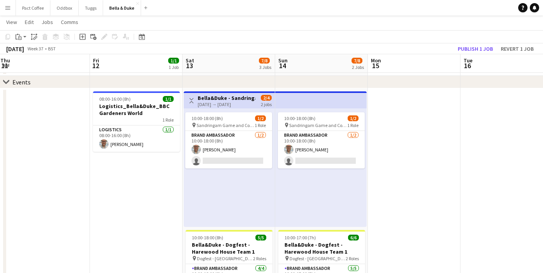
click at [223, 98] on h3 "Bella&Duke - Sandringam Game and Country Fair" at bounding box center [227, 98] width 58 height 7
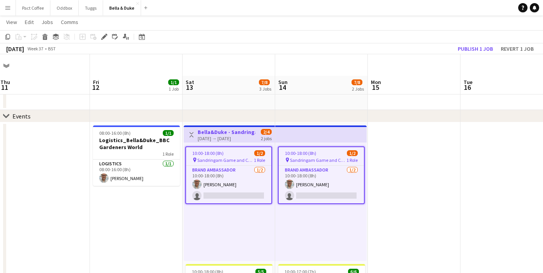
scroll to position [38, 0]
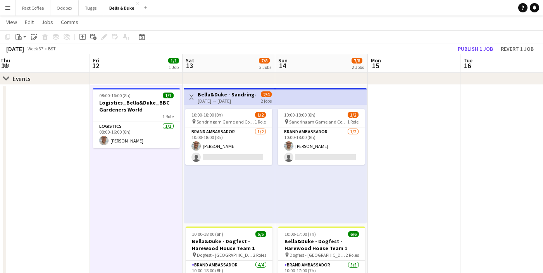
click at [215, 84] on div "chevron-right Events" at bounding box center [271, 78] width 543 height 12
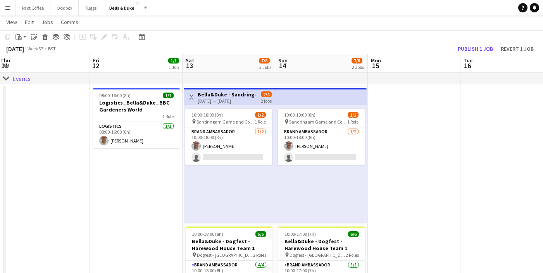
click at [213, 93] on h3 "Bella&Duke - Sandringam Game and Country Fair" at bounding box center [227, 94] width 58 height 7
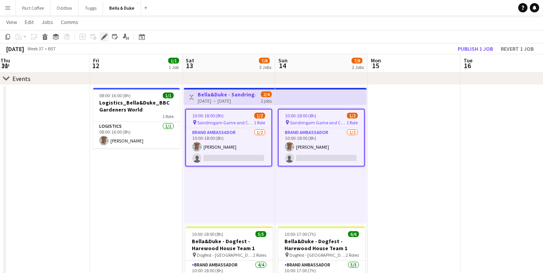
click at [105, 37] on icon at bounding box center [104, 37] width 4 height 4
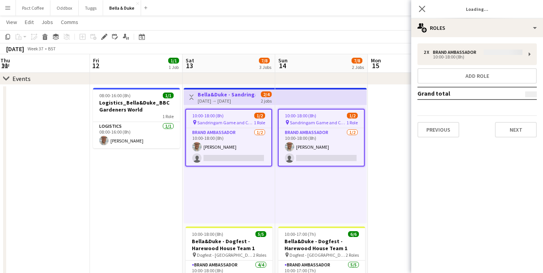
type input "**********"
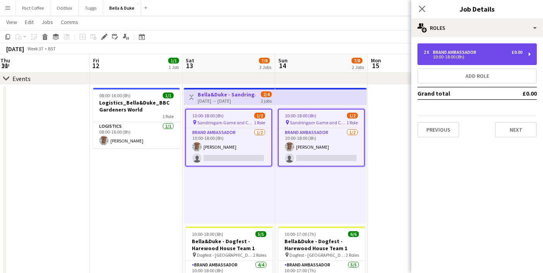
click at [463, 49] on div "2 x Brand Ambassador £0.00 10:00-18:00 (8h)" at bounding box center [476, 54] width 119 height 22
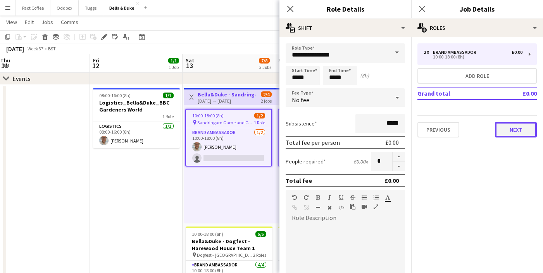
click at [513, 129] on button "Next" at bounding box center [516, 129] width 42 height 15
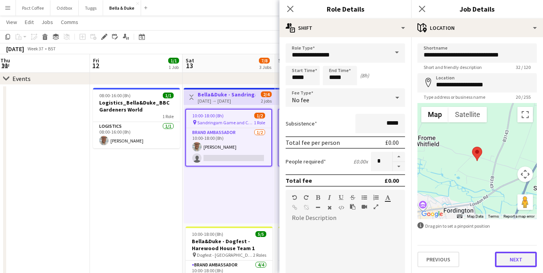
click at [515, 263] on button "Next" at bounding box center [516, 259] width 42 height 15
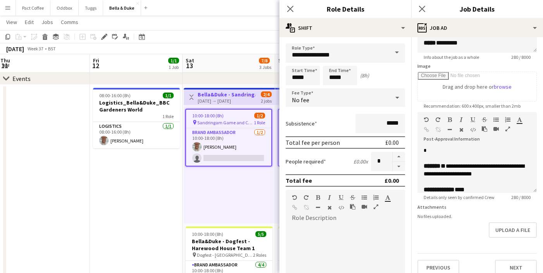
scroll to position [68, 0]
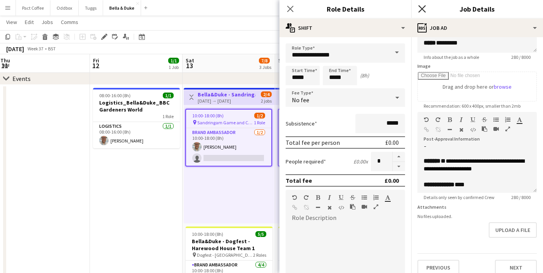
click at [424, 10] on icon "Close pop-in" at bounding box center [421, 8] width 7 height 7
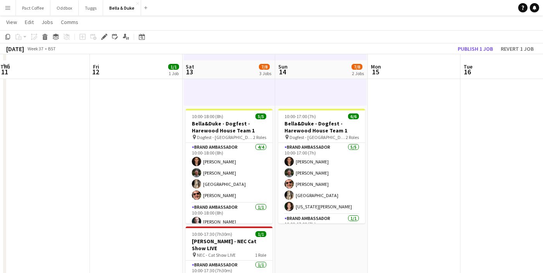
scroll to position [163, 0]
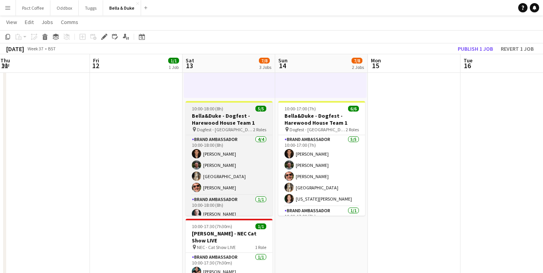
click at [231, 125] on h3 "Bella&Duke - Dogfest - Harewood House Team 1" at bounding box center [229, 119] width 87 height 14
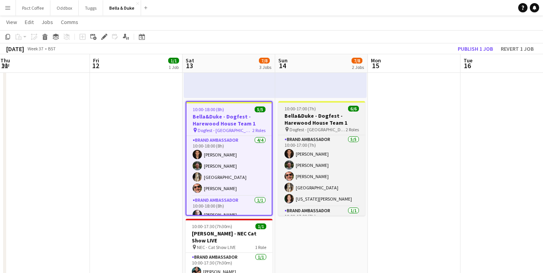
click at [292, 122] on h3 "Bella&Duke - Dogfest - Harewood House Team 1" at bounding box center [321, 119] width 87 height 14
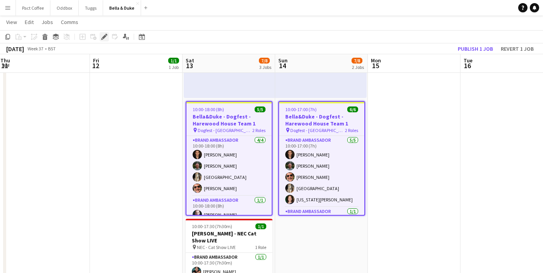
click at [101, 35] on icon "Edit" at bounding box center [104, 37] width 6 height 6
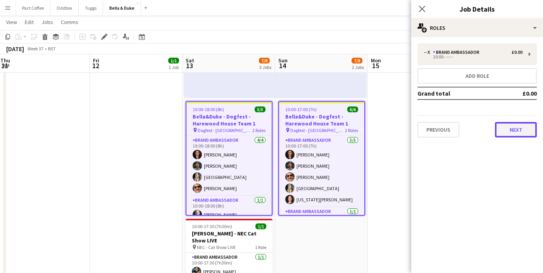
click at [518, 134] on button "Next" at bounding box center [516, 129] width 42 height 15
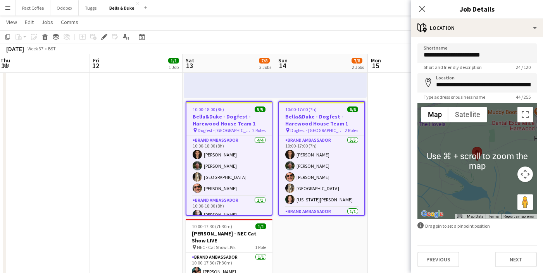
scroll to position [0, 0]
click at [506, 257] on button "Next" at bounding box center [516, 258] width 42 height 15
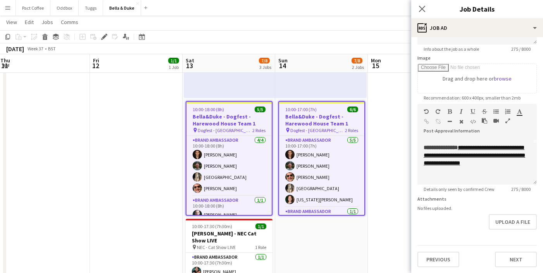
scroll to position [41, 0]
click at [116, 163] on app-date-cell "08:00-16:00 (8h) 1/1 Logistics_Bella&Duke_BBC Gardeners World 1 Role Logistics …" at bounding box center [136, 238] width 93 height 558
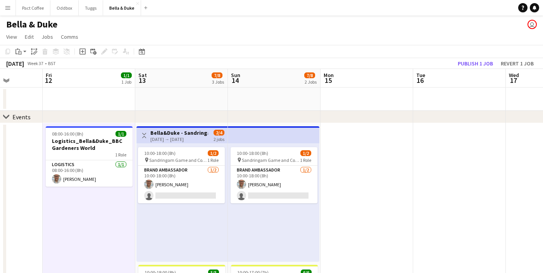
scroll to position [0, 247]
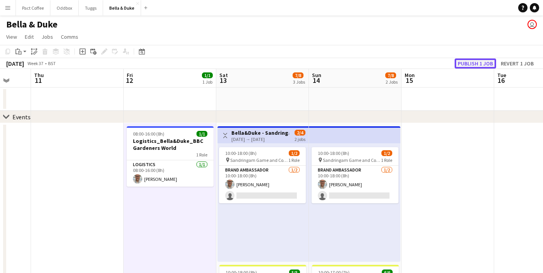
click at [473, 66] on button "Publish 1 job" at bounding box center [474, 63] width 41 height 10
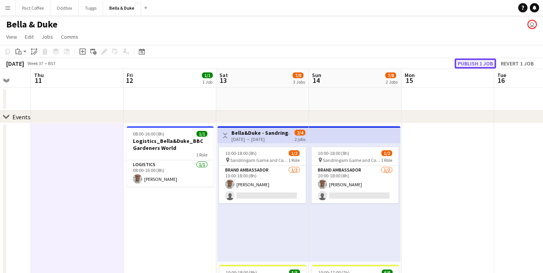
click at [479, 68] on button "Publish 1 job" at bounding box center [474, 63] width 41 height 10
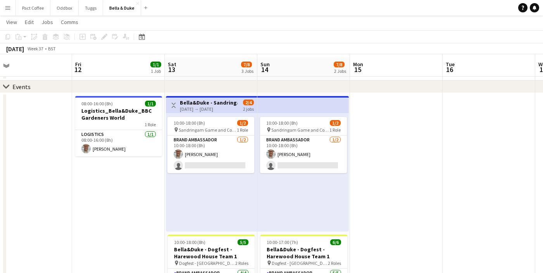
scroll to position [34, 0]
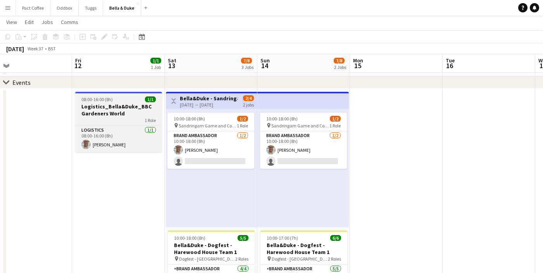
click at [132, 92] on div at bounding box center [118, 93] width 87 height 2
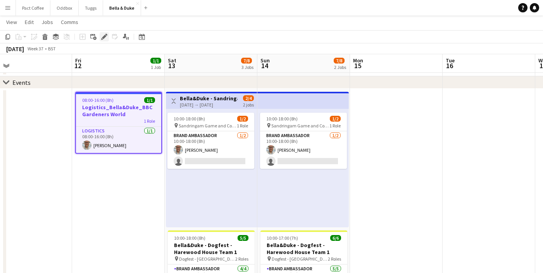
click at [101, 36] on icon "Edit" at bounding box center [104, 37] width 6 height 6
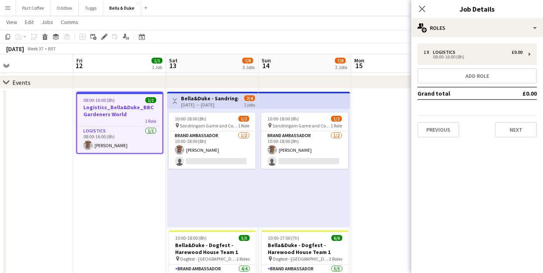
scroll to position [0, 306]
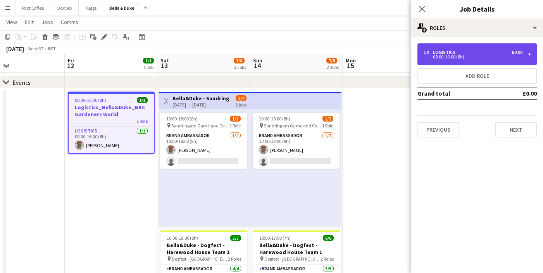
click at [462, 59] on div "08:00-16:00 (8h)" at bounding box center [472, 57] width 99 height 4
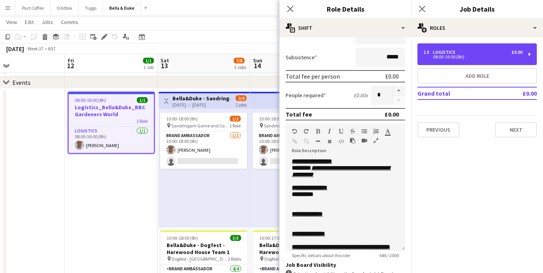
scroll to position [95, 0]
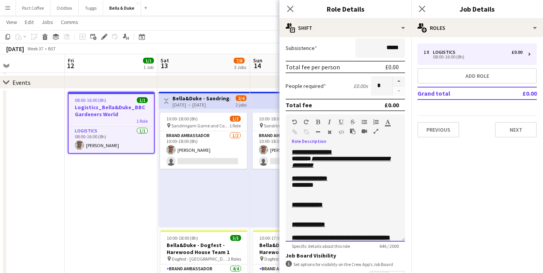
click at [309, 160] on span "*****" at bounding box center [305, 159] width 12 height 6
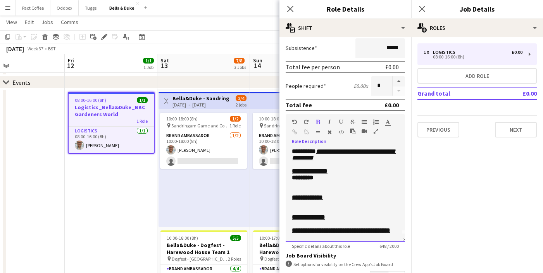
scroll to position [4, 0]
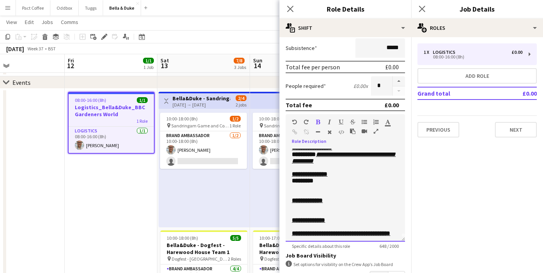
click at [325, 184] on p "*********" at bounding box center [345, 180] width 107 height 7
click at [339, 204] on p "**********" at bounding box center [345, 200] width 107 height 7
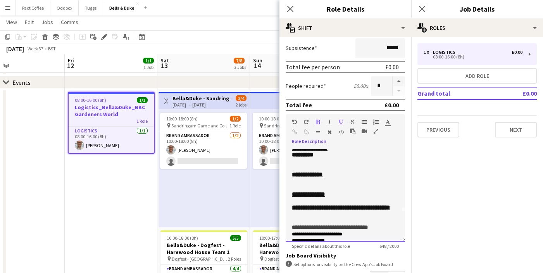
scroll to position [31, 0]
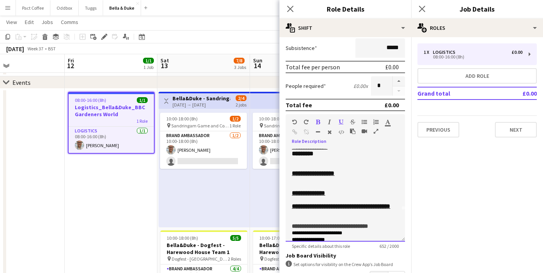
click at [344, 196] on p "**********" at bounding box center [345, 193] width 107 height 7
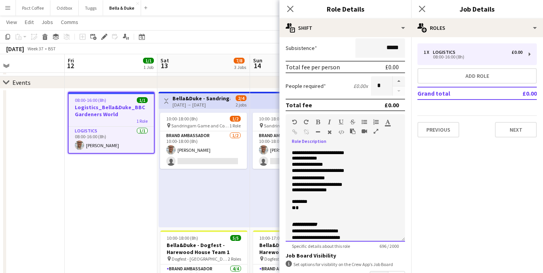
scroll to position [138, 0]
click at [292, 142] on span "**********" at bounding box center [317, 139] width 50 height 5
click at [9, 8] on app-icon "Menu" at bounding box center [8, 8] width 6 height 6
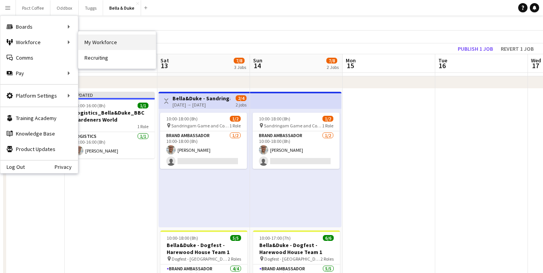
click at [96, 38] on link "My Workforce" at bounding box center [116, 41] width 77 height 15
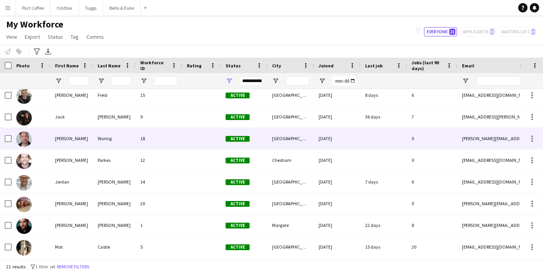
scroll to position [92, 0]
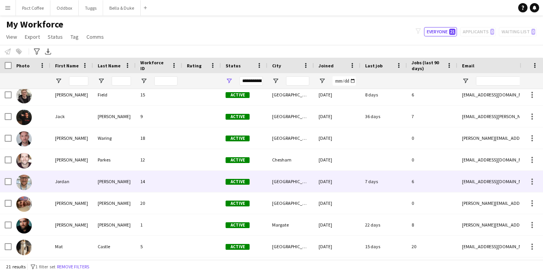
click at [89, 184] on div "Jordan" at bounding box center [71, 181] width 43 height 21
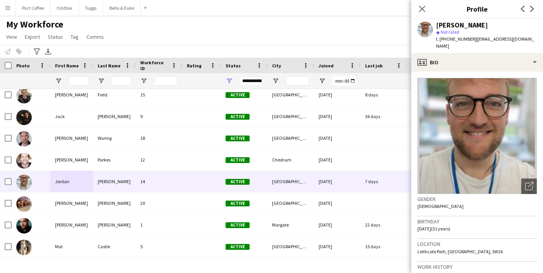
click at [450, 249] on span "Leithcote Path, London, SW16" at bounding box center [459, 252] width 85 height 6
copy span "Leithcote Path, London, SW16"
click at [122, 8] on button "Bella & Duke Close" at bounding box center [122, 7] width 38 height 15
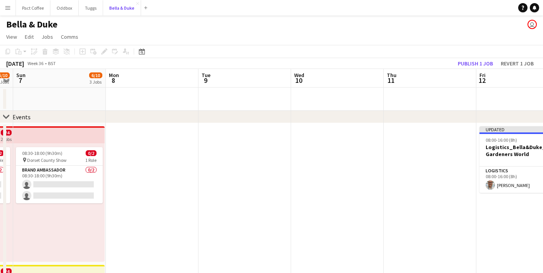
scroll to position [0, 254]
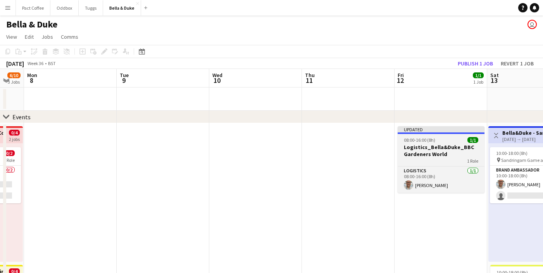
click at [411, 148] on h3 "Logistics_Bella&Duke_BBC Gardeners World" at bounding box center [440, 151] width 87 height 14
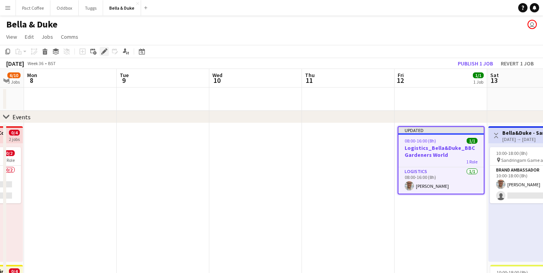
click at [103, 55] on div "Edit" at bounding box center [104, 51] width 9 height 9
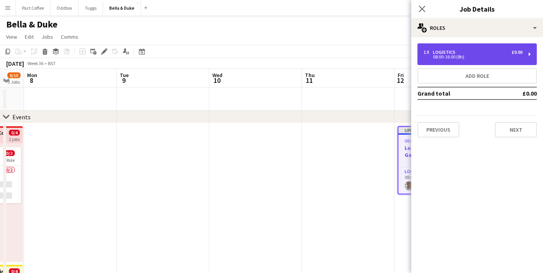
click at [466, 60] on div "1 x Logistics £0.00 08:00-16:00 (8h)" at bounding box center [476, 54] width 119 height 22
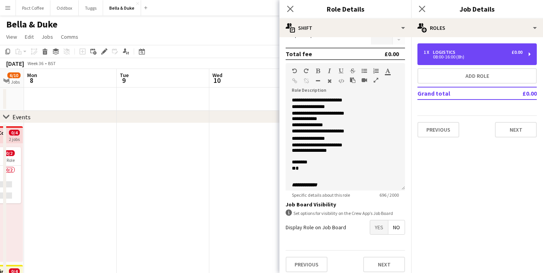
scroll to position [127, 0]
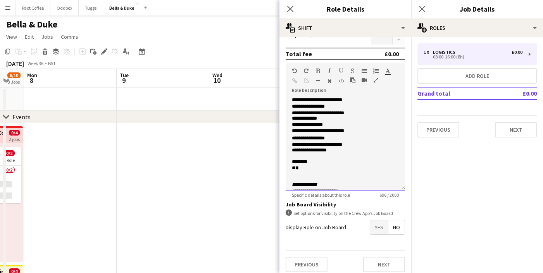
click at [293, 102] on span "**********" at bounding box center [317, 99] width 50 height 5
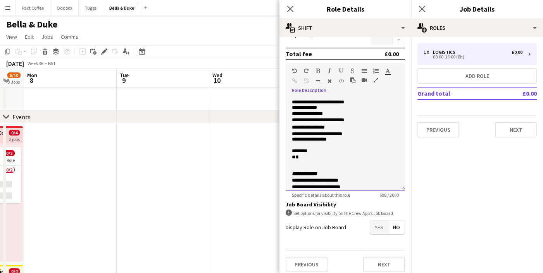
scroll to position [148, 0]
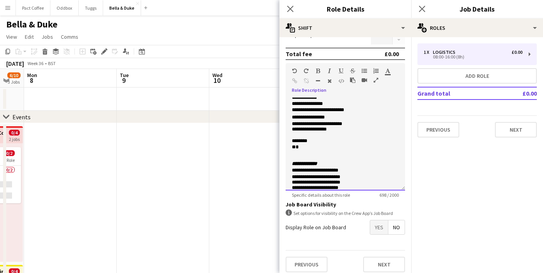
click at [292, 126] on span "**********" at bounding box center [317, 123] width 50 height 5
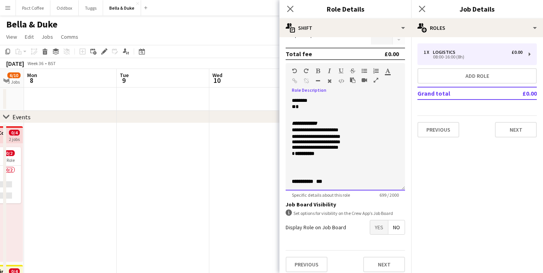
scroll to position [210, 0]
click at [333, 132] on span "**********" at bounding box center [315, 129] width 46 height 5
click at [334, 151] on p "**********" at bounding box center [345, 148] width 107 height 6
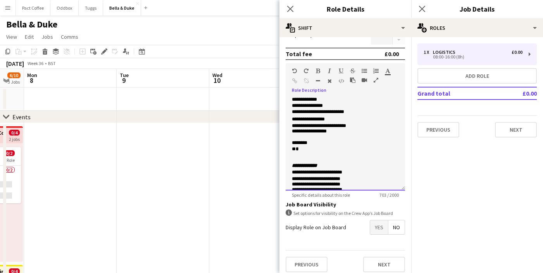
scroll to position [143, 0]
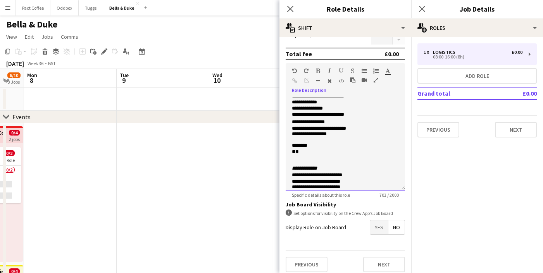
click at [293, 99] on span "**********" at bounding box center [318, 96] width 52 height 5
click at [292, 118] on p "**********" at bounding box center [345, 115] width 107 height 6
click at [295, 138] on p "**********" at bounding box center [345, 134] width 107 height 6
click at [304, 138] on p "**********" at bounding box center [345, 134] width 107 height 6
click at [307, 138] on p "**********" at bounding box center [345, 134] width 107 height 6
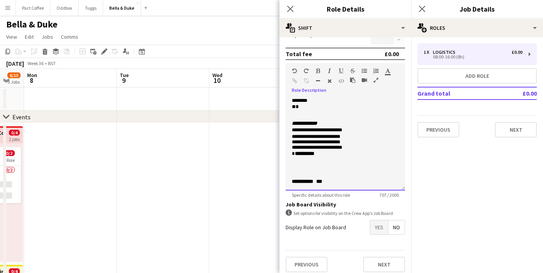
scroll to position [205, 0]
click at [332, 139] on p "**********" at bounding box center [345, 136] width 107 height 7
click at [332, 144] on span "**********" at bounding box center [316, 141] width 48 height 5
click at [336, 151] on p "**********" at bounding box center [345, 148] width 107 height 6
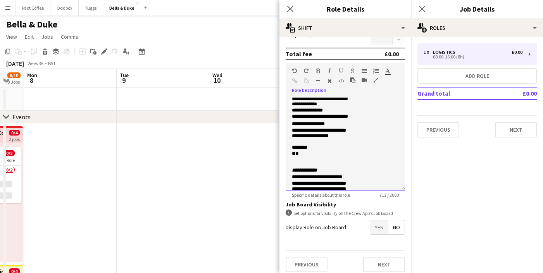
scroll to position [141, 0]
click at [294, 88] on span "**********" at bounding box center [319, 85] width 54 height 5
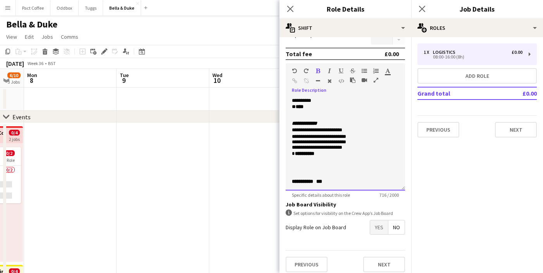
scroll to position [234, 0]
click at [299, 151] on span "*********" at bounding box center [304, 153] width 19 height 5
click at [330, 181] on p "**********" at bounding box center [345, 181] width 107 height 5
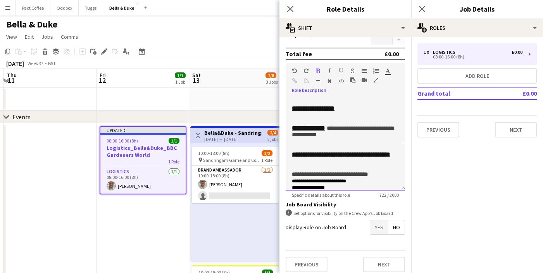
scroll to position [0, 0]
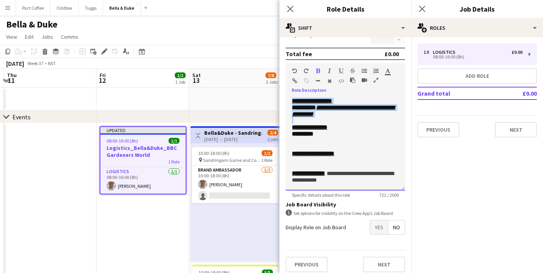
drag, startPoint x: 292, startPoint y: 102, endPoint x: 331, endPoint y: 122, distance: 43.3
click at [331, 122] on div "**********" at bounding box center [344, 144] width 119 height 93
click at [331, 122] on p at bounding box center [345, 120] width 107 height 7
drag, startPoint x: 292, startPoint y: 102, endPoint x: 340, endPoint y: 119, distance: 51.5
click at [340, 119] on div "**********" at bounding box center [344, 144] width 119 height 93
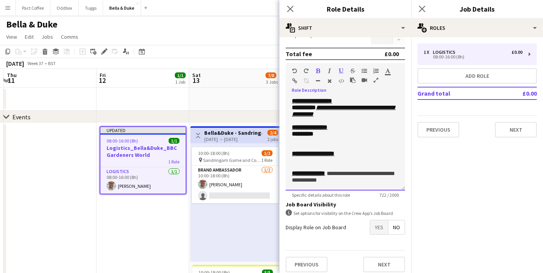
click at [299, 109] on span "********" at bounding box center [301, 108] width 19 height 6
click at [327, 117] on p "**********" at bounding box center [345, 110] width 107 height 13
drag, startPoint x: 294, startPoint y: 132, endPoint x: 342, endPoint y: 137, distance: 47.5
click at [342, 137] on div "**********" at bounding box center [344, 144] width 119 height 93
click at [340, 137] on p "*********" at bounding box center [345, 134] width 107 height 7
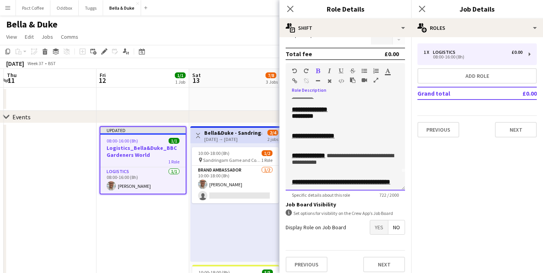
scroll to position [21, 0]
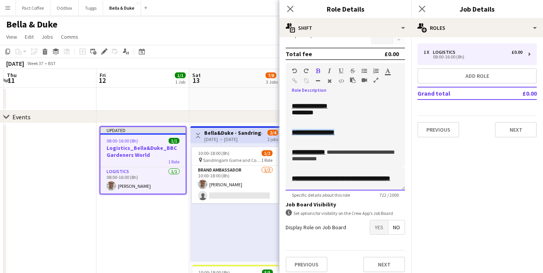
drag, startPoint x: 292, startPoint y: 141, endPoint x: 349, endPoint y: 144, distance: 57.0
click at [349, 136] on p "**********" at bounding box center [345, 132] width 107 height 7
click at [350, 136] on p "**********" at bounding box center [345, 132] width 107 height 7
drag, startPoint x: 349, startPoint y: 144, endPoint x: 295, endPoint y: 144, distance: 53.9
click at [295, 136] on p "**********" at bounding box center [345, 132] width 107 height 7
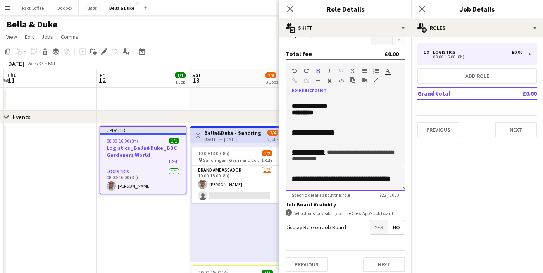
click at [292, 135] on u "**********" at bounding box center [313, 132] width 43 height 6
drag, startPoint x: 295, startPoint y: 143, endPoint x: 352, endPoint y: 144, distance: 57.0
click at [351, 136] on p "**********" at bounding box center [345, 132] width 107 height 7
click at [352, 136] on p "**********" at bounding box center [345, 132] width 107 height 7
drag, startPoint x: 349, startPoint y: 144, endPoint x: 291, endPoint y: 143, distance: 58.1
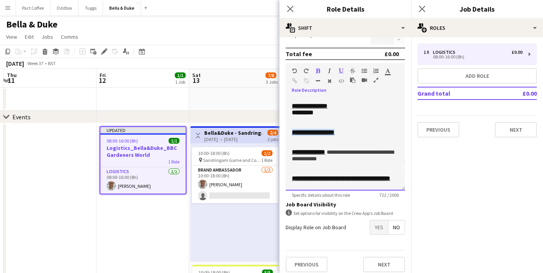
click at [292, 136] on p "**********" at bounding box center [345, 132] width 107 height 7
click at [292, 135] on u "**********" at bounding box center [313, 132] width 43 height 6
drag, startPoint x: 291, startPoint y: 143, endPoint x: 365, endPoint y: 143, distance: 73.2
click at [364, 136] on p "**********" at bounding box center [345, 132] width 107 height 7
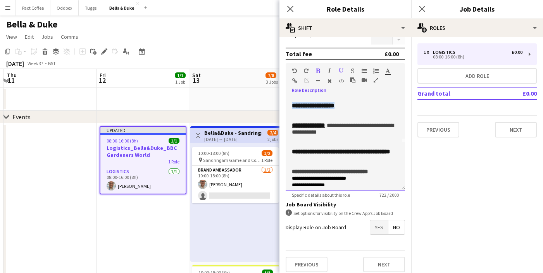
scroll to position [55, 0]
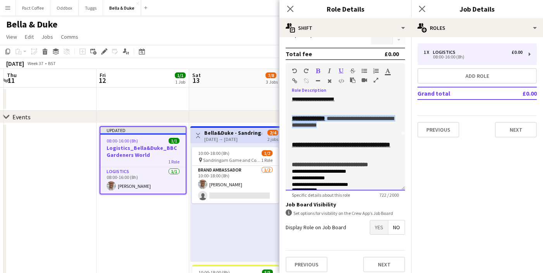
drag, startPoint x: 291, startPoint y: 132, endPoint x: 388, endPoint y: 150, distance: 98.0
click at [388, 149] on div "**********" at bounding box center [344, 144] width 119 height 93
click at [388, 135] on p at bounding box center [345, 131] width 107 height 7
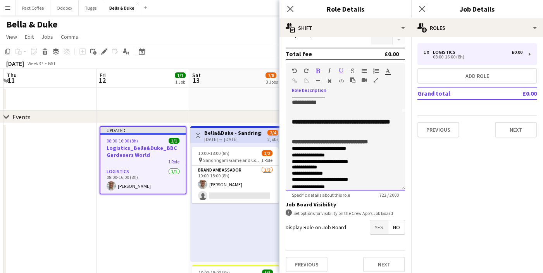
scroll to position [80, 0]
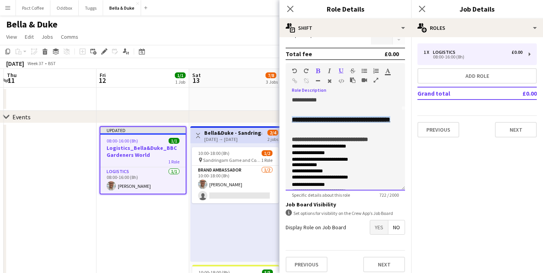
drag, startPoint x: 290, startPoint y: 136, endPoint x: 342, endPoint y: 159, distance: 57.1
click at [342, 159] on div "**********" at bounding box center [344, 144] width 119 height 93
click at [342, 129] on p at bounding box center [345, 126] width 107 height 7
drag, startPoint x: 331, startPoint y: 145, endPoint x: 291, endPoint y: 134, distance: 41.8
click at [291, 134] on div "**********" at bounding box center [344, 144] width 119 height 93
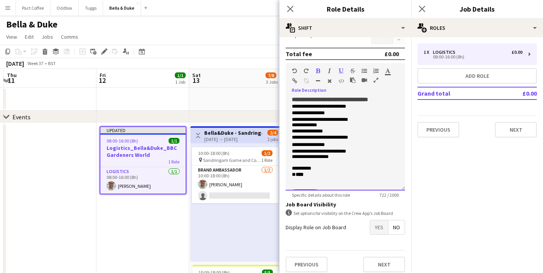
scroll to position [121, 0]
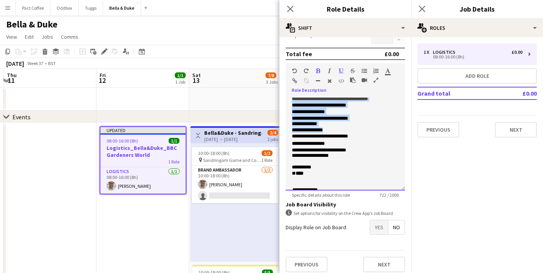
drag, startPoint x: 292, startPoint y: 129, endPoint x: 341, endPoint y: 169, distance: 63.0
click at [341, 168] on div "**********" at bounding box center [344, 144] width 119 height 93
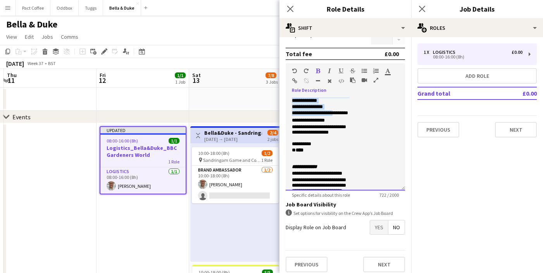
scroll to position [145, 0]
click at [300, 84] on span "**********" at bounding box center [319, 81] width 54 height 5
drag, startPoint x: 293, startPoint y: 104, endPoint x: 337, endPoint y: 136, distance: 54.3
click at [335, 134] on div "**********" at bounding box center [344, 144] width 119 height 93
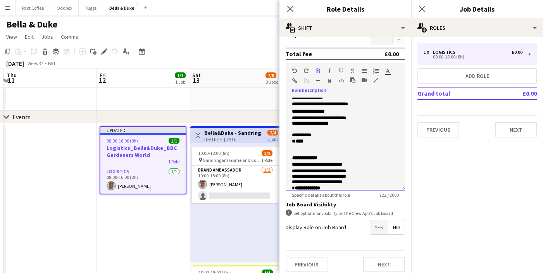
scroll to position [160, 0]
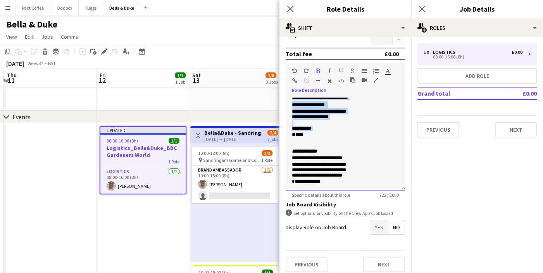
drag, startPoint x: 323, startPoint y: 164, endPoint x: 294, endPoint y: 124, distance: 49.4
click at [294, 124] on div "**********" at bounding box center [344, 144] width 119 height 93
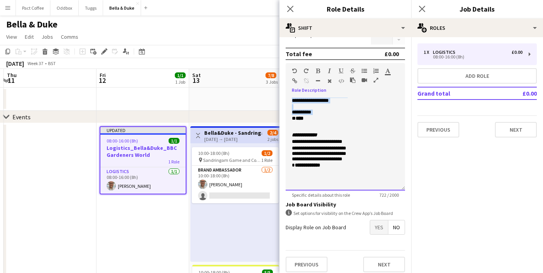
scroll to position [179, 0]
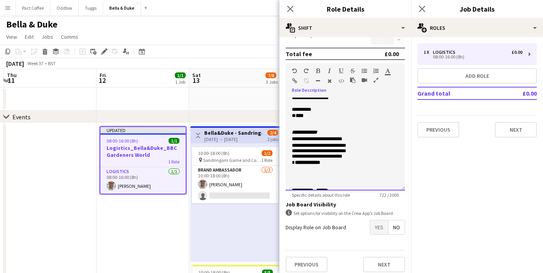
click at [308, 124] on p at bounding box center [345, 122] width 107 height 6
click at [308, 119] on p "* ****" at bounding box center [345, 115] width 107 height 5
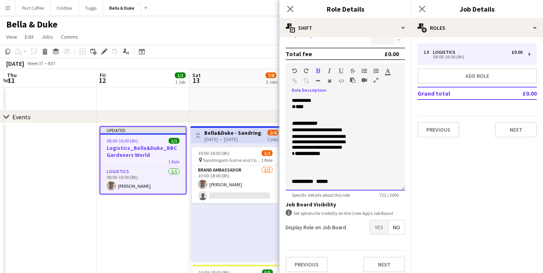
scroll to position [222, 0]
drag, startPoint x: 291, startPoint y: 129, endPoint x: 347, endPoint y: 145, distance: 58.1
click at [347, 145] on div "**********" at bounding box center [344, 144] width 119 height 93
click at [337, 139] on span "**********" at bounding box center [319, 136] width 54 height 5
drag, startPoint x: 293, startPoint y: 126, endPoint x: 355, endPoint y: 141, distance: 63.4
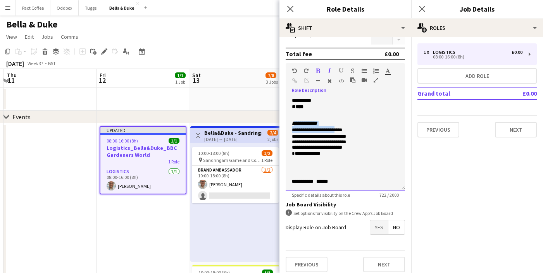
click at [354, 140] on div "**********" at bounding box center [344, 144] width 119 height 93
click at [311, 156] on span "**********" at bounding box center [307, 153] width 25 height 5
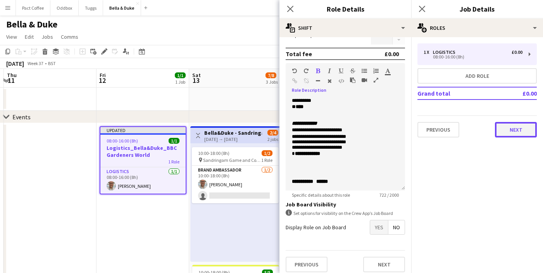
click at [521, 135] on button "Next" at bounding box center [516, 129] width 42 height 15
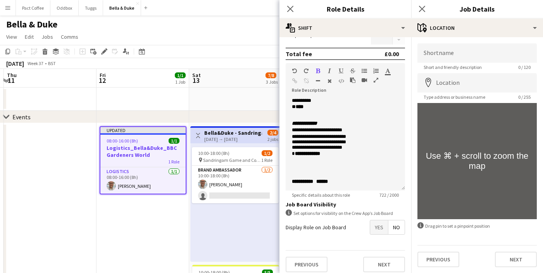
scroll to position [0, 0]
click at [514, 255] on button "Next" at bounding box center [516, 258] width 42 height 15
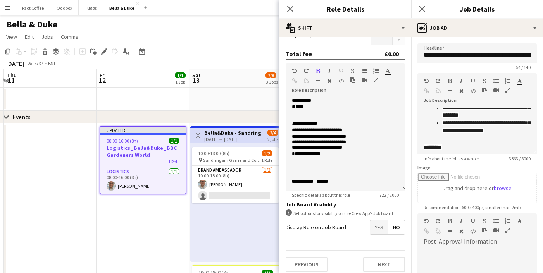
scroll to position [0, 0]
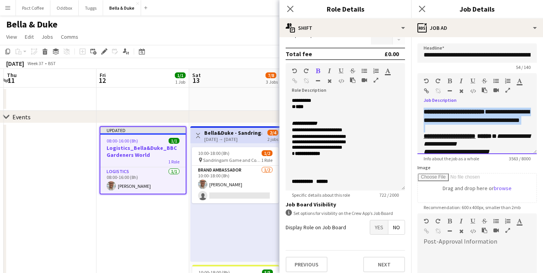
drag, startPoint x: 425, startPoint y: 113, endPoint x: 491, endPoint y: 134, distance: 70.0
click at [491, 134] on div "**********" at bounding box center [476, 131] width 119 height 46
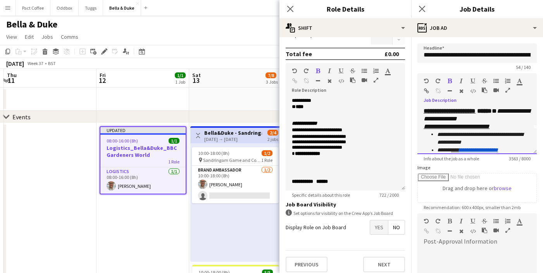
scroll to position [26, 0]
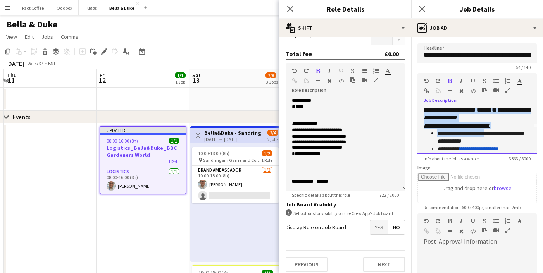
drag, startPoint x: 423, startPoint y: 117, endPoint x: 503, endPoint y: 141, distance: 82.7
click at [503, 141] on div "**********" at bounding box center [476, 205] width 107 height 215
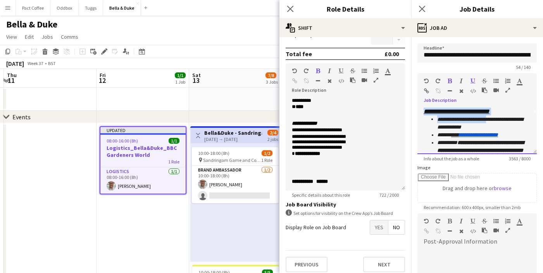
scroll to position [53, 0]
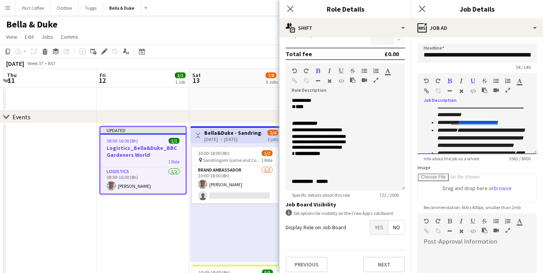
click at [455, 117] on icon "**********" at bounding box center [480, 110] width 86 height 13
drag, startPoint x: 437, startPoint y: 117, endPoint x: 473, endPoint y: 118, distance: 35.7
click at [472, 117] on icon "**********" at bounding box center [480, 110] width 86 height 13
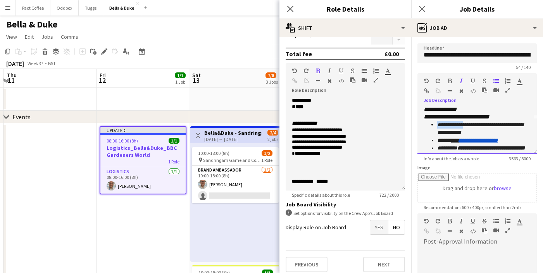
scroll to position [34, 0]
click at [482, 136] on icon "**********" at bounding box center [480, 128] width 86 height 13
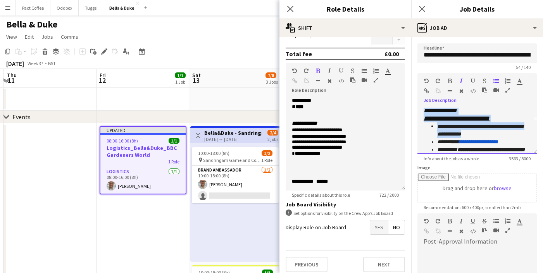
drag, startPoint x: 425, startPoint y: 111, endPoint x: 509, endPoint y: 139, distance: 89.2
click at [509, 139] on div "**********" at bounding box center [476, 198] width 107 height 215
click at [508, 138] on li "**********" at bounding box center [483, 129] width 93 height 15
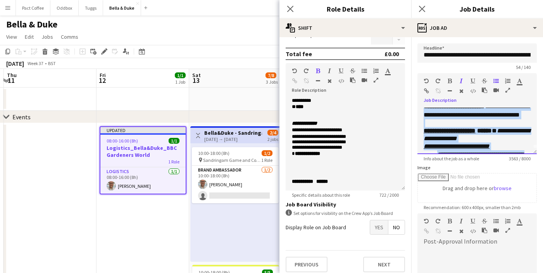
scroll to position [0, 0]
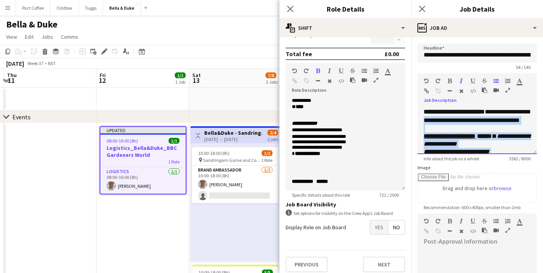
drag, startPoint x: 508, startPoint y: 142, endPoint x: 439, endPoint y: 122, distance: 71.2
click at [439, 122] on div "**********" at bounding box center [476, 131] width 119 height 46
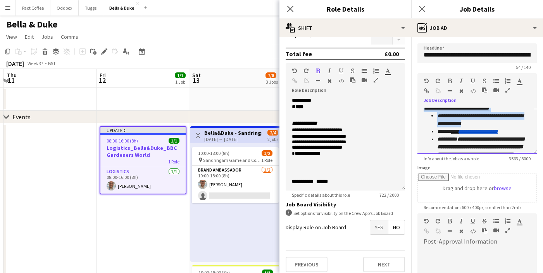
scroll to position [43, 0]
click at [438, 127] on icon "**********" at bounding box center [480, 120] width 86 height 13
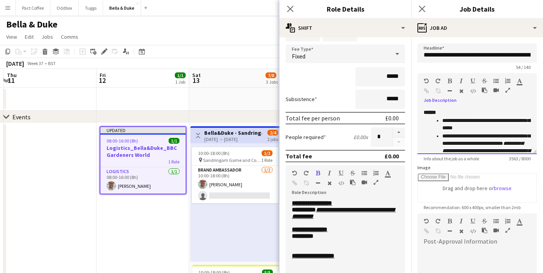
scroll to position [41, 0]
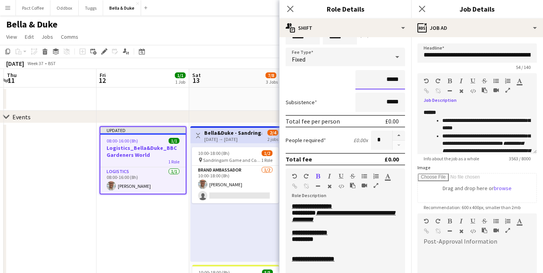
click at [391, 81] on input "*****" at bounding box center [380, 79] width 50 height 19
type input "**"
type input "****"
click at [341, 97] on div "Subsistence *****" at bounding box center [344, 102] width 119 height 19
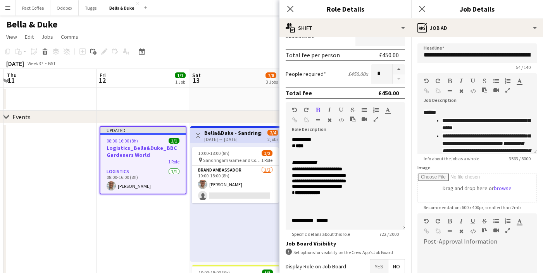
scroll to position [151, 0]
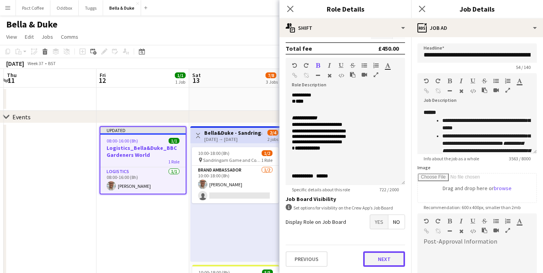
click at [386, 261] on button "Next" at bounding box center [384, 258] width 42 height 15
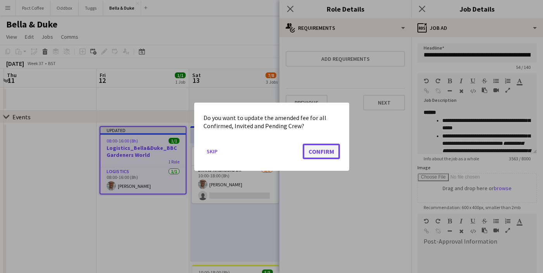
click at [328, 149] on button "Confirm" at bounding box center [321, 150] width 37 height 15
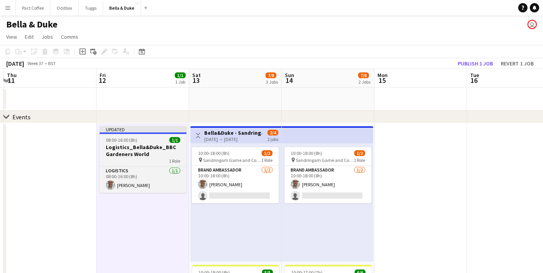
click at [137, 137] on div "08:00-16:00 (8h) 1/1" at bounding box center [143, 140] width 87 height 6
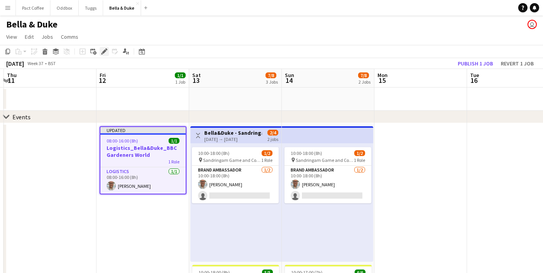
click at [106, 50] on icon "Edit" at bounding box center [104, 51] width 6 height 6
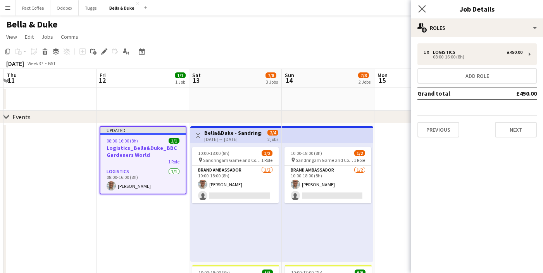
click at [426, 8] on app-icon "Close pop-in" at bounding box center [421, 8] width 11 height 11
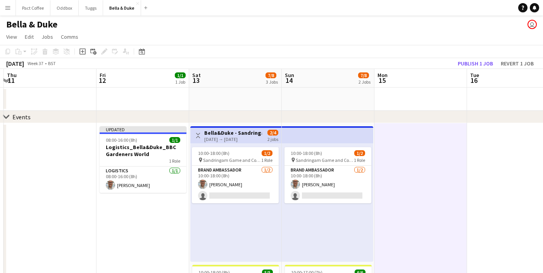
click at [470, 69] on app-board-header-date "Tue 16" at bounding box center [513, 78] width 93 height 19
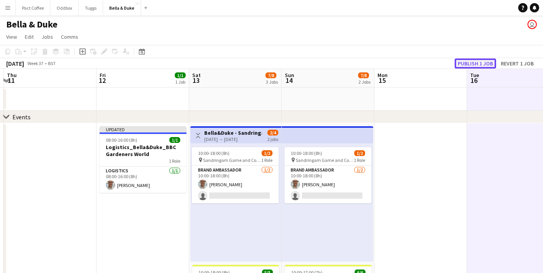
click at [471, 67] on button "Publish 1 job" at bounding box center [474, 63] width 41 height 10
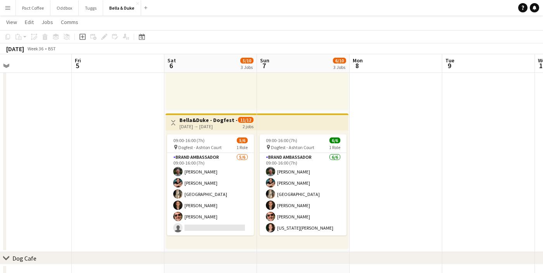
scroll to position [290, 0]
click at [212, 126] on div "[DATE] → [DATE]" at bounding box center [208, 126] width 58 height 6
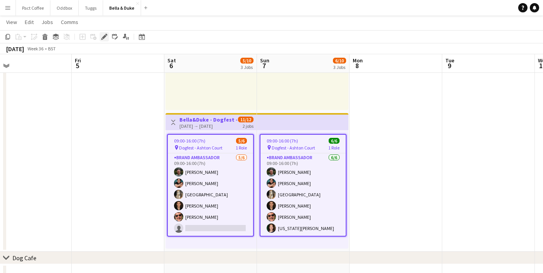
click at [107, 38] on icon "Edit" at bounding box center [104, 37] width 6 height 6
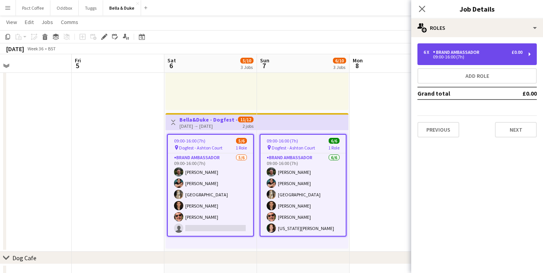
click at [445, 62] on div "6 x Brand Ambassador £0.00 09:00-16:00 (7h)" at bounding box center [476, 54] width 119 height 22
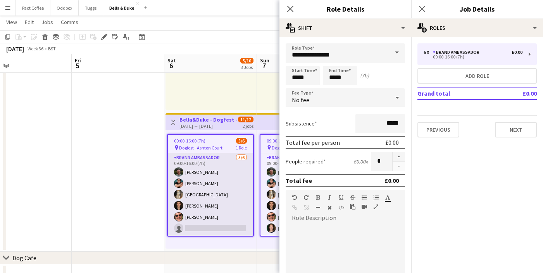
click at [210, 197] on app-card-role "Brand Ambassador 5/6 09:00-16:00 (7h) Tommy Knox Berkan Ozgur Mat Castle Robert…" at bounding box center [210, 194] width 85 height 83
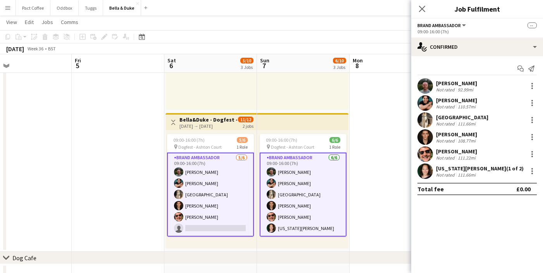
click at [10, 7] on button "Menu" at bounding box center [7, 7] width 15 height 15
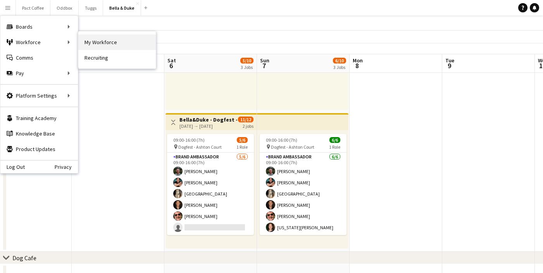
click at [90, 42] on link "My Workforce" at bounding box center [116, 41] width 77 height 15
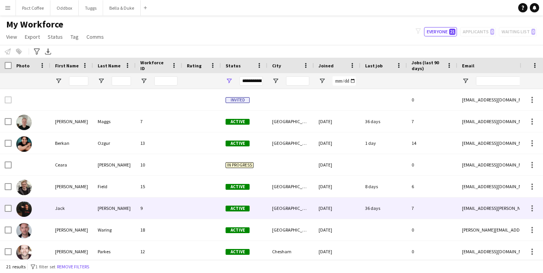
scroll to position [285, 0]
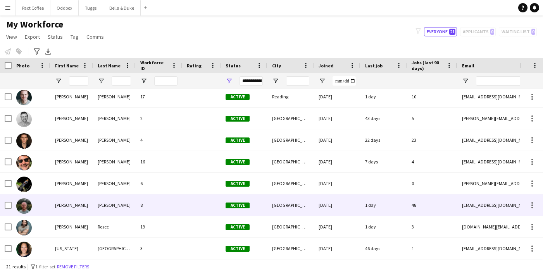
click at [74, 203] on div "Tommy" at bounding box center [71, 204] width 43 height 21
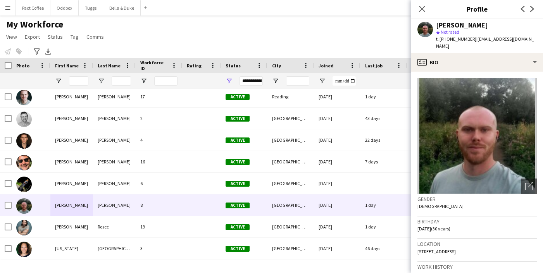
click at [454, 249] on span "35 Moor Lane, West Drayton, UB7 0AP" at bounding box center [436, 252] width 38 height 6
copy span "35 Moor Lane, West Drayton, UB7 0AP"
click at [122, 10] on button "Bella & Duke Close" at bounding box center [122, 7] width 38 height 15
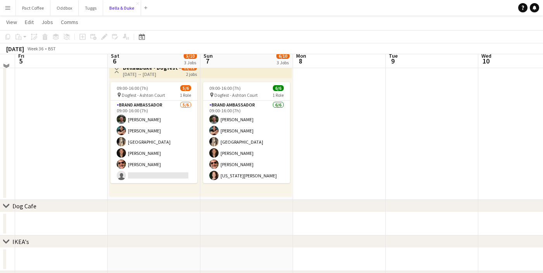
scroll to position [342, 0]
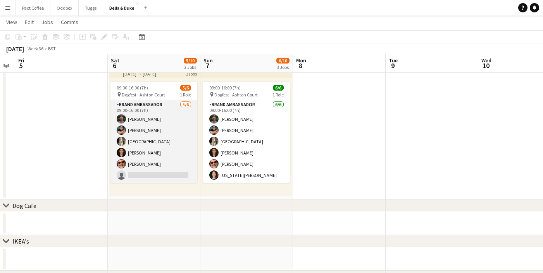
click at [140, 117] on app-card-role "Brand Ambassador 5/6 09:00-16:00 (7h) Tommy Knox Berkan Ozgur Mat Castle Robert…" at bounding box center [153, 141] width 87 height 83
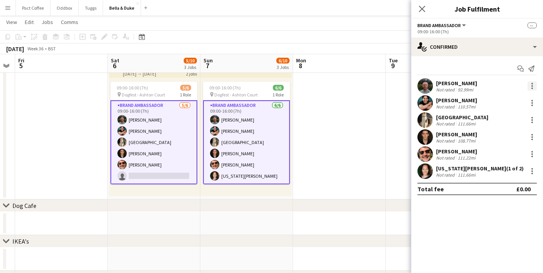
click at [530, 83] on div at bounding box center [531, 85] width 9 height 9
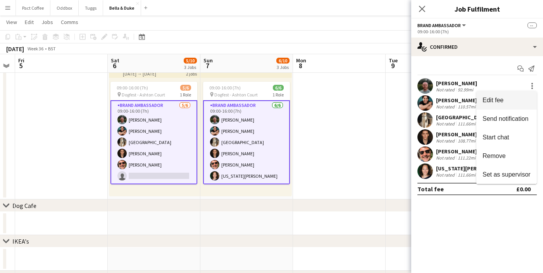
click at [504, 107] on button "Edit fee" at bounding box center [506, 100] width 60 height 19
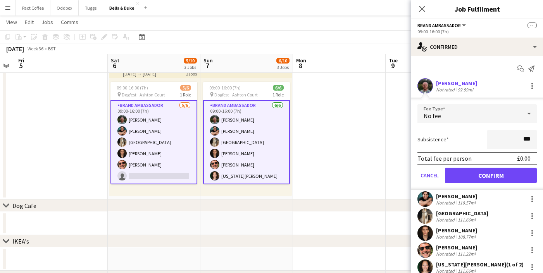
type input "**"
type input "***"
click at [470, 141] on div "Subsistence ***" at bounding box center [476, 139] width 119 height 19
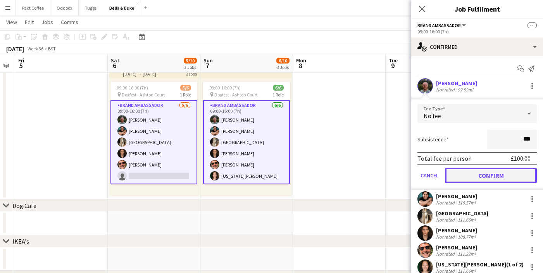
click at [484, 175] on button "Confirm" at bounding box center [491, 175] width 92 height 15
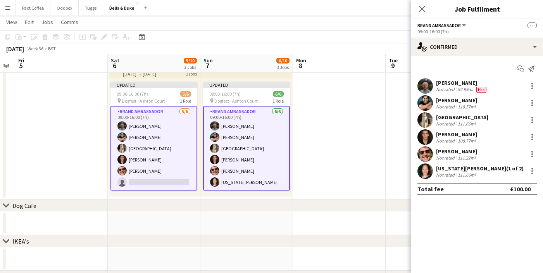
click at [10, 8] on app-icon "Menu" at bounding box center [8, 8] width 6 height 6
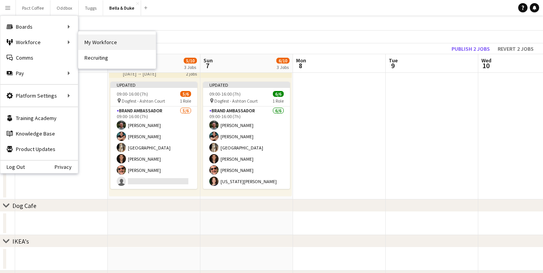
click at [83, 40] on link "My Workforce" at bounding box center [116, 41] width 77 height 15
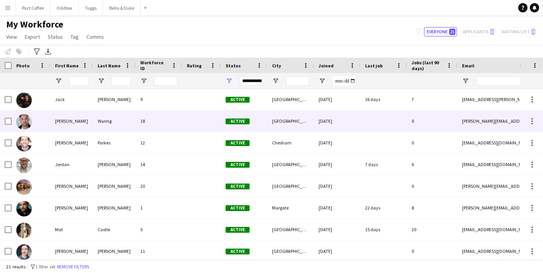
scroll to position [93, 0]
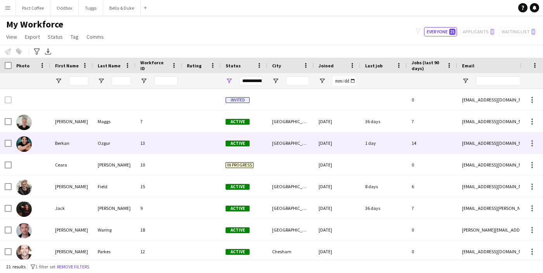
click at [106, 149] on div "Ozgur" at bounding box center [114, 142] width 43 height 21
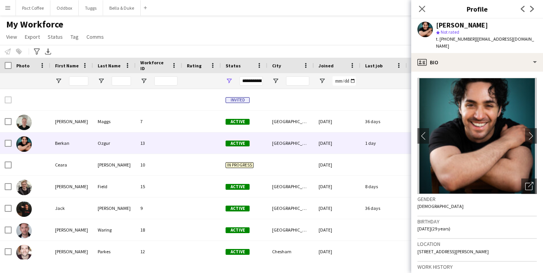
click at [444, 249] on span "120 Dovetail Place, Lawrence Road, London, N15 4FX" at bounding box center [452, 252] width 71 height 6
copy span "120 Dovetail Place, Lawrence Road, London, N15 4FX"
click at [123, 9] on button "Bella & Duke Close" at bounding box center [122, 7] width 38 height 15
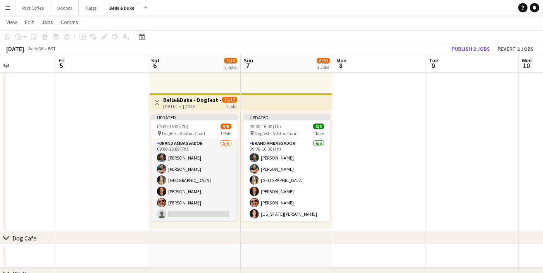
click at [182, 167] on app-card-role "Brand Ambassador 5/6 09:00-16:00 (7h) Tommy Knox Berkan Ozgur Mat Castle Robert…" at bounding box center [194, 180] width 87 height 83
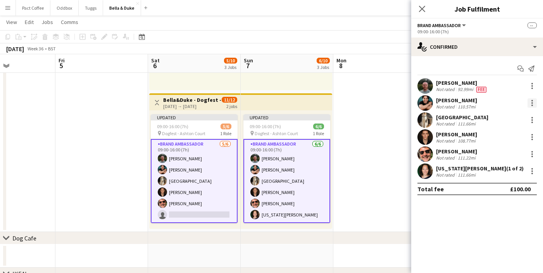
click at [532, 103] on div at bounding box center [531, 102] width 9 height 9
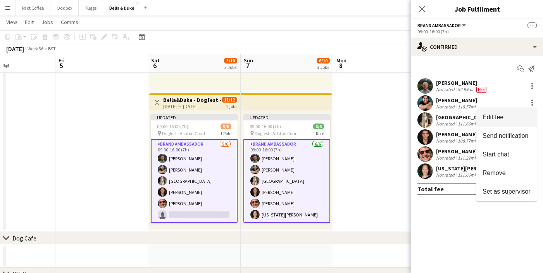
click at [520, 117] on span "Edit fee" at bounding box center [506, 117] width 48 height 7
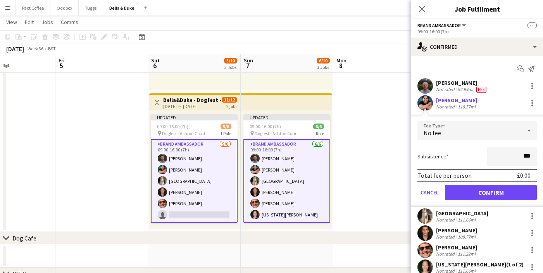
type input "**"
type input "***"
click at [475, 161] on div "Subsistence ***" at bounding box center [476, 156] width 119 height 19
click at [485, 191] on button "Confirm" at bounding box center [491, 192] width 92 height 15
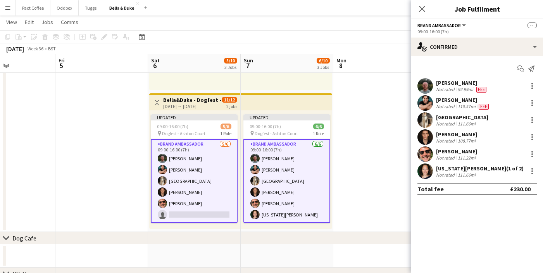
click at [10, 11] on button "Menu" at bounding box center [7, 7] width 15 height 15
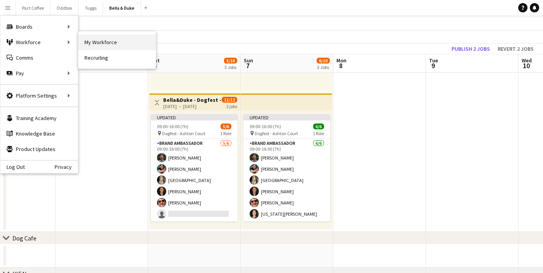
click at [122, 45] on link "My Workforce" at bounding box center [116, 41] width 77 height 15
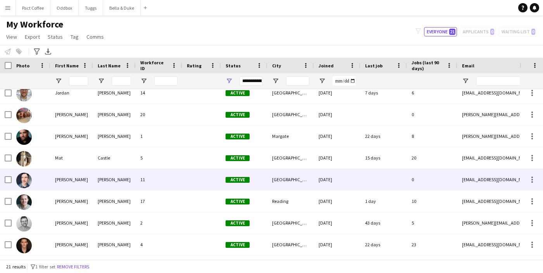
click at [69, 167] on div "Mat" at bounding box center [71, 157] width 43 height 21
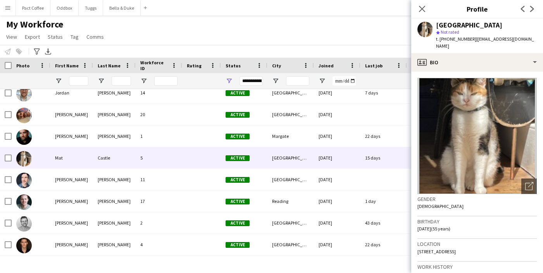
click at [438, 249] on span "63 Mildenhall Road, London, E5 0RT" at bounding box center [436, 252] width 38 height 6
copy span "63 Mildenhall Road, London, E5 0RT"
click at [115, 9] on button "Bella & Duke Close" at bounding box center [122, 7] width 38 height 15
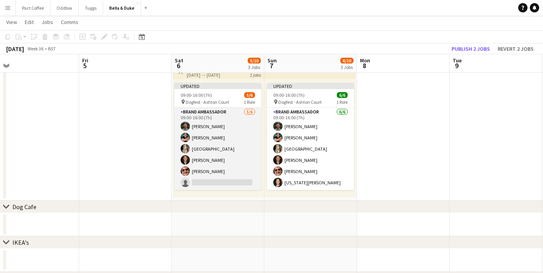
click at [205, 152] on app-card-role "Brand Ambassador 5/6 09:00-16:00 (7h) Tommy Knox Berkan Ozgur Mat Castle Robert…" at bounding box center [217, 149] width 87 height 83
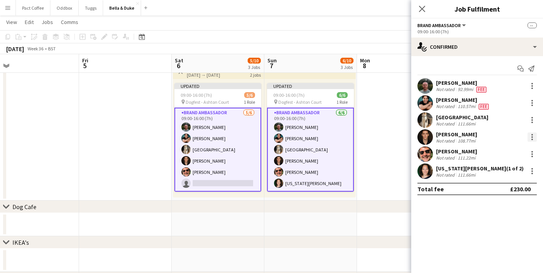
click at [532, 138] on div at bounding box center [531, 136] width 9 height 9
click at [531, 122] on div at bounding box center [271, 136] width 543 height 273
click at [531, 122] on div at bounding box center [532, 123] width 2 height 2
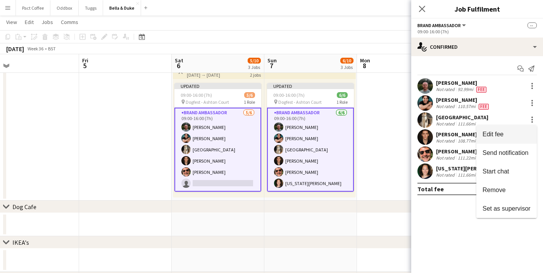
click at [523, 131] on button "Edit fee" at bounding box center [506, 134] width 60 height 19
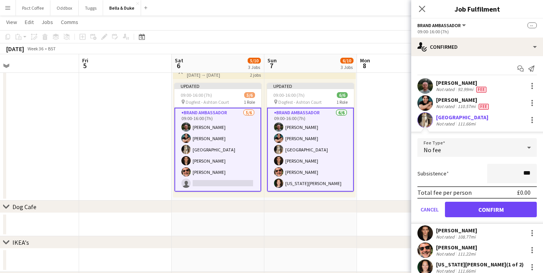
type input "**"
type input "***"
click at [472, 175] on div "Subsistence ***" at bounding box center [476, 173] width 119 height 19
click at [487, 210] on button "Confirm" at bounding box center [491, 209] width 92 height 15
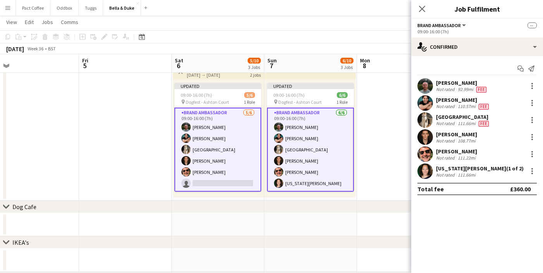
click at [10, 10] on app-icon "Menu" at bounding box center [8, 8] width 6 height 6
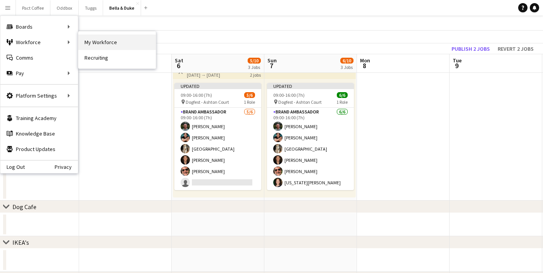
click at [92, 43] on link "My Workforce" at bounding box center [116, 41] width 77 height 15
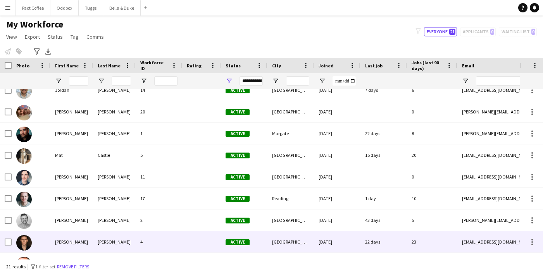
click at [161, 235] on div "4" at bounding box center [159, 241] width 46 height 21
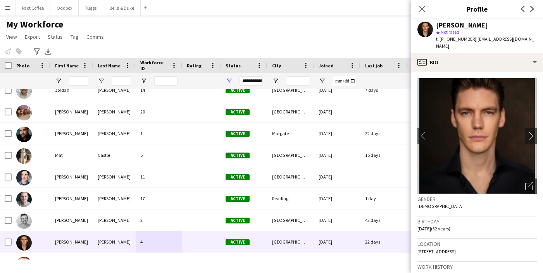
click at [440, 249] on span "8B, High Street, London, N8 7PD" at bounding box center [436, 252] width 38 height 6
copy span "8B, High Street, London, N8 7PD"
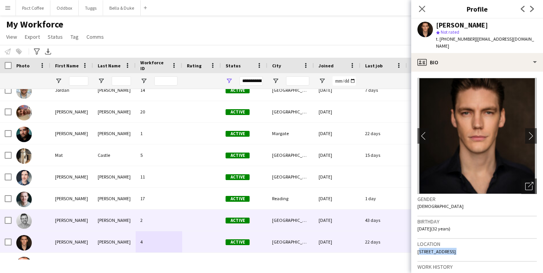
copy span "8B, High Street, London, N8 7PD"
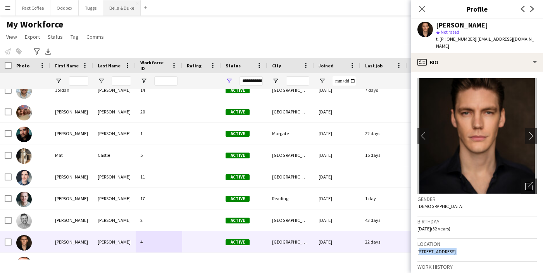
click at [126, 9] on button "Bella & Duke Close" at bounding box center [122, 7] width 38 height 15
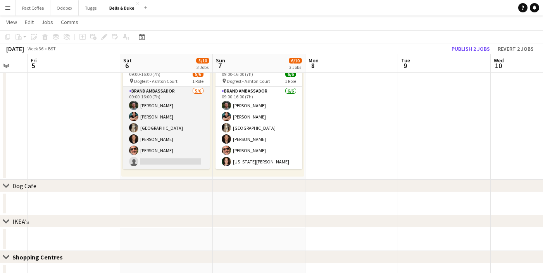
click at [175, 135] on app-card-role "Brand Ambassador 5/6 09:00-16:00 (7h) Tommy Knox Berkan Ozgur Mat Castle Robert…" at bounding box center [166, 128] width 87 height 83
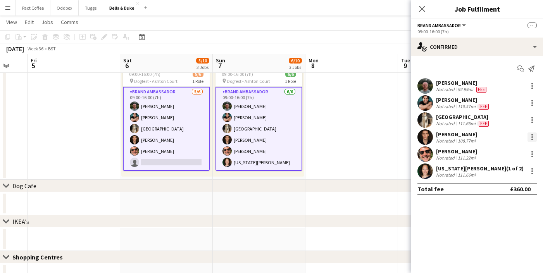
click at [533, 135] on div at bounding box center [531, 136] width 9 height 9
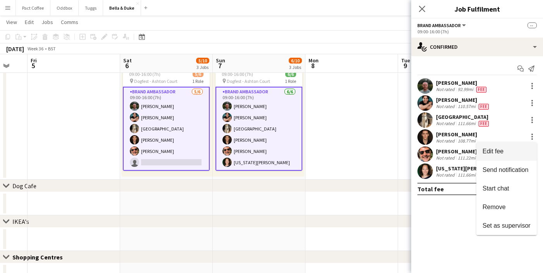
click at [516, 148] on span "Edit fee" at bounding box center [506, 151] width 48 height 7
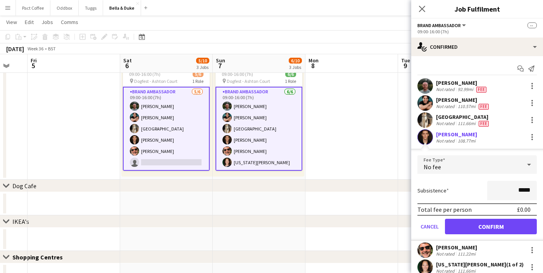
click at [483, 177] on form "Fee Type No fee Subsistence ***** Total fee per person £0.00 Cancel Confirm" at bounding box center [477, 198] width 132 height 86
click at [520, 191] on input "*****" at bounding box center [512, 190] width 50 height 19
type input "**"
type input "***"
click at [475, 194] on div "Subsistence ***" at bounding box center [476, 190] width 119 height 19
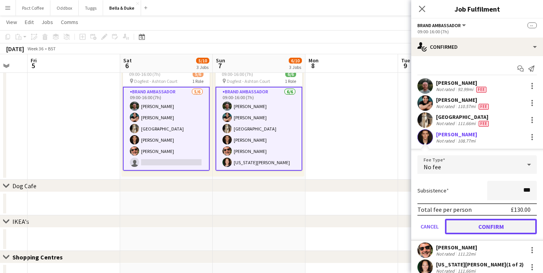
click at [498, 228] on button "Confirm" at bounding box center [491, 226] width 92 height 15
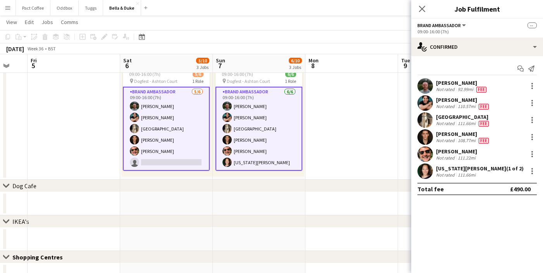
click at [7, 6] on app-icon "Menu" at bounding box center [8, 8] width 6 height 6
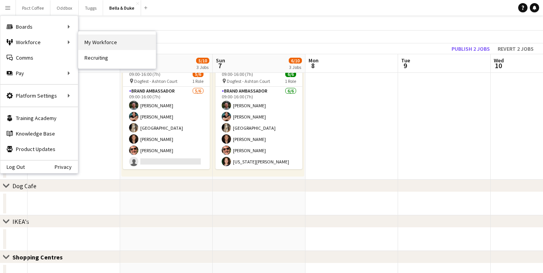
click at [104, 45] on link "My Workforce" at bounding box center [116, 41] width 77 height 15
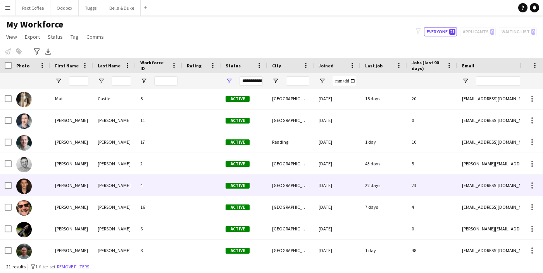
scroll to position [285, 0]
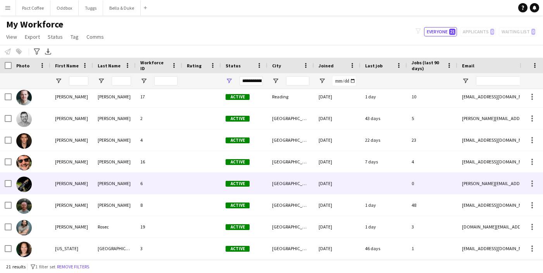
click at [86, 164] on div "Sam" at bounding box center [71, 161] width 43 height 21
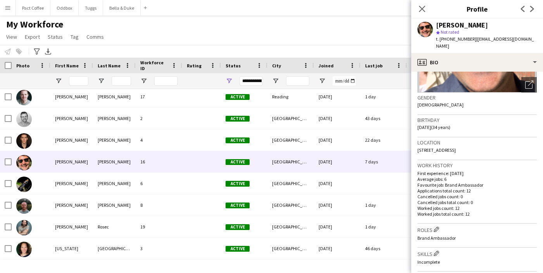
scroll to position [120, 0]
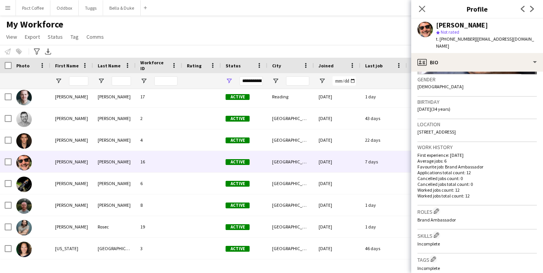
click at [449, 129] on span "SE15 2JP, 5 Bath Close, London, SE15 2JP" at bounding box center [436, 132] width 38 height 6
copy span "SE15 2JP, 5 Bath Close, London, SE15 2JP"
click at [120, 14] on button "Bella & Duke Close" at bounding box center [122, 7] width 38 height 15
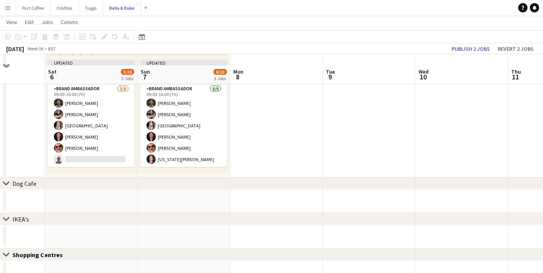
scroll to position [375, 0]
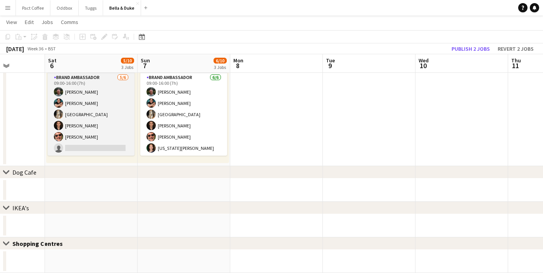
click at [107, 117] on app-card-role "Brand Ambassador 5/6 09:00-16:00 (7h) Tommy Knox Berkan Ozgur Mat Castle Robert…" at bounding box center [91, 114] width 87 height 83
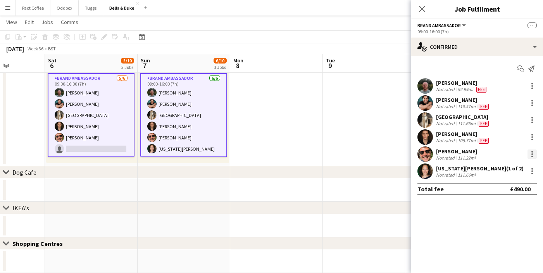
click at [531, 156] on div at bounding box center [531, 154] width 9 height 9
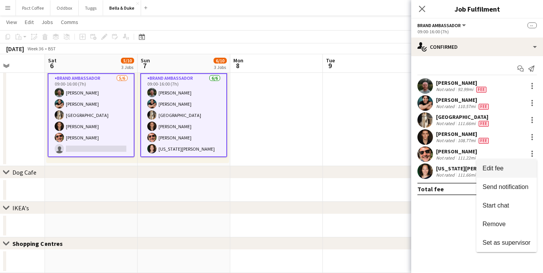
click at [512, 170] on span "Edit fee" at bounding box center [506, 168] width 48 height 7
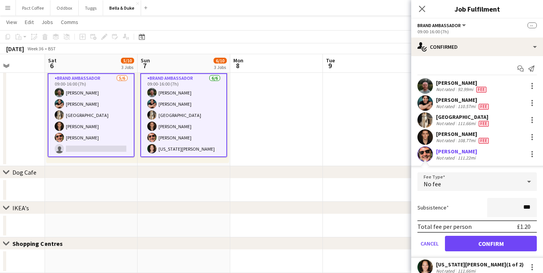
type input "**"
type input "***"
click at [476, 202] on div "Subsistence ***" at bounding box center [476, 207] width 119 height 19
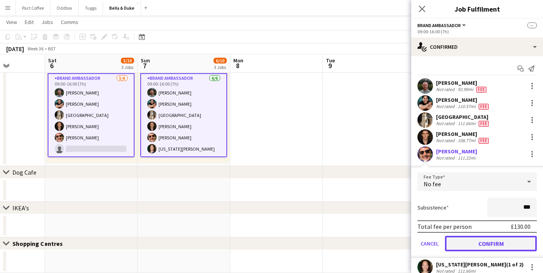
click at [494, 241] on button "Confirm" at bounding box center [491, 243] width 92 height 15
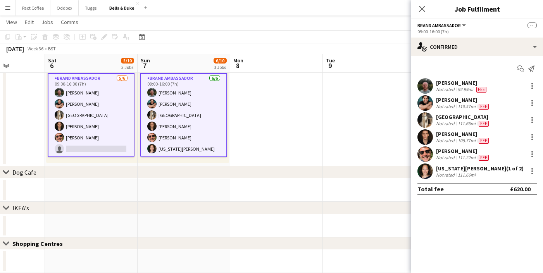
click at [483, 215] on mat-expansion-panel "check Confirmed Start chat Send notification Tommy Knox Not rated 92.99mi Fee B…" at bounding box center [477, 164] width 132 height 217
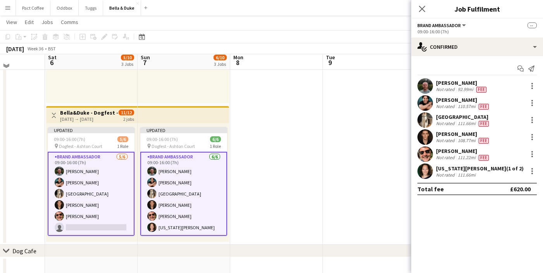
scroll to position [293, 0]
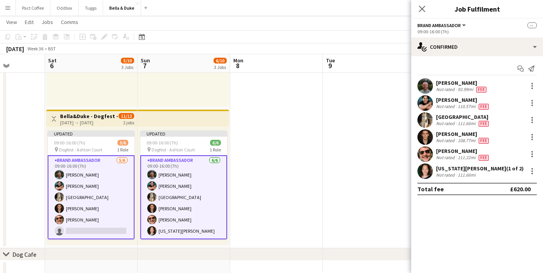
click at [349, 134] on app-date-cell at bounding box center [369, 38] width 93 height 419
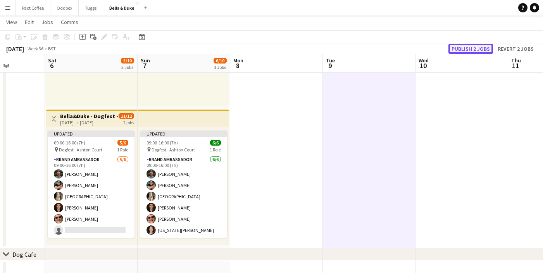
click at [473, 49] on button "Publish 2 jobs" at bounding box center [470, 49] width 45 height 10
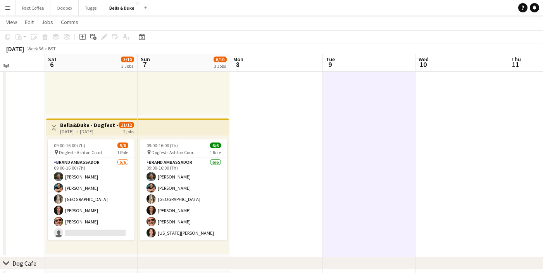
scroll to position [283, 0]
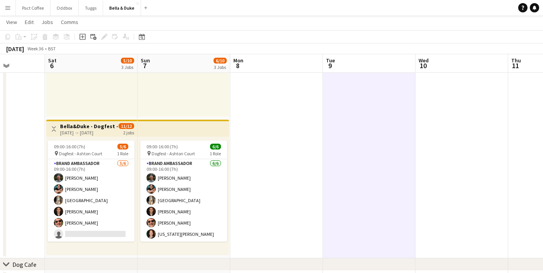
click at [103, 132] on div "[DATE] → [DATE]" at bounding box center [89, 133] width 58 height 6
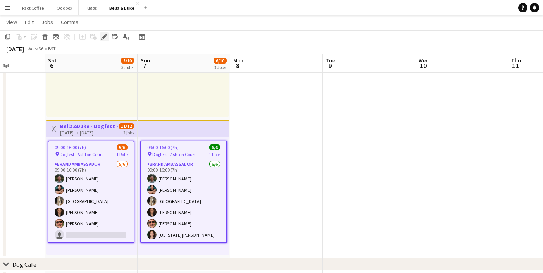
click at [105, 38] on icon "Edit" at bounding box center [104, 37] width 6 height 6
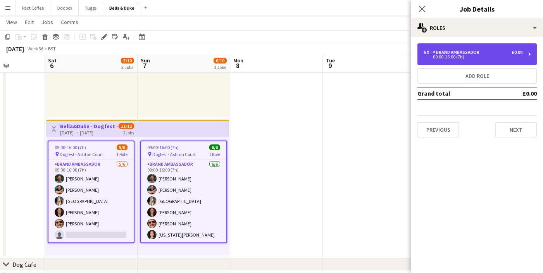
click at [448, 55] on div "Brand Ambassador" at bounding box center [458, 52] width 50 height 5
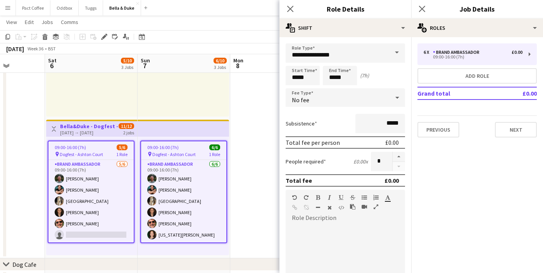
click at [138, 167] on div "09:00-16:00 (7h) 6/6 pin Dogfest - Ashton Court 1 Role Brand Ambassador 6/6 09:…" at bounding box center [183, 196] width 91 height 119
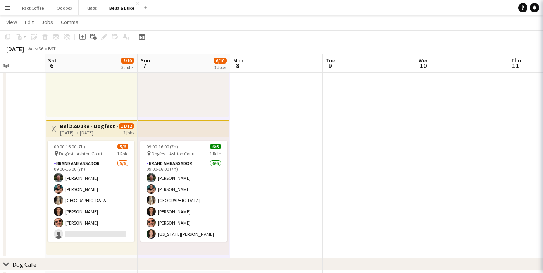
scroll to position [0, 234]
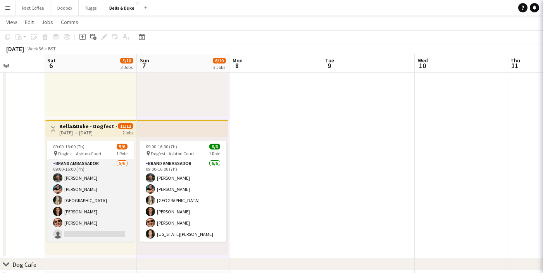
click at [119, 172] on app-card-role "Brand Ambassador 5/6 09:00-16:00 (7h) Tommy Knox Berkan Ozgur Mat Castle Robert…" at bounding box center [90, 200] width 87 height 83
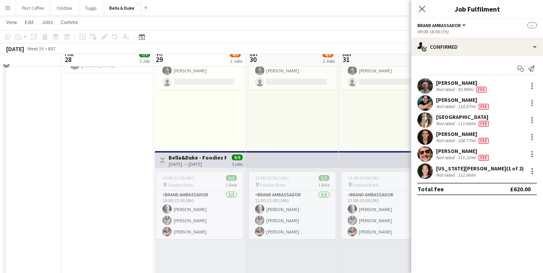
scroll to position [122, 0]
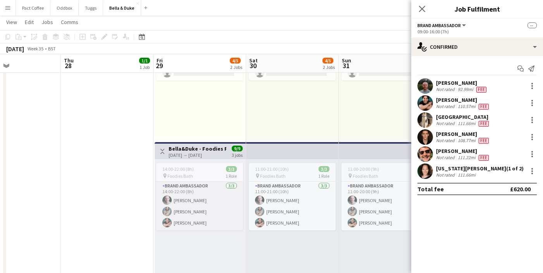
click at [177, 196] on app-card-role "Brand Ambassador 3/3 14:00-22:00 (8h) Oliver Mullins Vincent Rosec Berkan Ozgur" at bounding box center [199, 206] width 87 height 49
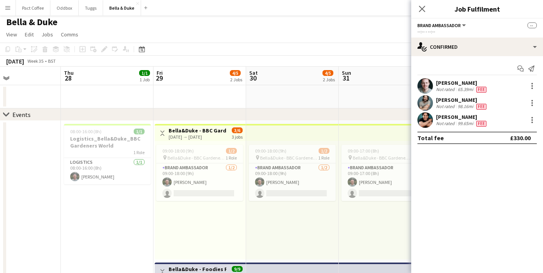
scroll to position [0, 0]
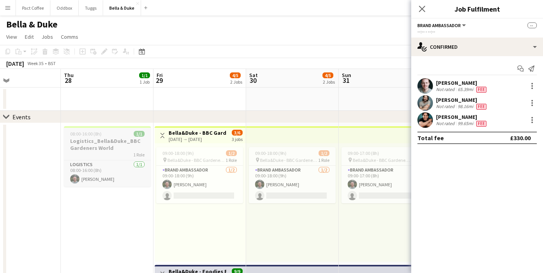
click at [115, 147] on h3 "Logistics_Bella&Duke_BBC Gardeners World" at bounding box center [107, 145] width 87 height 14
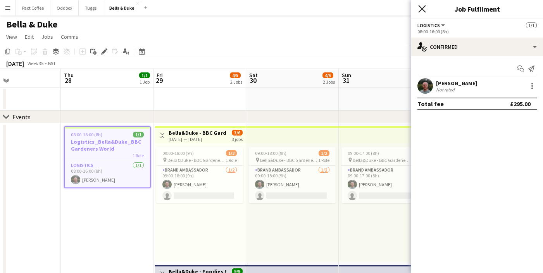
click at [422, 7] on icon "Close pop-in" at bounding box center [421, 8] width 7 height 7
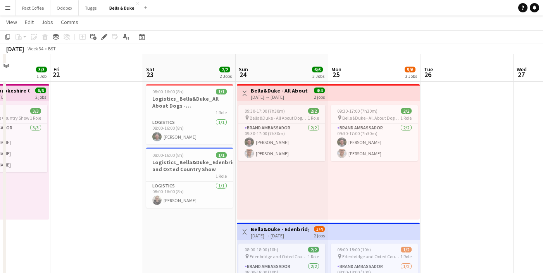
scroll to position [40, 0]
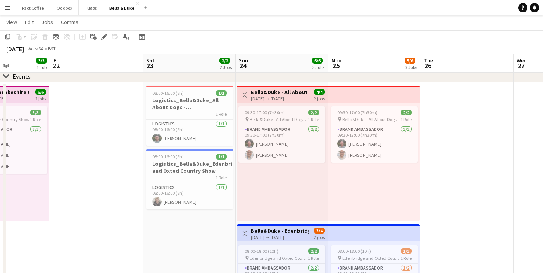
click at [275, 100] on div "24-08-2025 → 25-08-2025" at bounding box center [280, 99] width 58 height 6
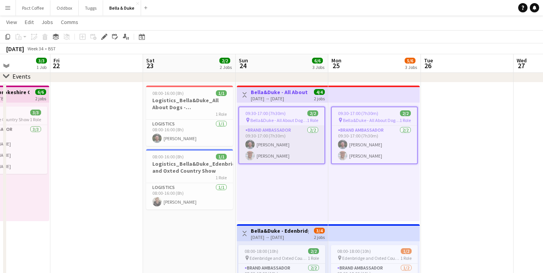
click at [294, 150] on app-card-role "Brand Ambassador 2/2 09:30-17:00 (7h30m) Tommy Knox Jordan Larkin" at bounding box center [281, 145] width 85 height 38
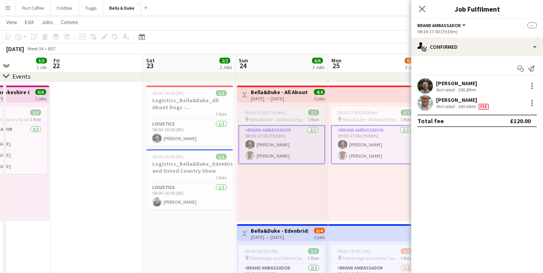
click at [272, 122] on span "Bella&Duke - All About Dogs - Norfolk" at bounding box center [278, 120] width 58 height 6
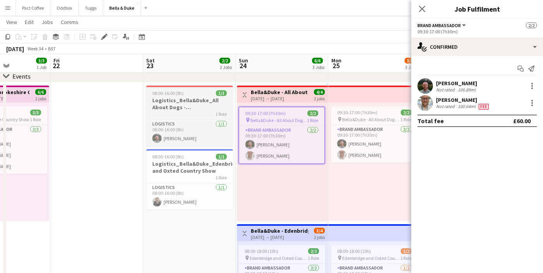
click at [190, 103] on h3 "Logistics_Bella&Duke_All About Dogs - Norfolk" at bounding box center [189, 104] width 87 height 14
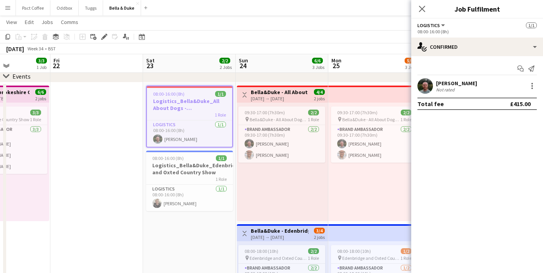
click at [109, 38] on div "Add job Add linked Job Edit Edit linked Job Applicants" at bounding box center [100, 36] width 59 height 9
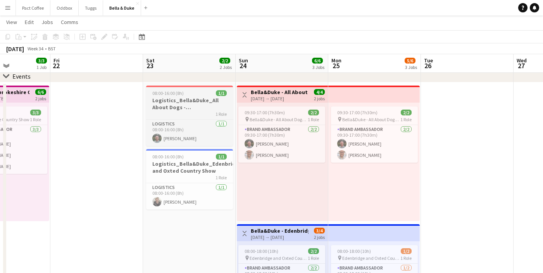
click at [162, 108] on h3 "Logistics_Bella&Duke_All About Dogs - Norfolk" at bounding box center [189, 104] width 87 height 14
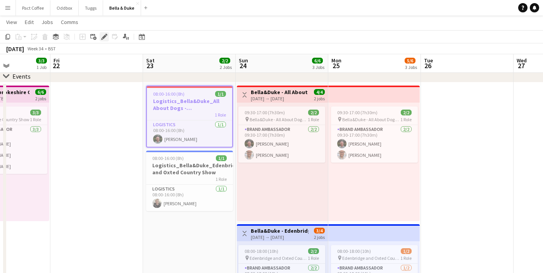
click at [104, 39] on icon "Edit" at bounding box center [104, 37] width 6 height 6
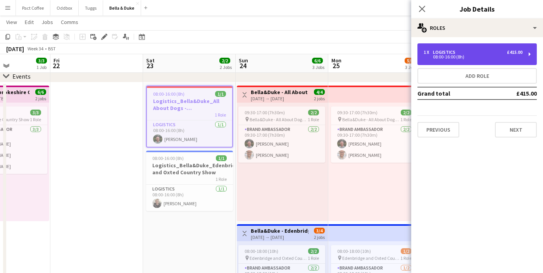
click at [423, 57] on div "1 x Logistics £415.00 08:00-16:00 (8h)" at bounding box center [476, 54] width 119 height 22
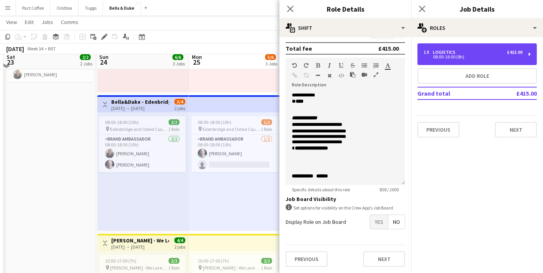
scroll to position [165, 0]
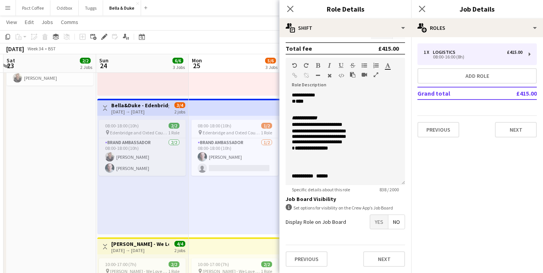
click at [148, 133] on span "Edenbridge and Oxted Country Show" at bounding box center [139, 133] width 58 height 6
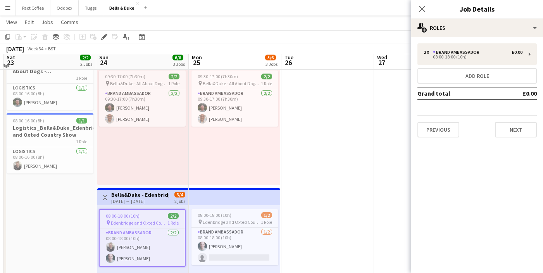
scroll to position [87, 0]
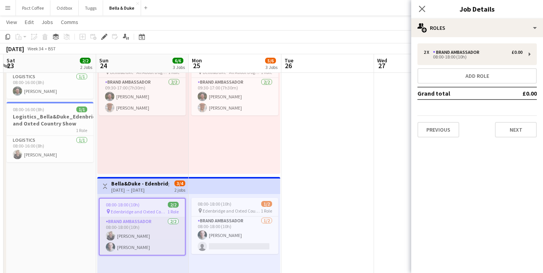
click at [139, 229] on app-card-role "Brand Ambassador 2/2 08:00-18:00 (10h) Charlie Field Oliver Mullins" at bounding box center [142, 236] width 85 height 38
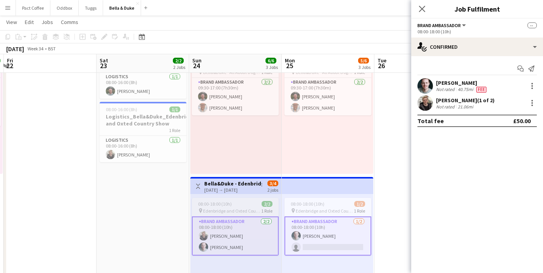
scroll to position [0, 181]
click at [132, 111] on span "08:00-16:00 (8h)" at bounding box center [121, 110] width 31 height 6
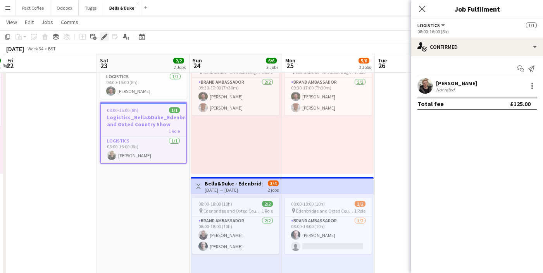
click at [106, 36] on icon "Edit" at bounding box center [104, 37] width 6 height 6
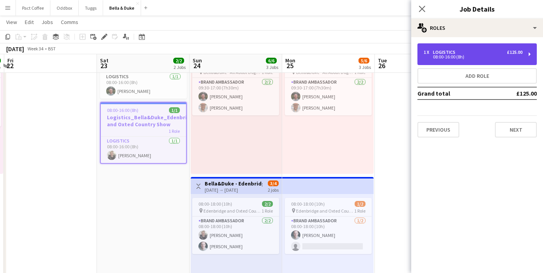
click at [446, 55] on div "08:00-16:00 (8h)" at bounding box center [472, 57] width 99 height 4
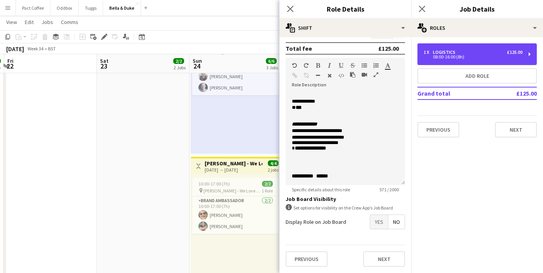
scroll to position [246, 0]
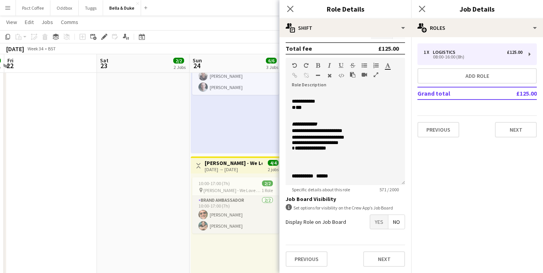
click at [227, 213] on app-card-role "Brand Ambassador 2/2 10:00-17:00 (7h) Sam Irving Berkan Ozgur" at bounding box center [235, 215] width 87 height 38
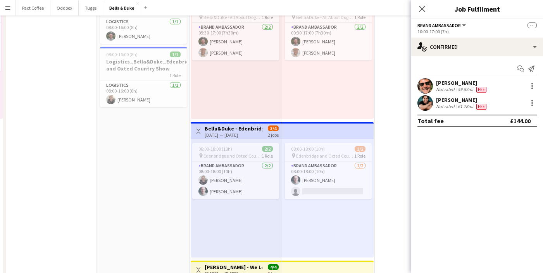
scroll to position [0, 0]
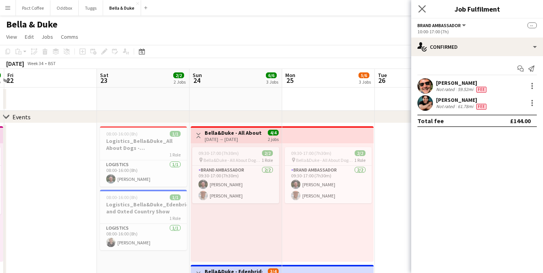
click at [420, 13] on app-icon "Close pop-in" at bounding box center [421, 8] width 11 height 11
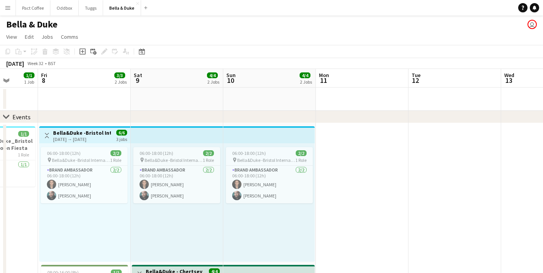
scroll to position [0, 239]
click at [7, 32] on link "View" at bounding box center [11, 37] width 17 height 10
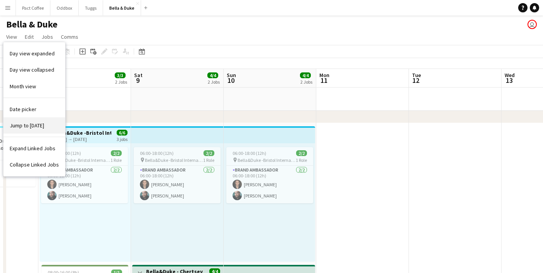
click at [26, 127] on span "Jump to [DATE]" at bounding box center [27, 125] width 34 height 7
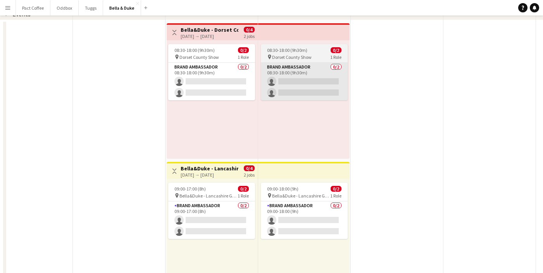
scroll to position [0, 0]
